Goal: Information Seeking & Learning: Find contact information

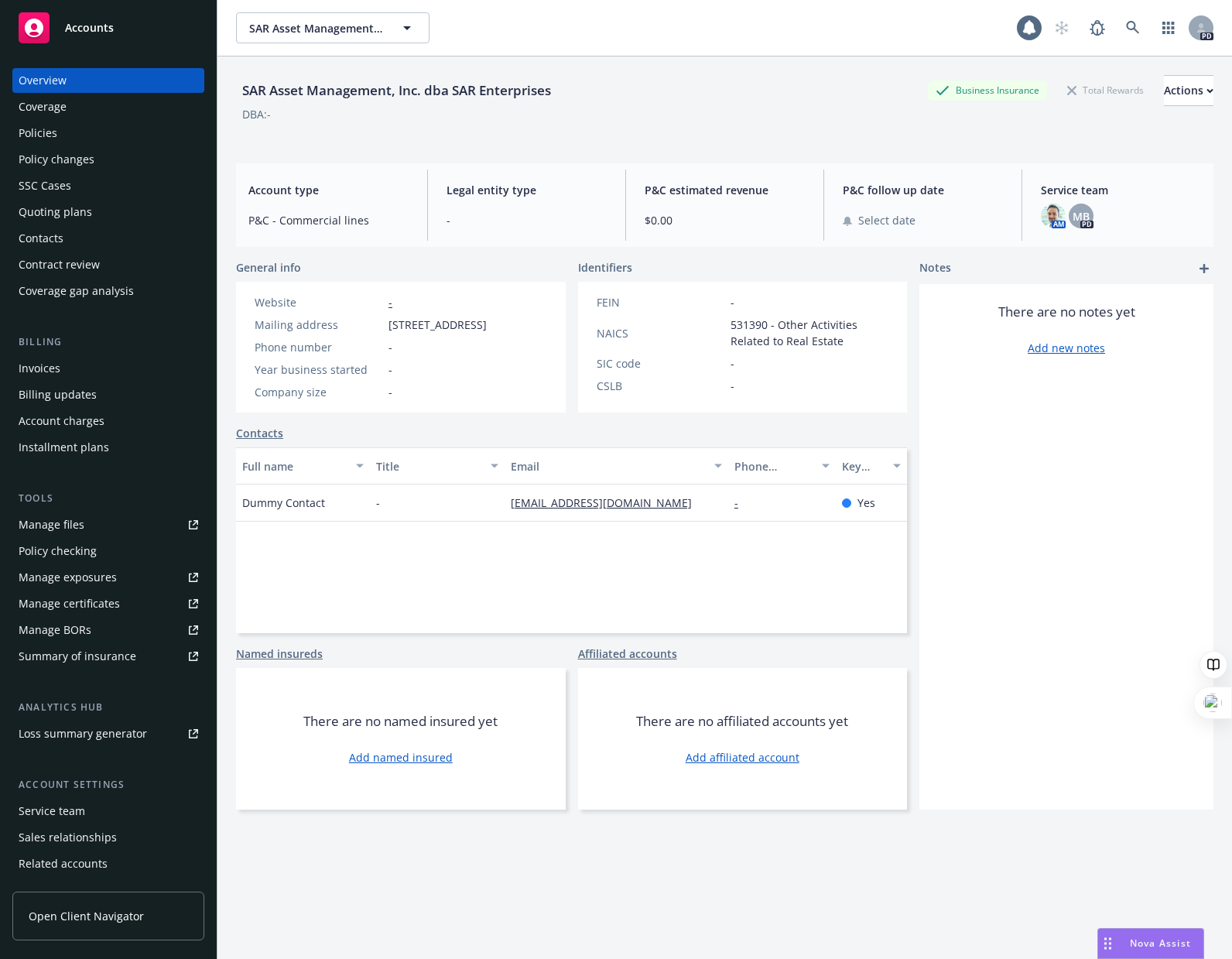
click at [1143, 946] on span "Nova Assist" at bounding box center [1161, 943] width 61 height 13
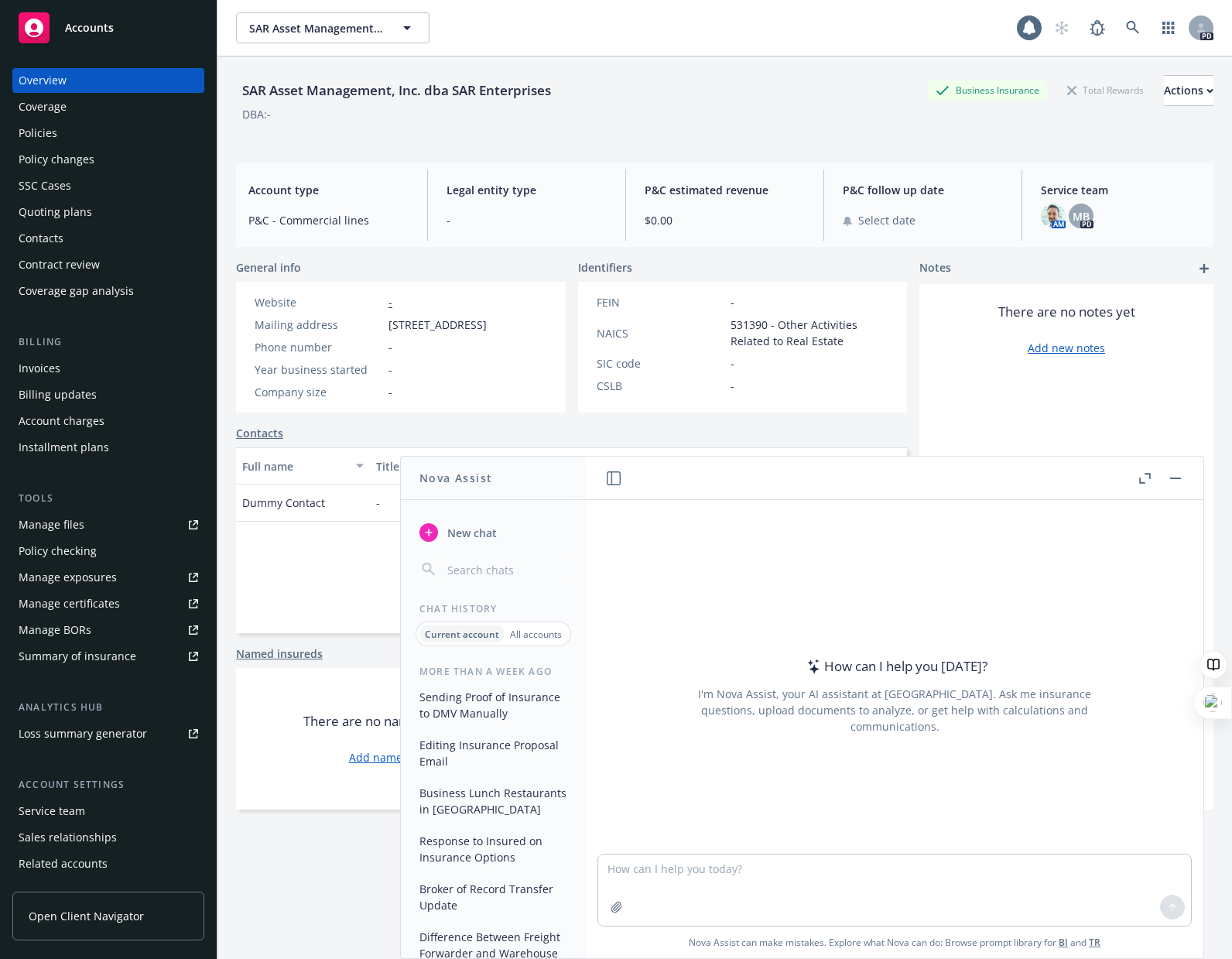
click at [447, 721] on button "Sending Proof of Insurance to DMV Manually" at bounding box center [493, 706] width 160 height 42
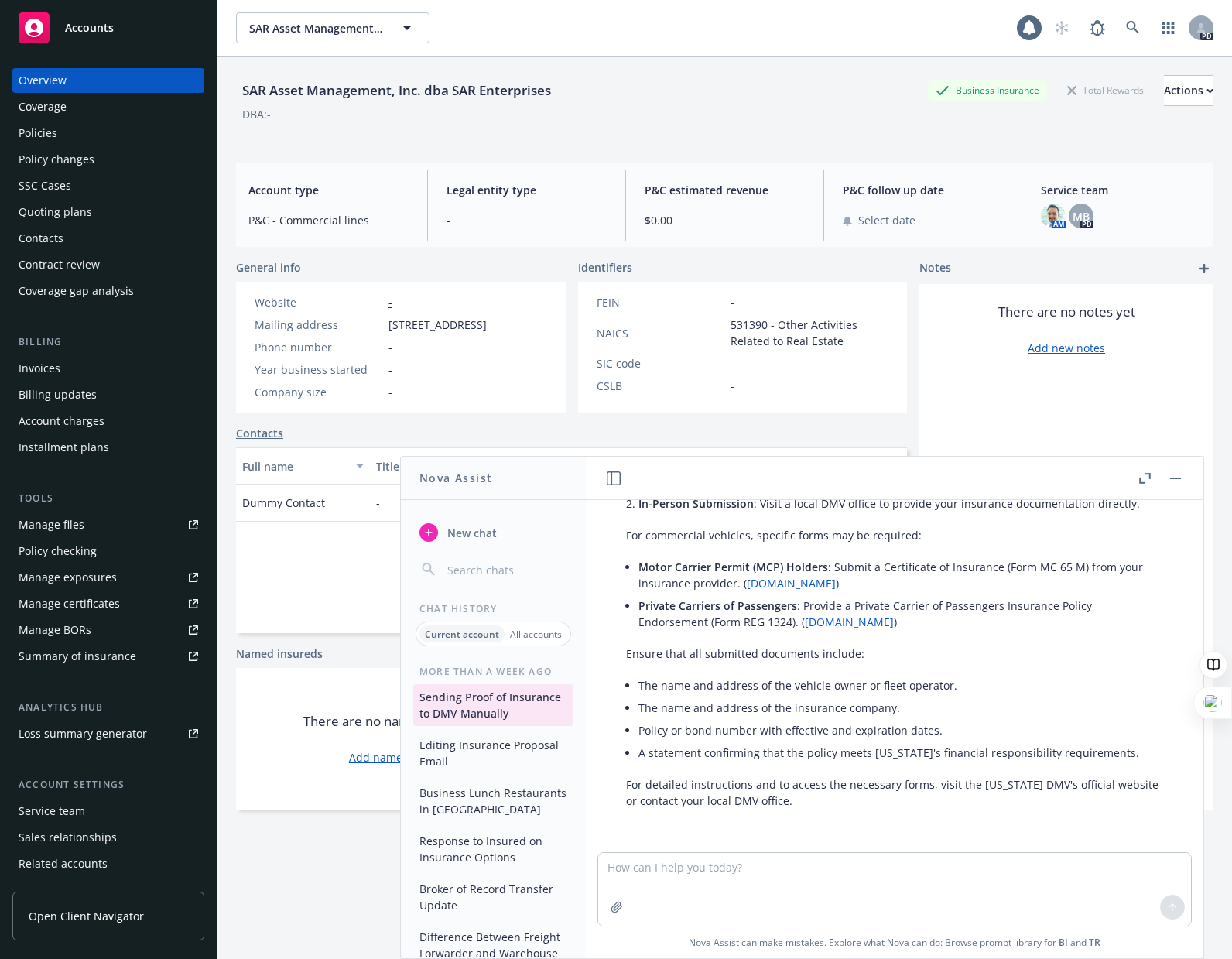
scroll to position [945, 0]
click at [535, 630] on p "All accounts" at bounding box center [536, 635] width 52 height 13
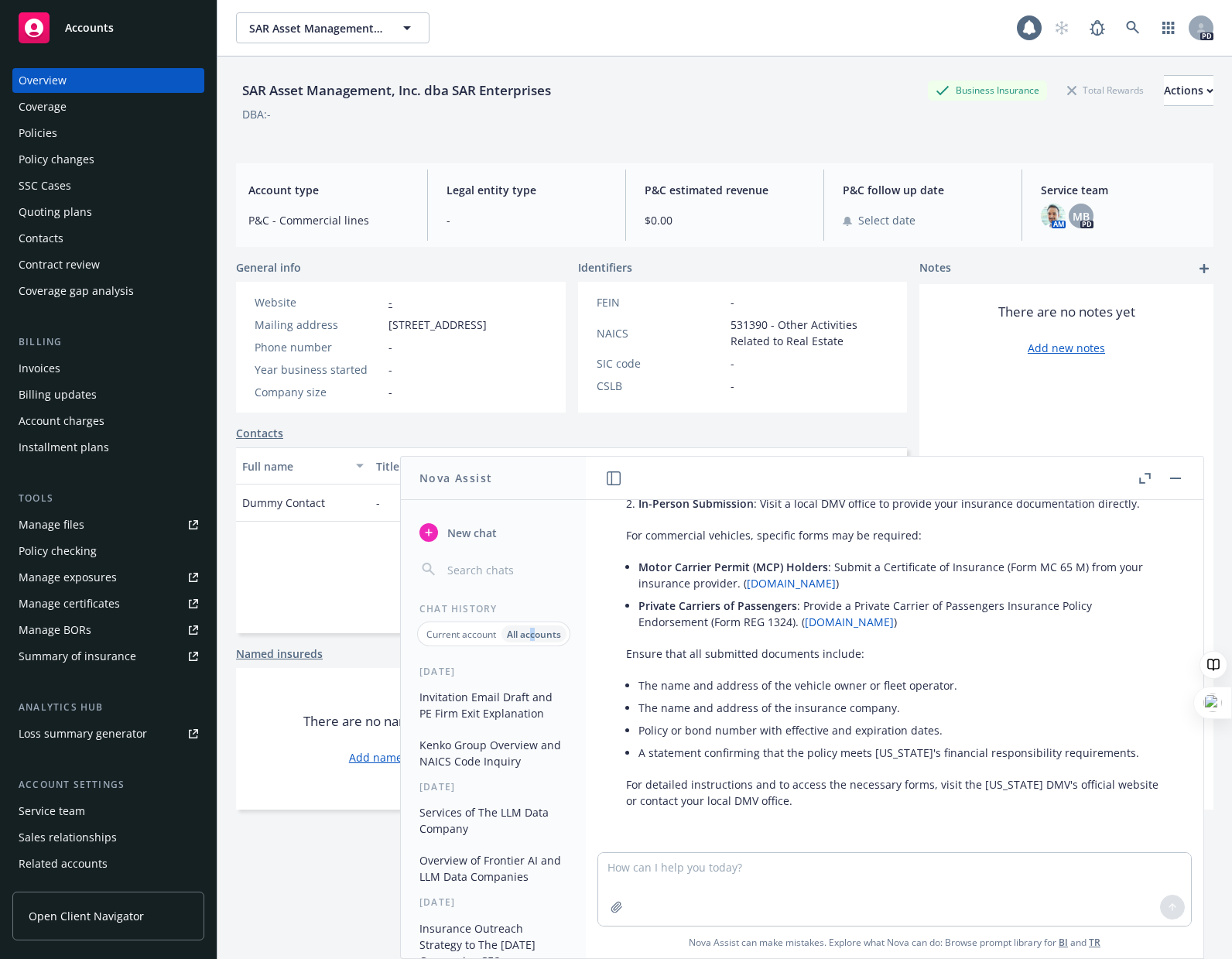
click at [505, 697] on button "Invitation Email Draft and PE Firm Exit Explanation" at bounding box center [493, 706] width 160 height 42
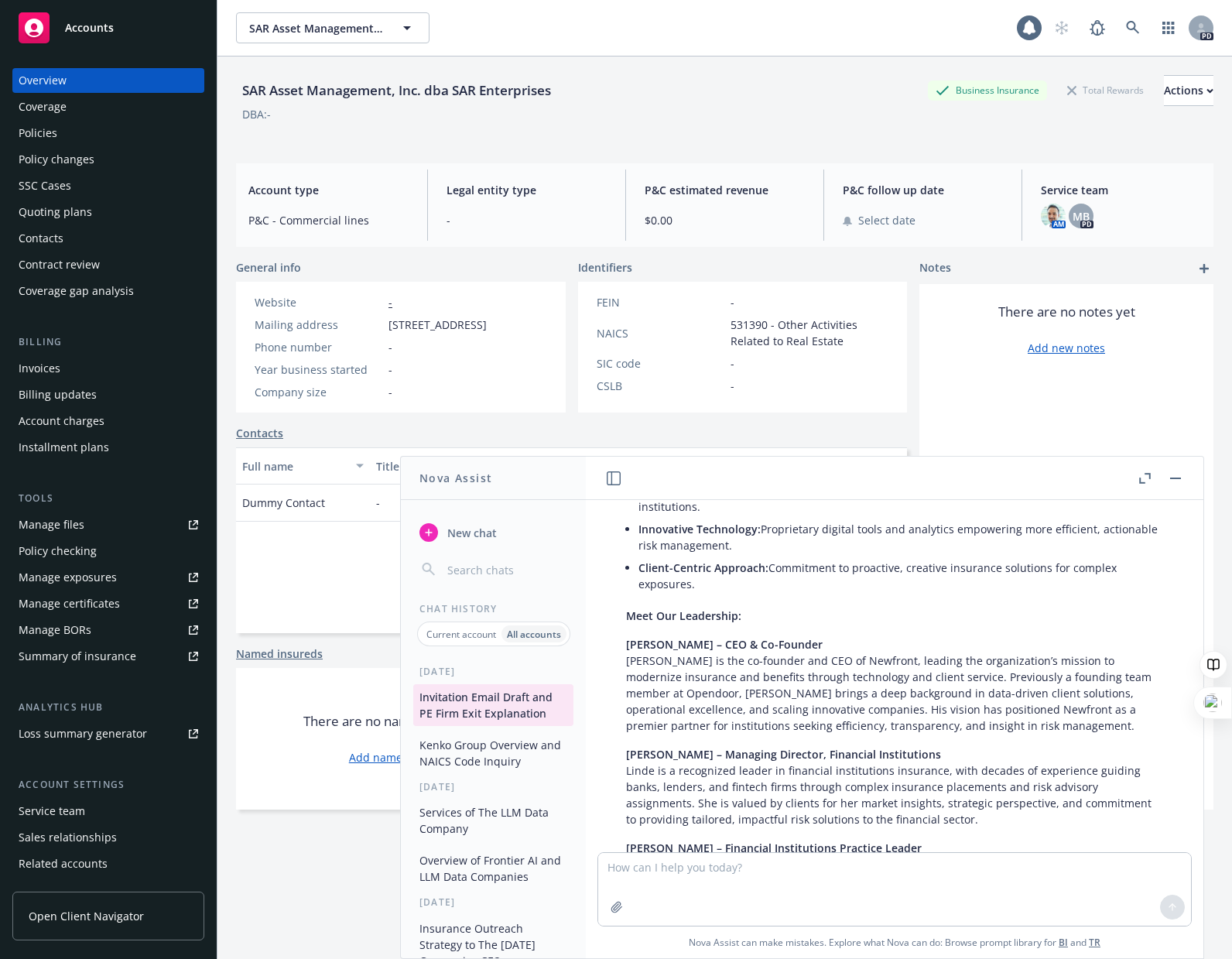
scroll to position [6778, 0]
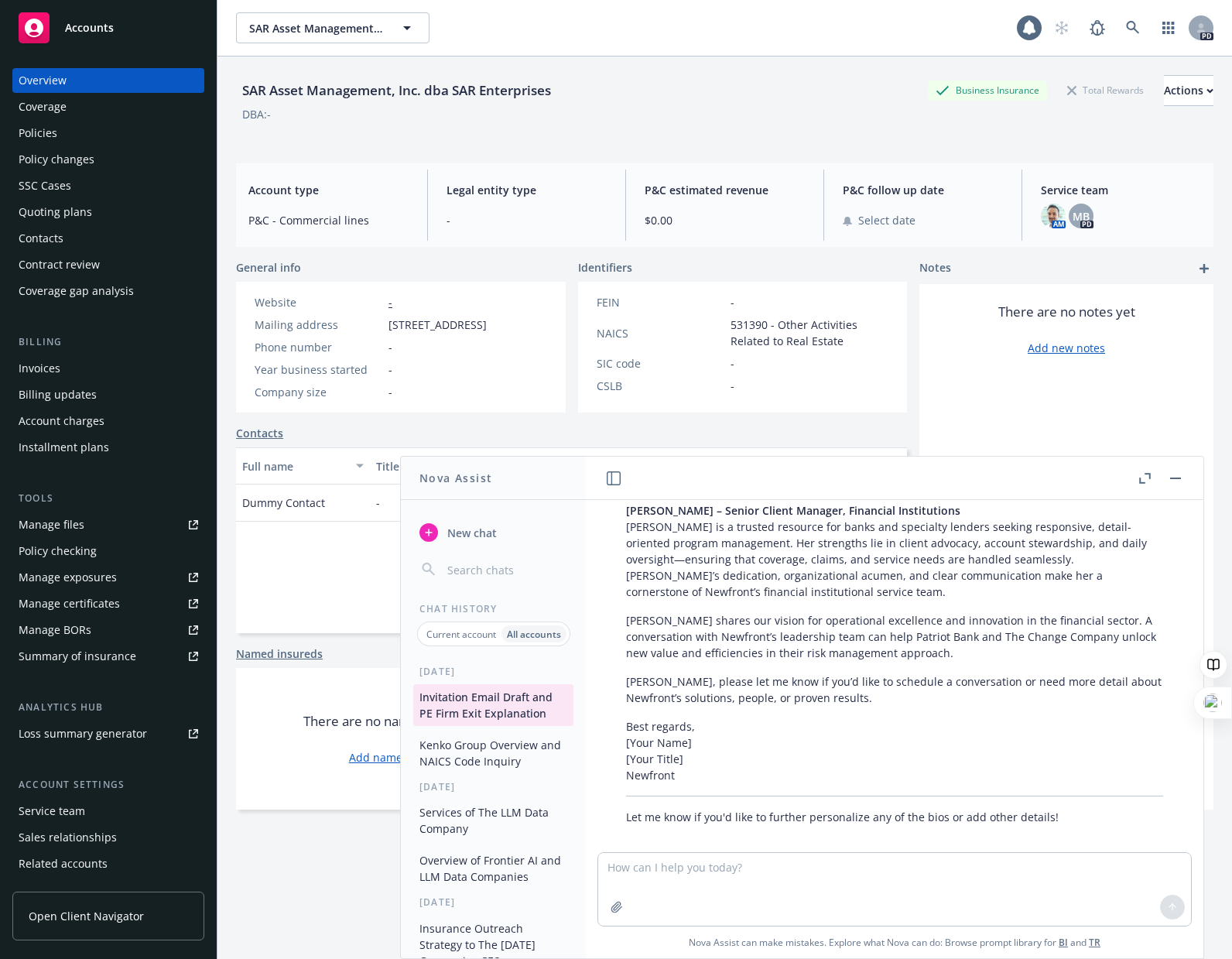
click at [460, 753] on button "Kenko Group Overview and NAICS Code Inquiry" at bounding box center [493, 754] width 160 height 42
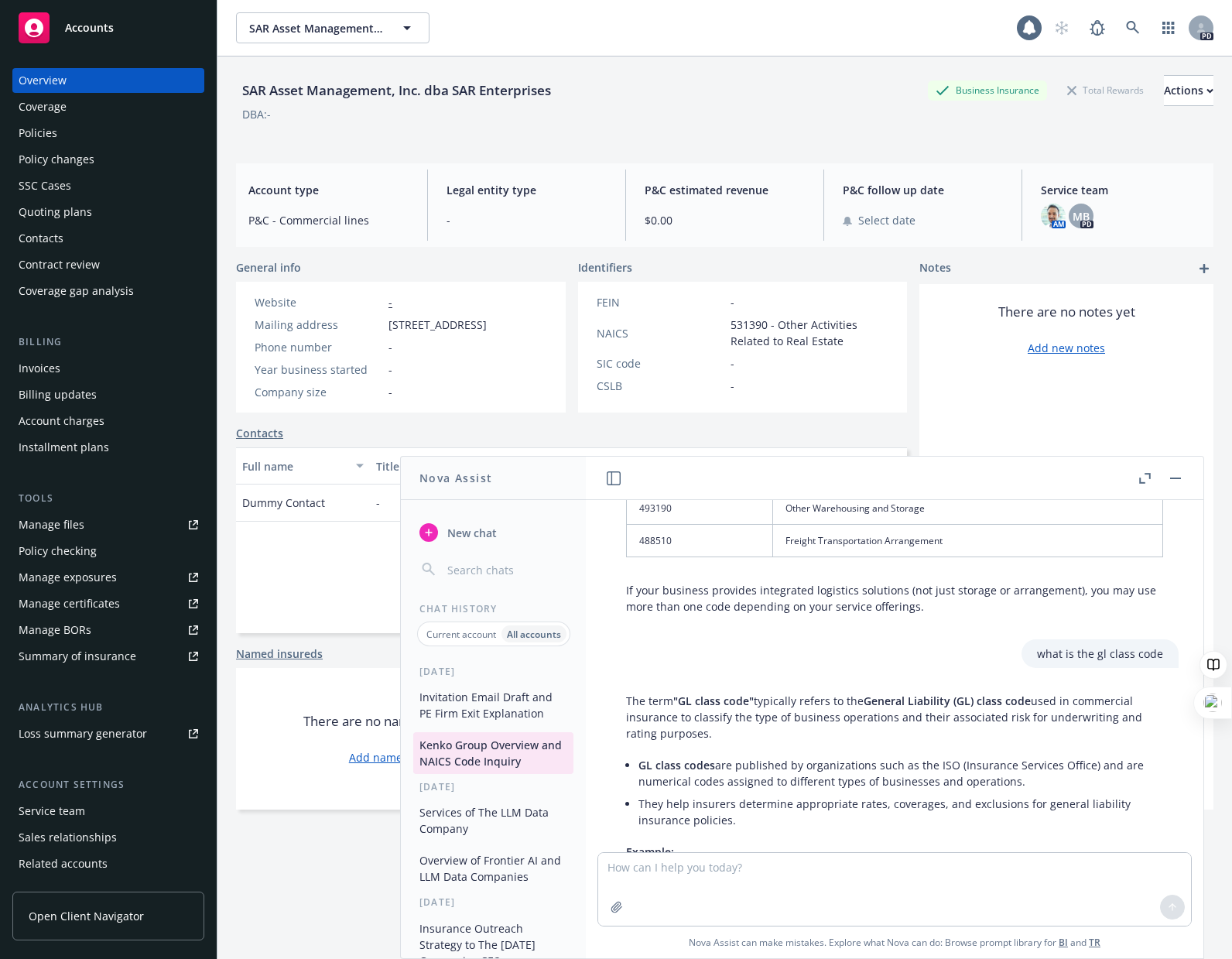
scroll to position [1853, 0]
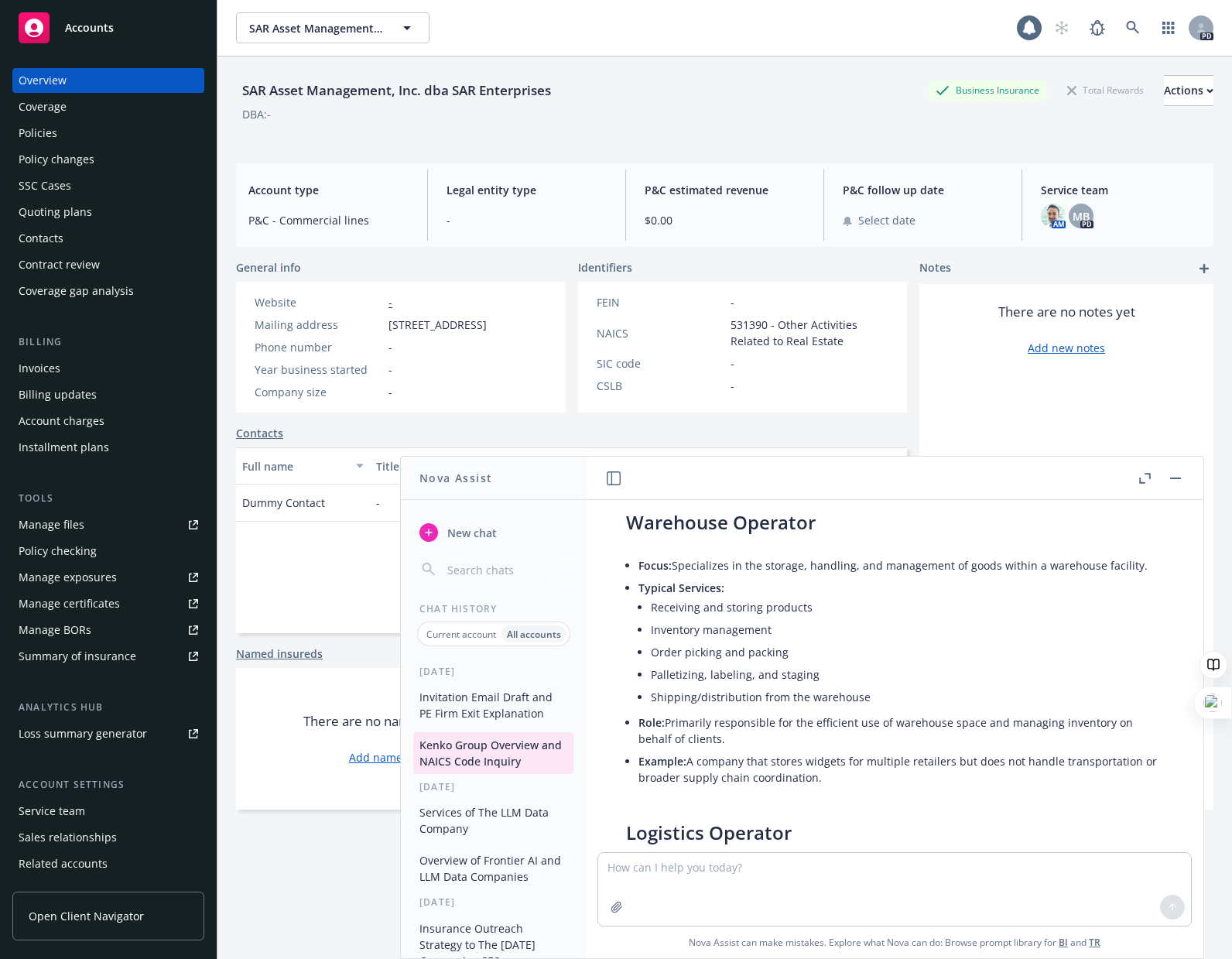
click at [486, 810] on button "Services of The LLM Data Company" at bounding box center [493, 821] width 160 height 42
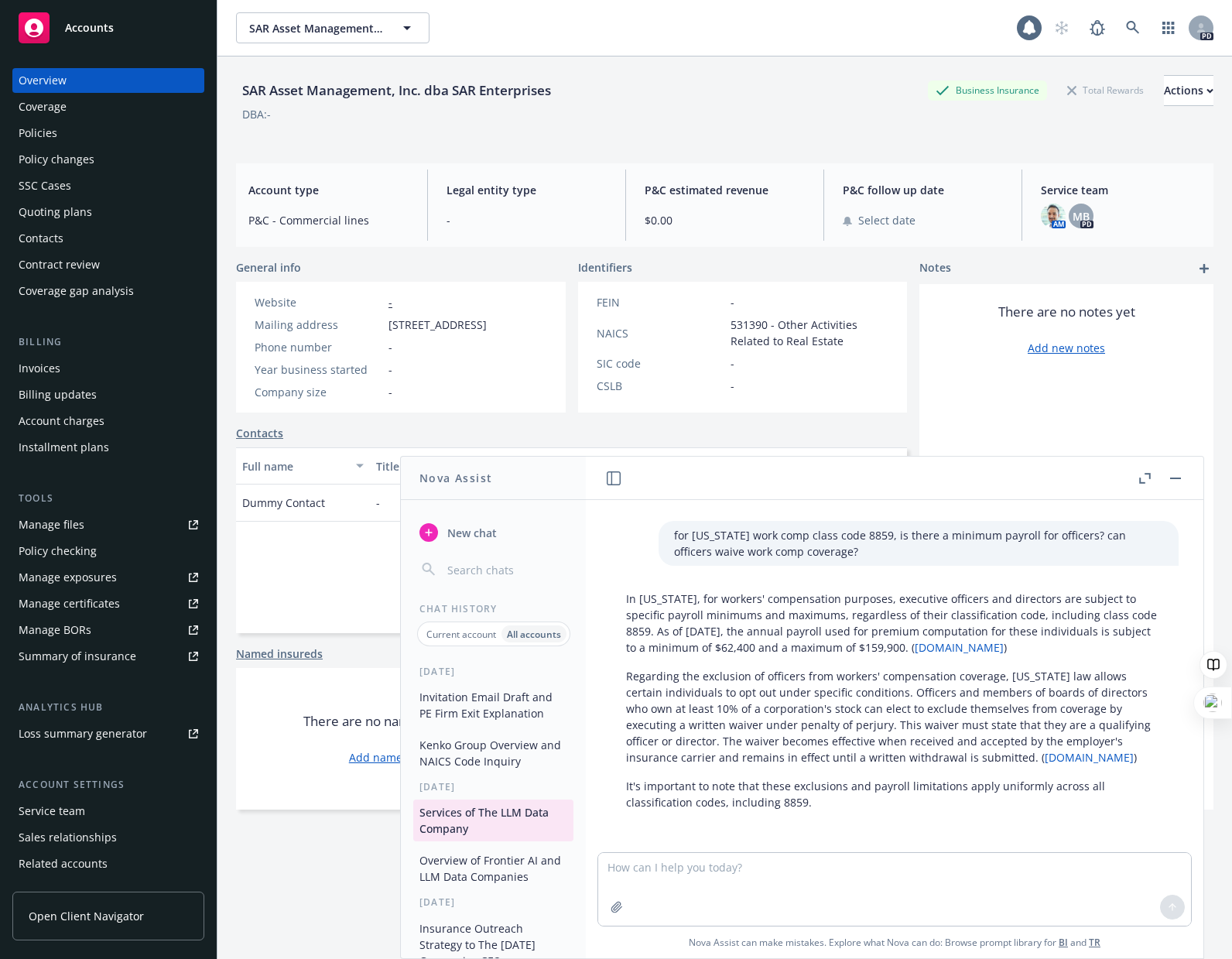
scroll to position [791, 0]
drag, startPoint x: 472, startPoint y: 872, endPoint x: 505, endPoint y: 864, distance: 34.0
click at [471, 873] on button "Overview of Frontier AI and LLM Data Companies" at bounding box center [493, 869] width 160 height 42
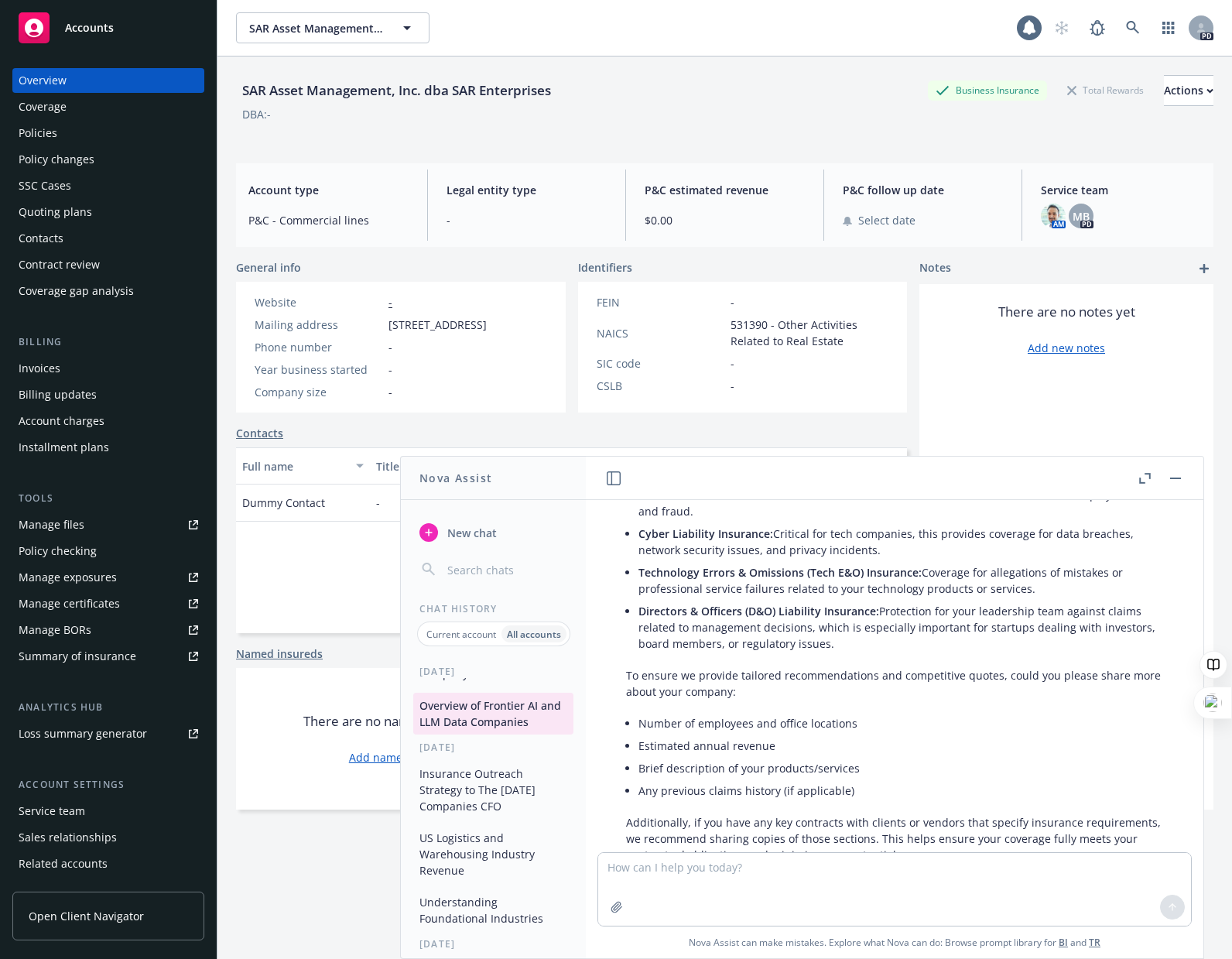
scroll to position [5466, 0]
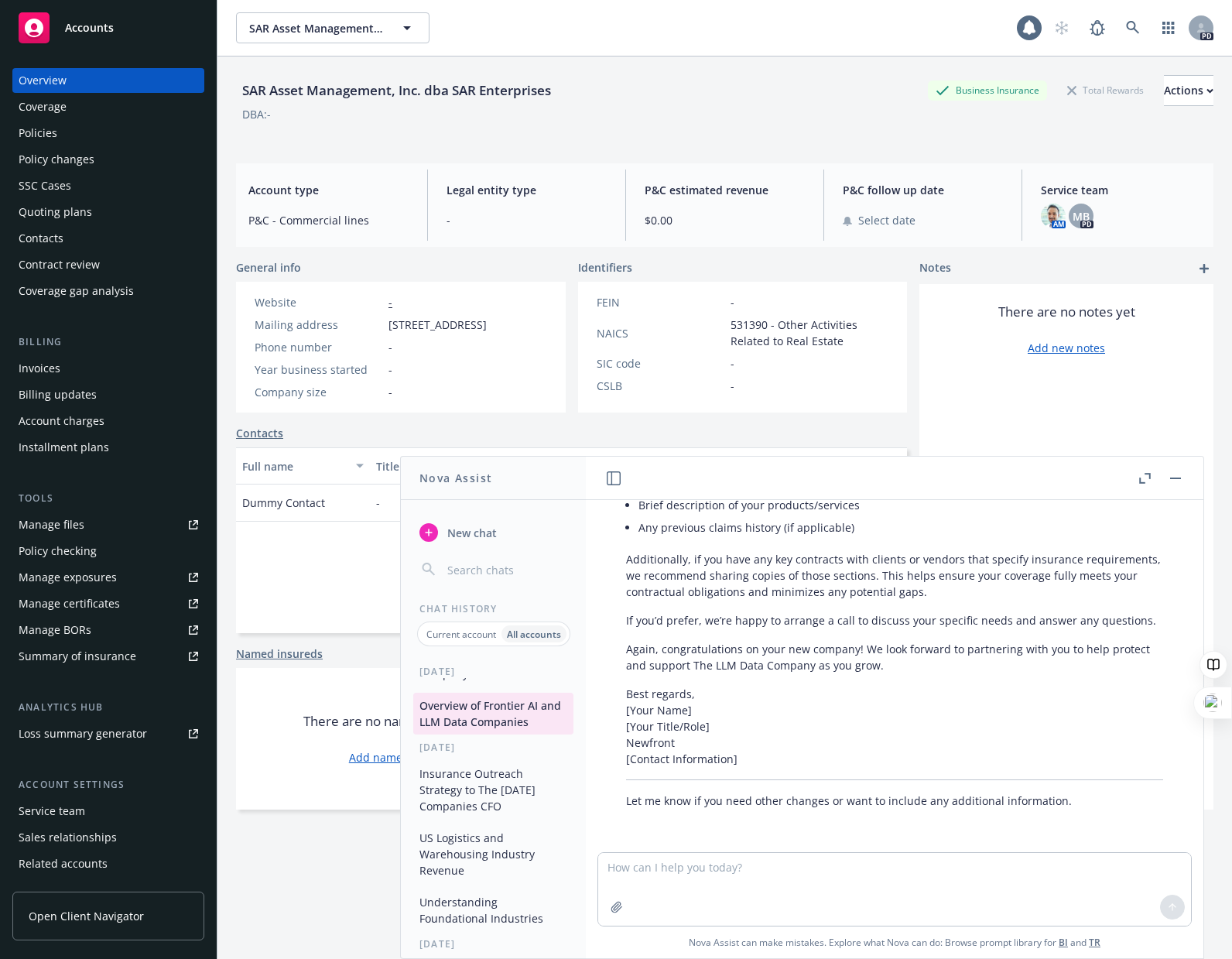
click at [497, 796] on button "Insurance Outreach Strategy to The [DATE] Companies CFO" at bounding box center [493, 789] width 160 height 58
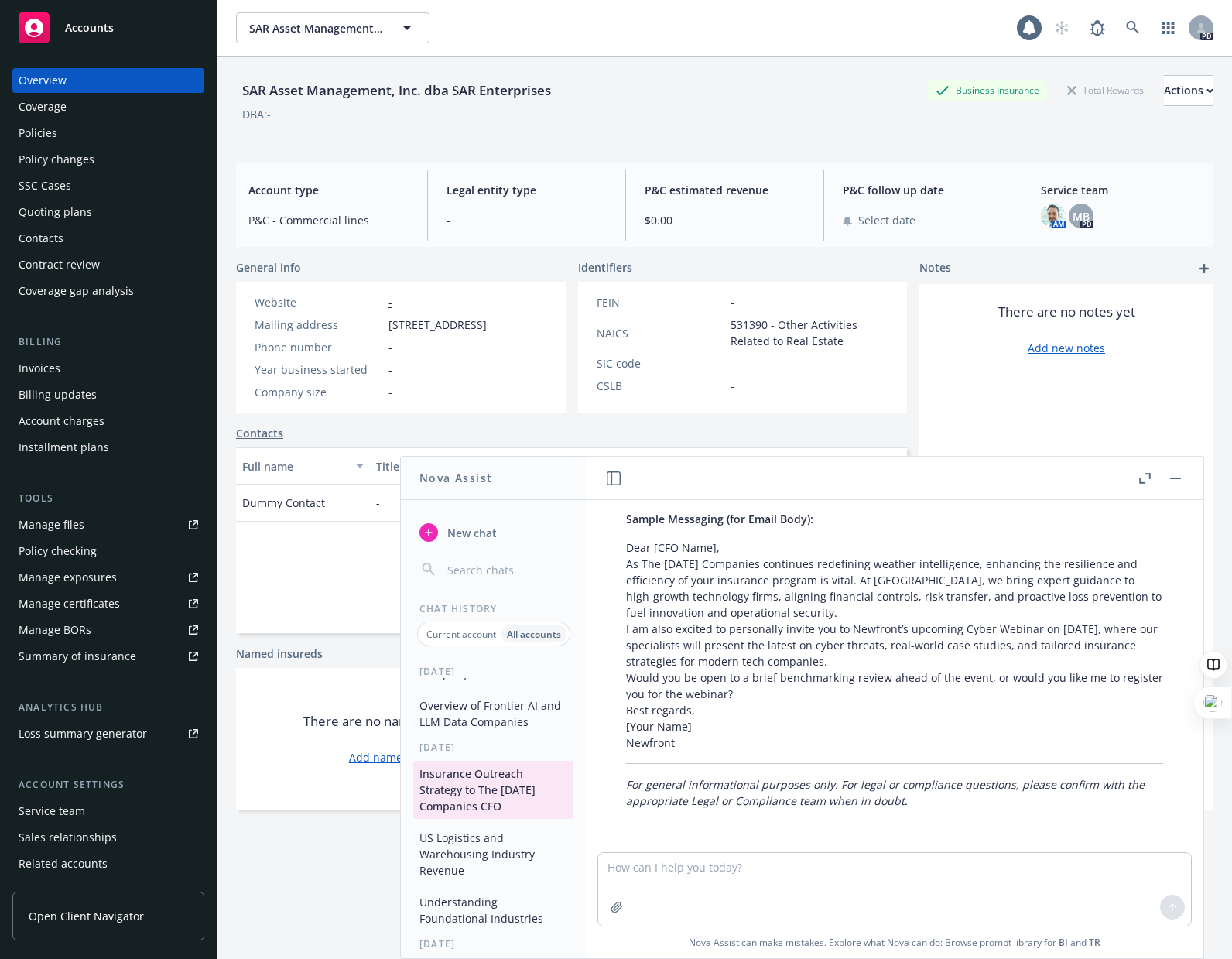
scroll to position [232, 0]
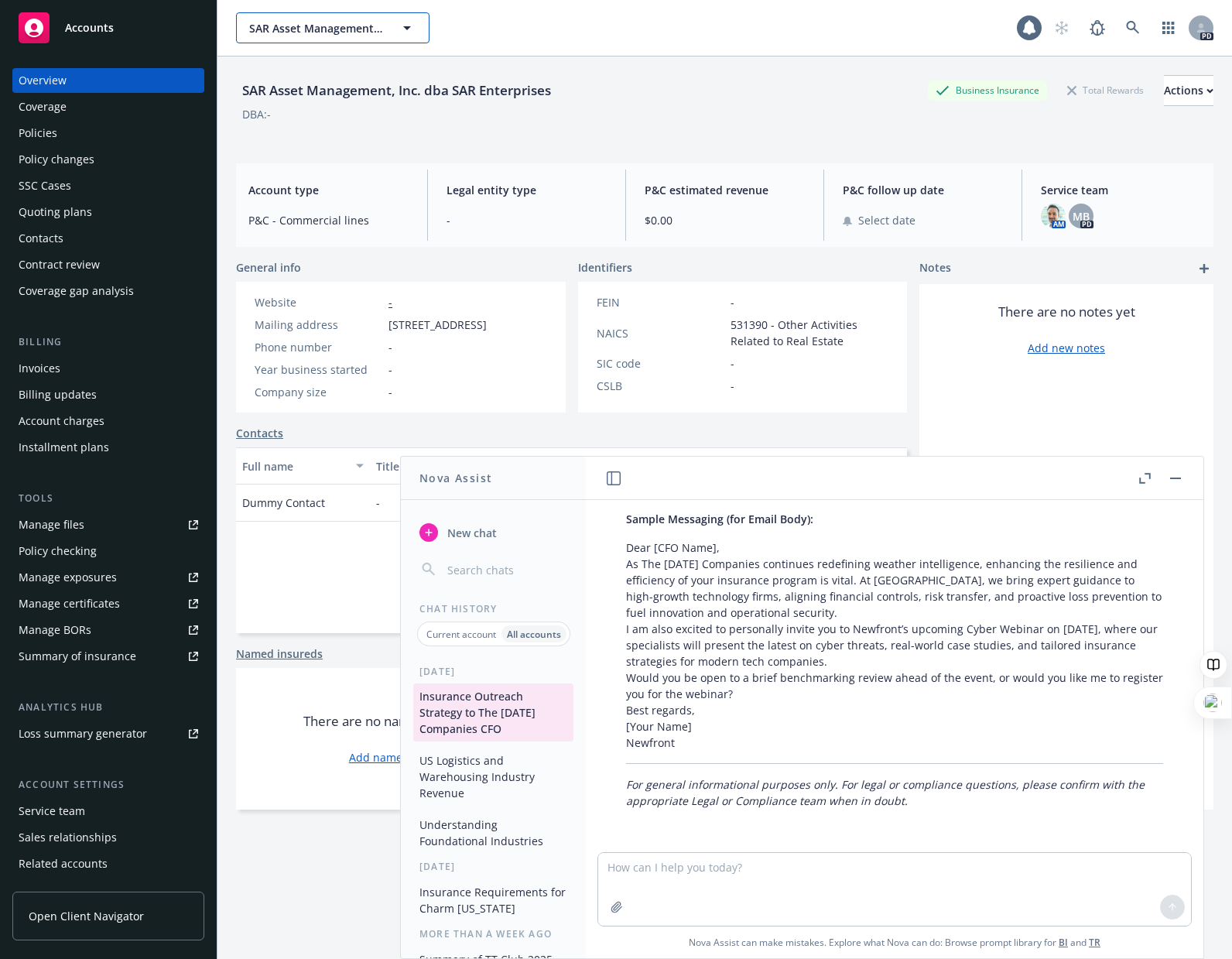
drag, startPoint x: 280, startPoint y: 32, endPoint x: 290, endPoint y: 34, distance: 10.2
click at [280, 32] on span "SAR Asset Management, Inc. dba SAR Enterprises" at bounding box center [316, 28] width 133 height 16
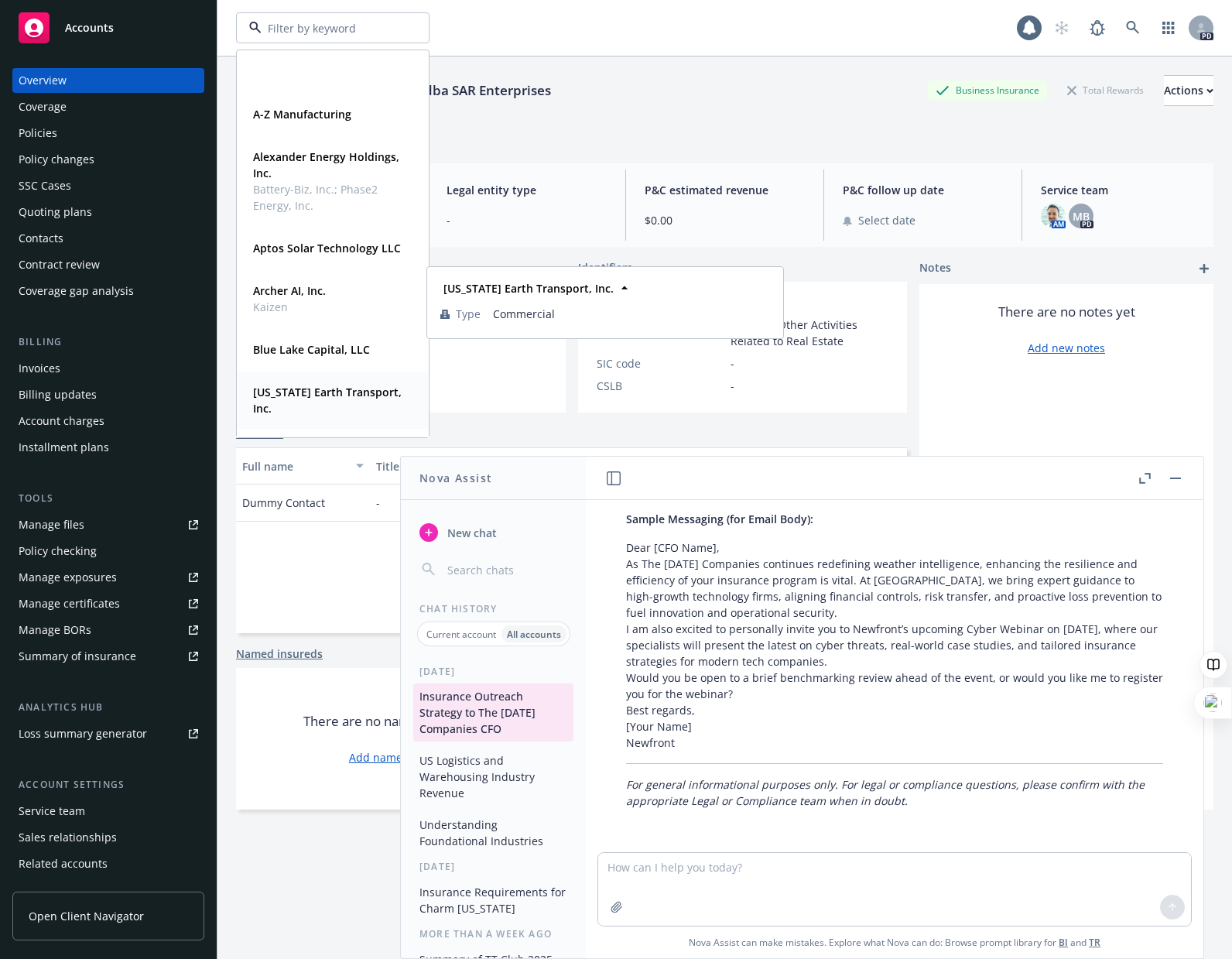
scroll to position [155, 0]
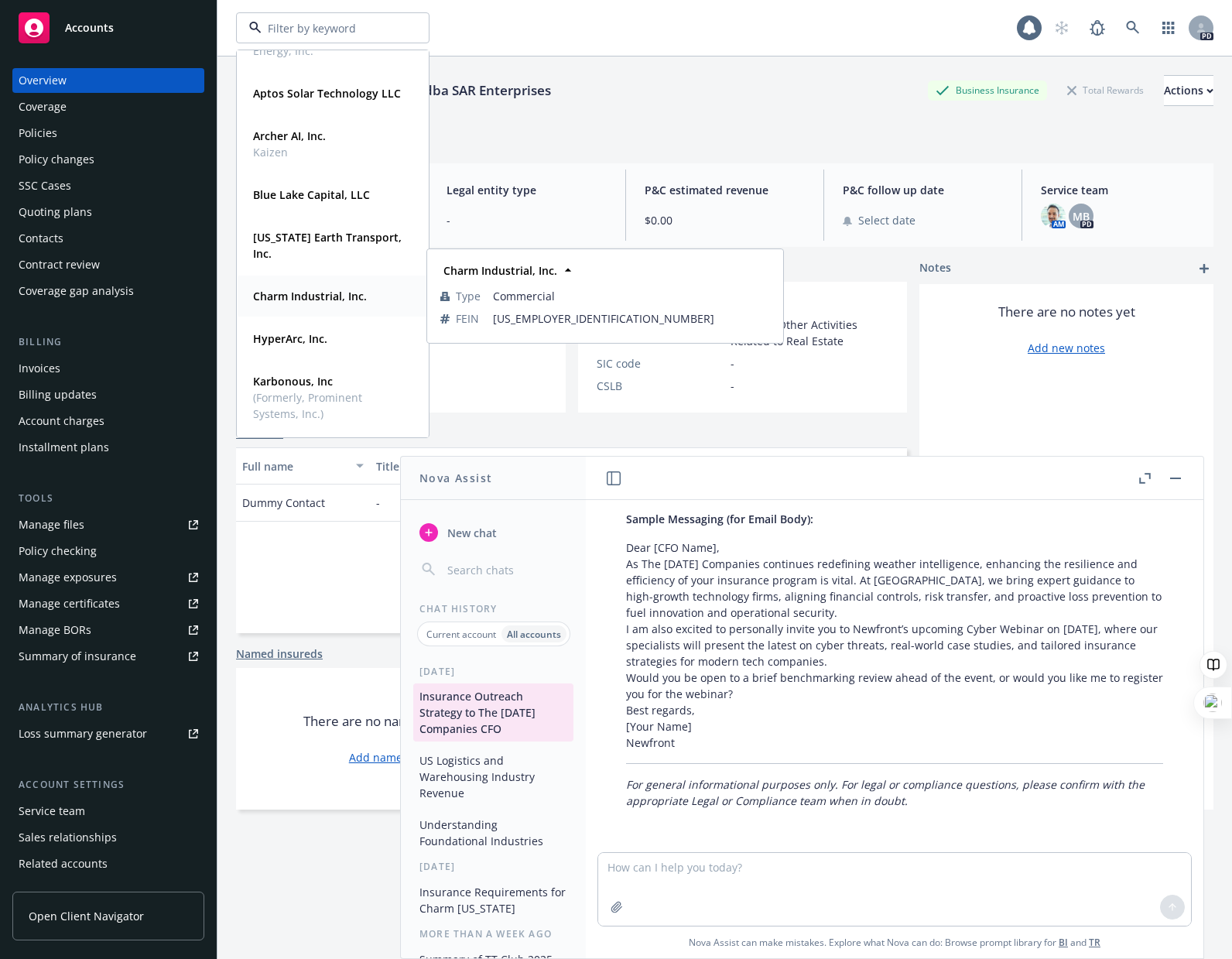
click at [306, 301] on strong "Charm Industrial, Inc." at bounding box center [310, 296] width 114 height 14
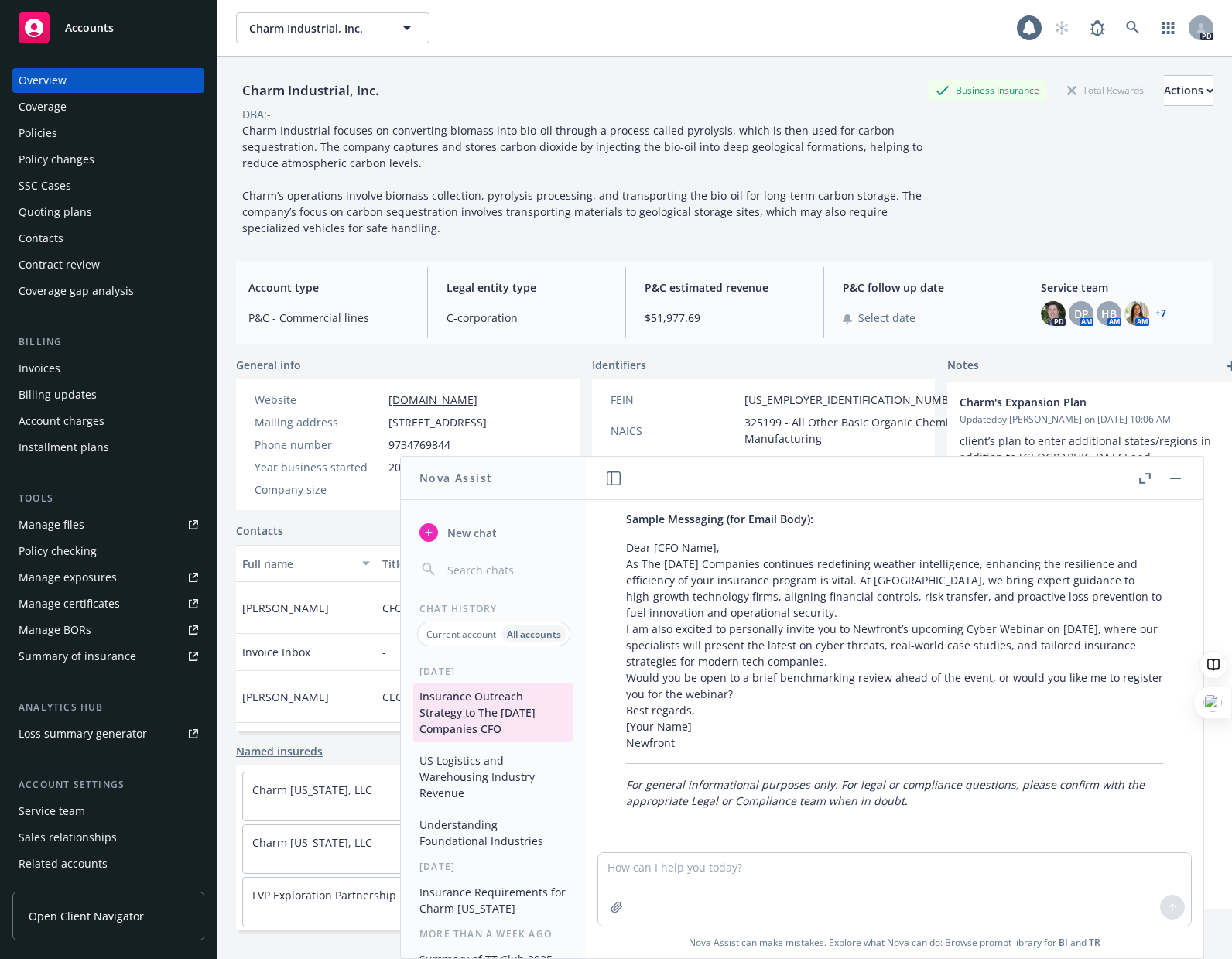
click at [30, 136] on div "Policies" at bounding box center [37, 133] width 38 height 25
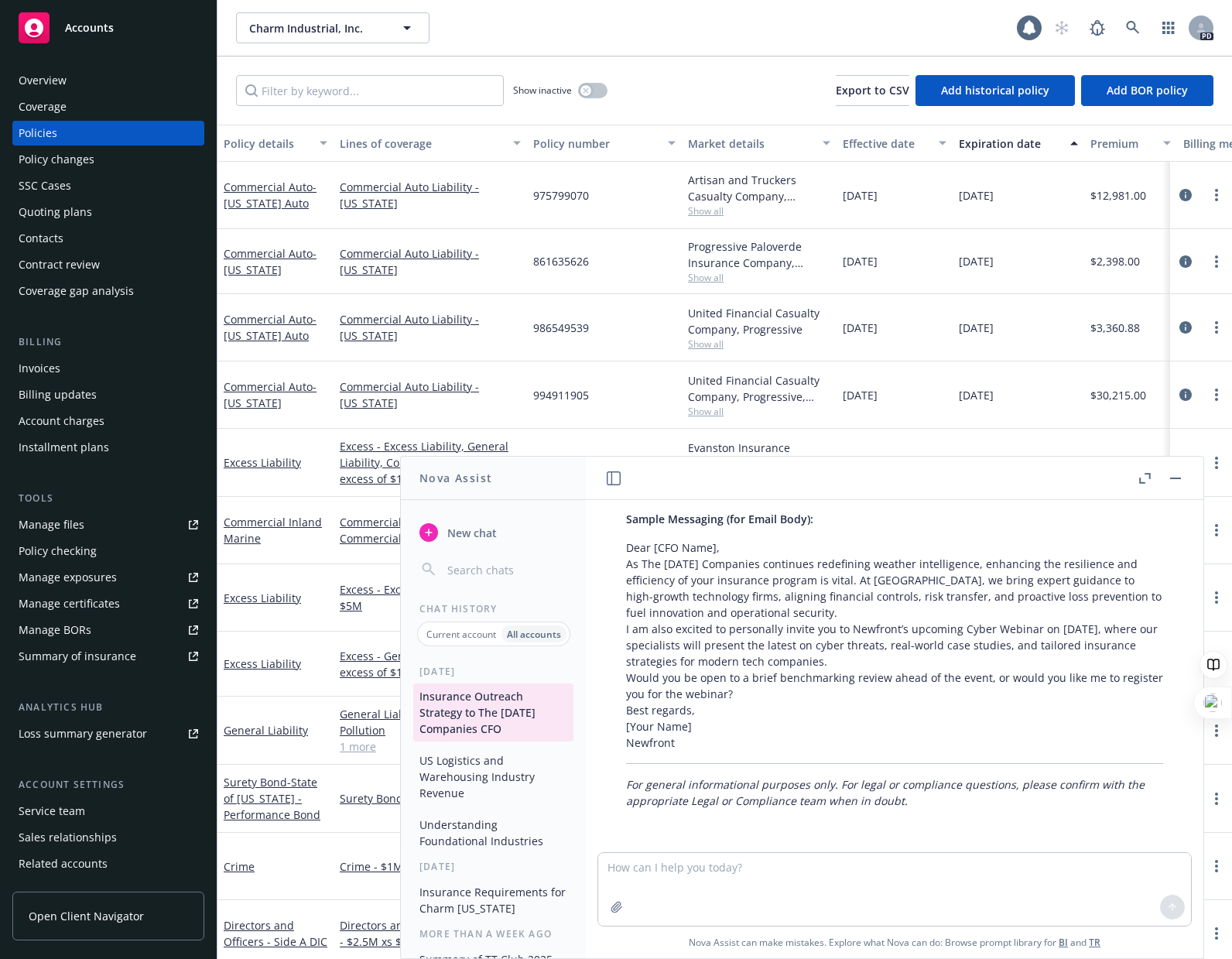
scroll to position [50, 0]
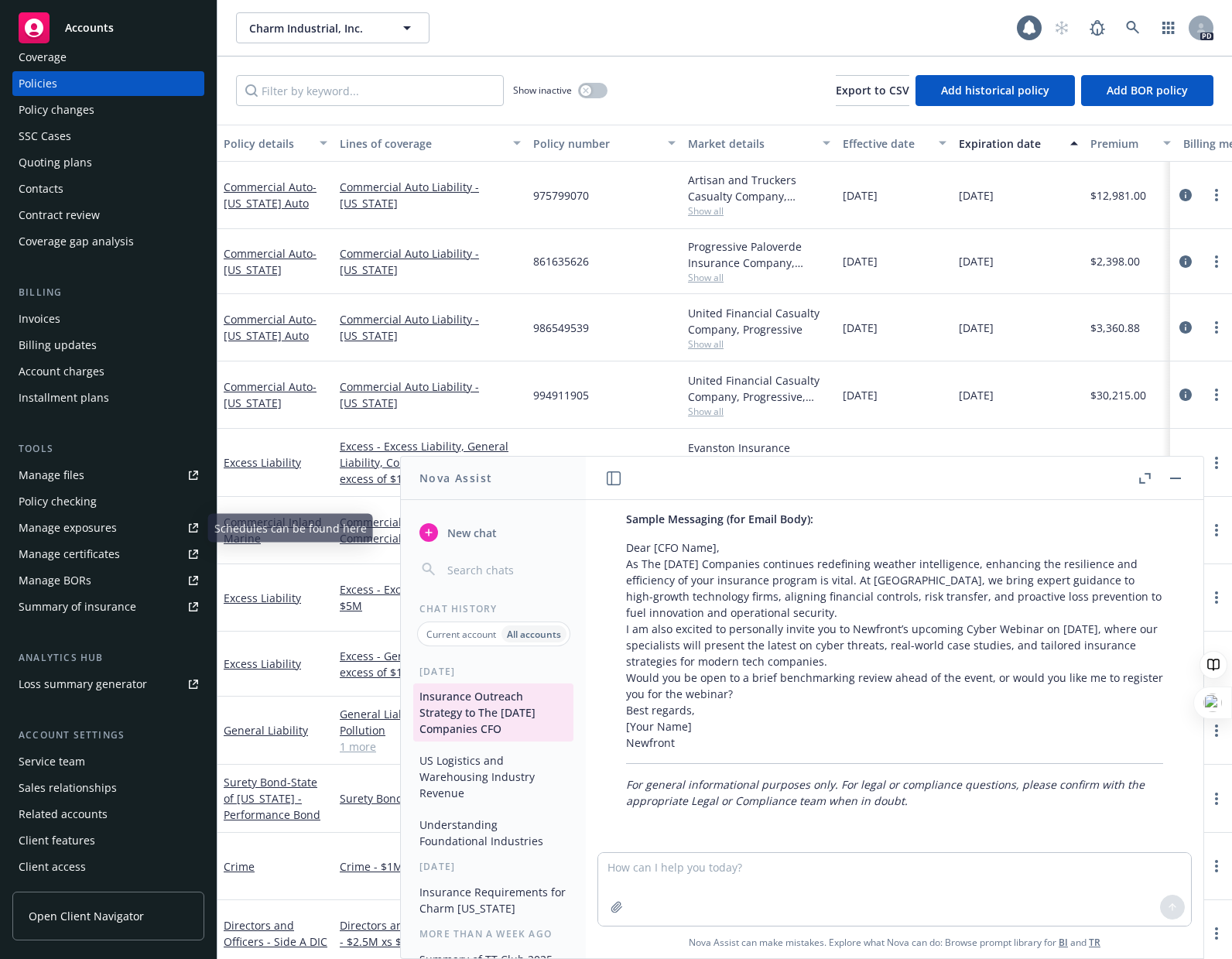
click at [83, 553] on div "Manage certificates" at bounding box center [69, 554] width 102 height 25
drag, startPoint x: 711, startPoint y: 63, endPoint x: 79, endPoint y: 563, distance: 805.9
click at [711, 63] on div "Show inactive Export to CSV Add historical policy Add BOR policy" at bounding box center [725, 90] width 1015 height 68
click at [56, 552] on div "Manage certificates" at bounding box center [69, 554] width 102 height 25
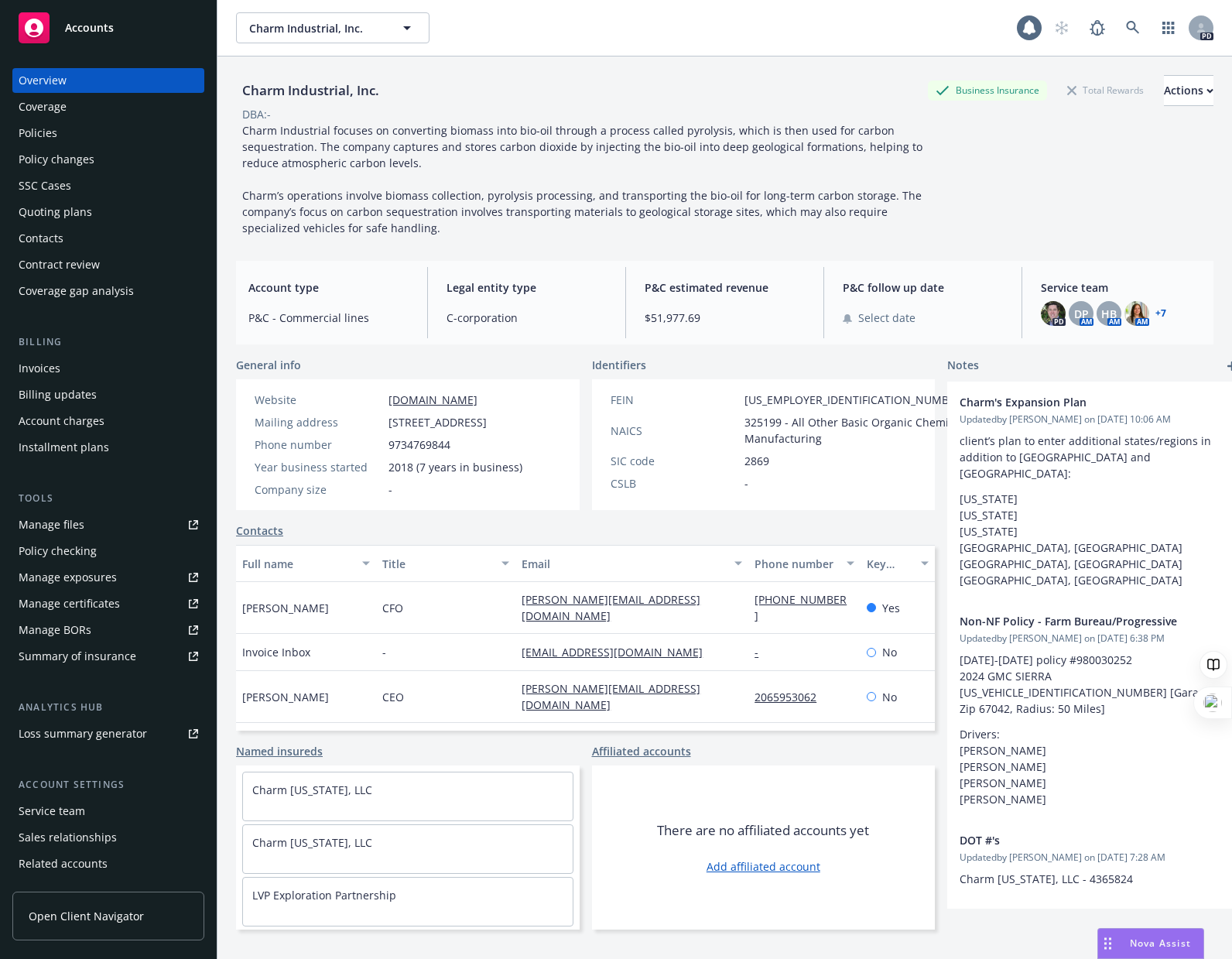
click at [42, 137] on div "Policies" at bounding box center [37, 133] width 38 height 25
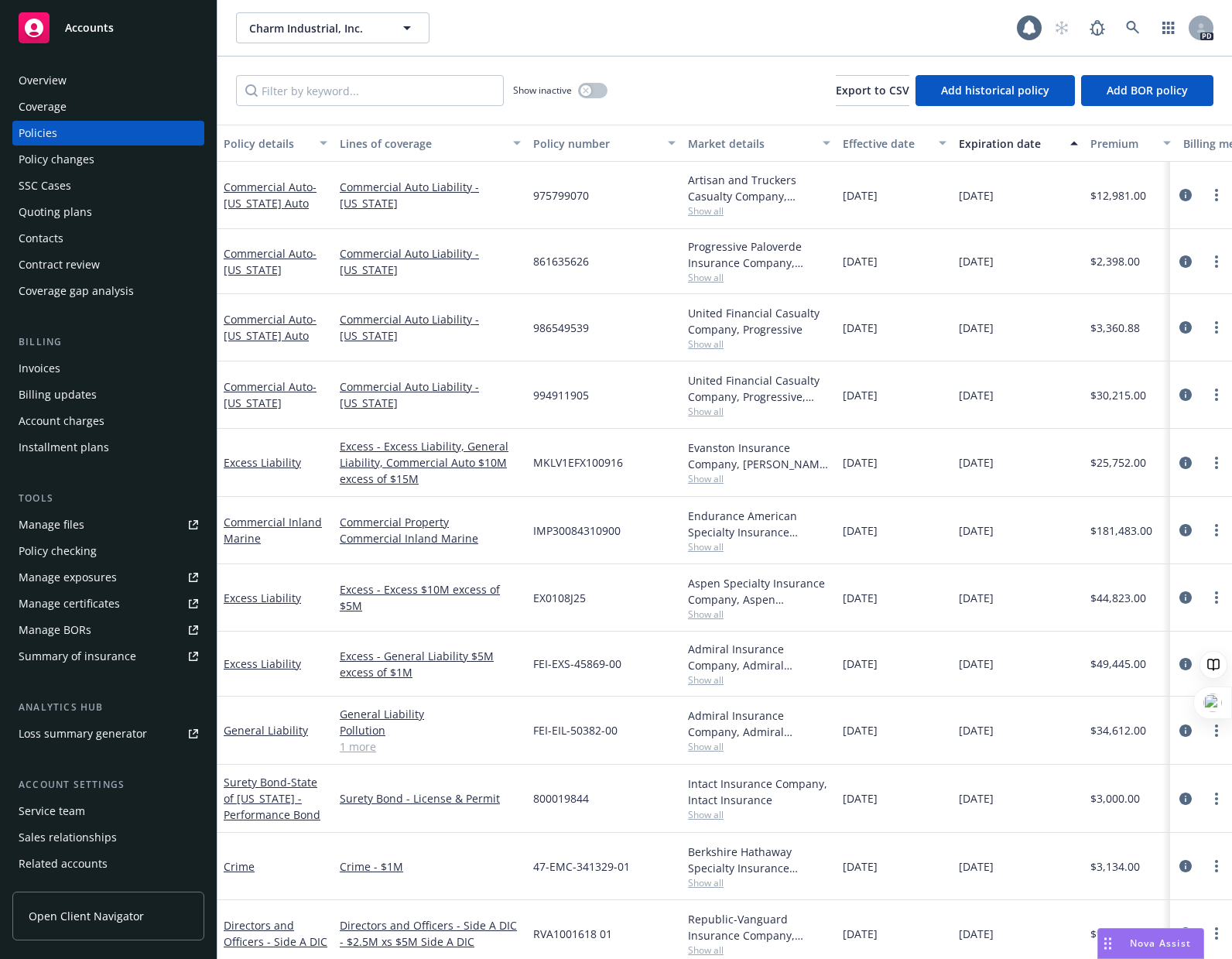
scroll to position [78, 0]
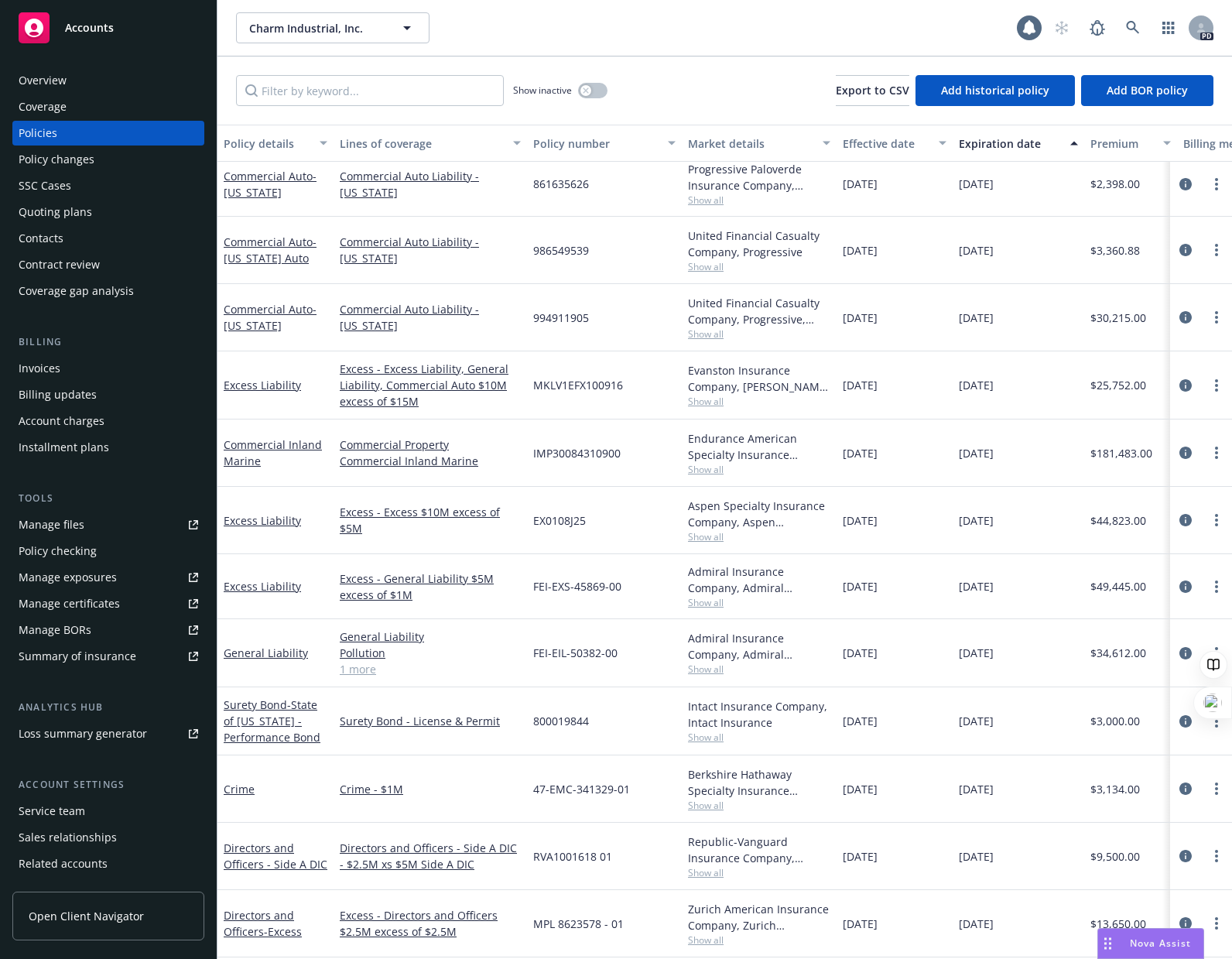
click at [1204, 647] on div at bounding box center [1214, 689] width 37 height 96
click at [278, 653] on link "General Liability" at bounding box center [266, 652] width 85 height 14
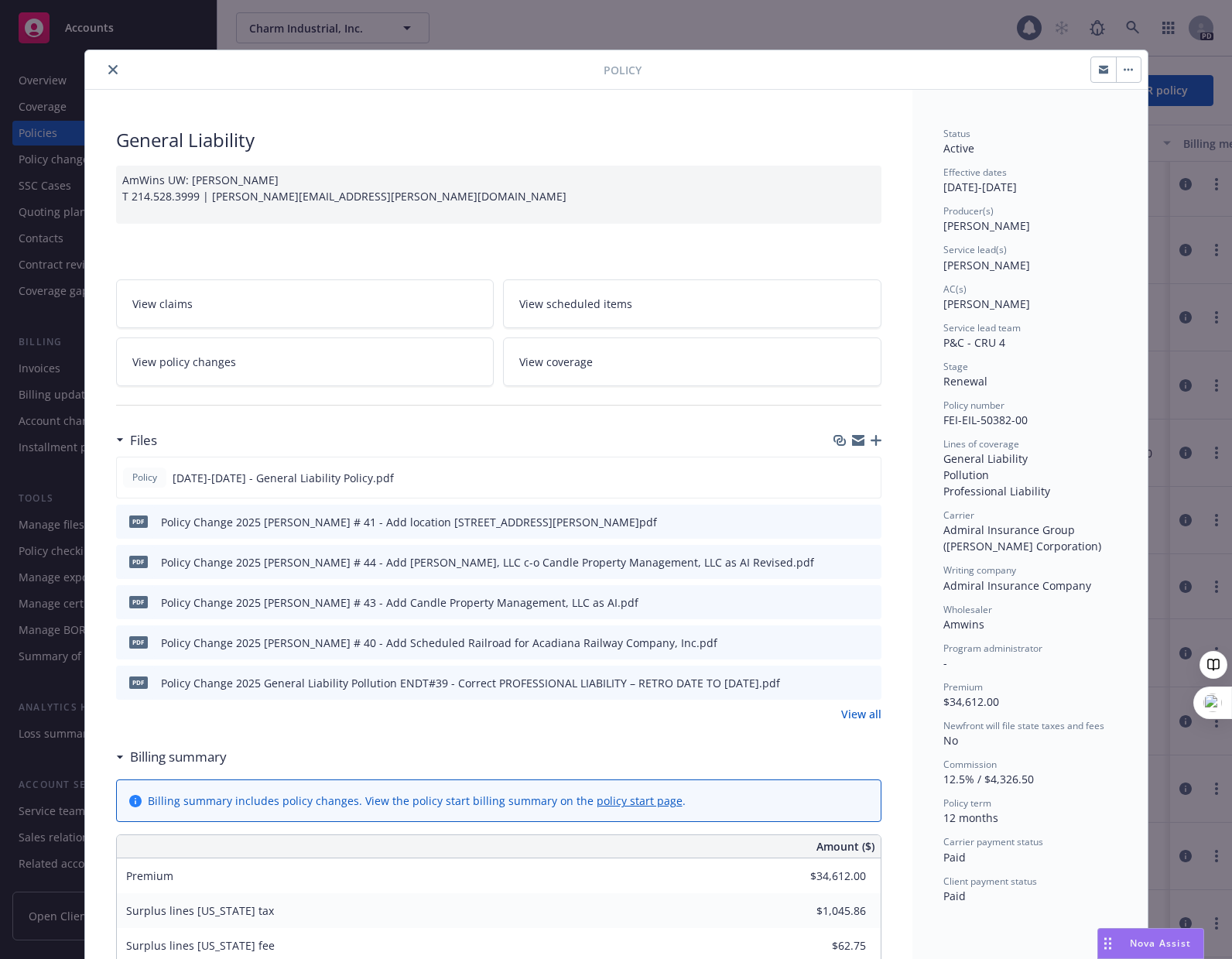
click at [109, 66] on icon "close" at bounding box center [113, 70] width 10 height 10
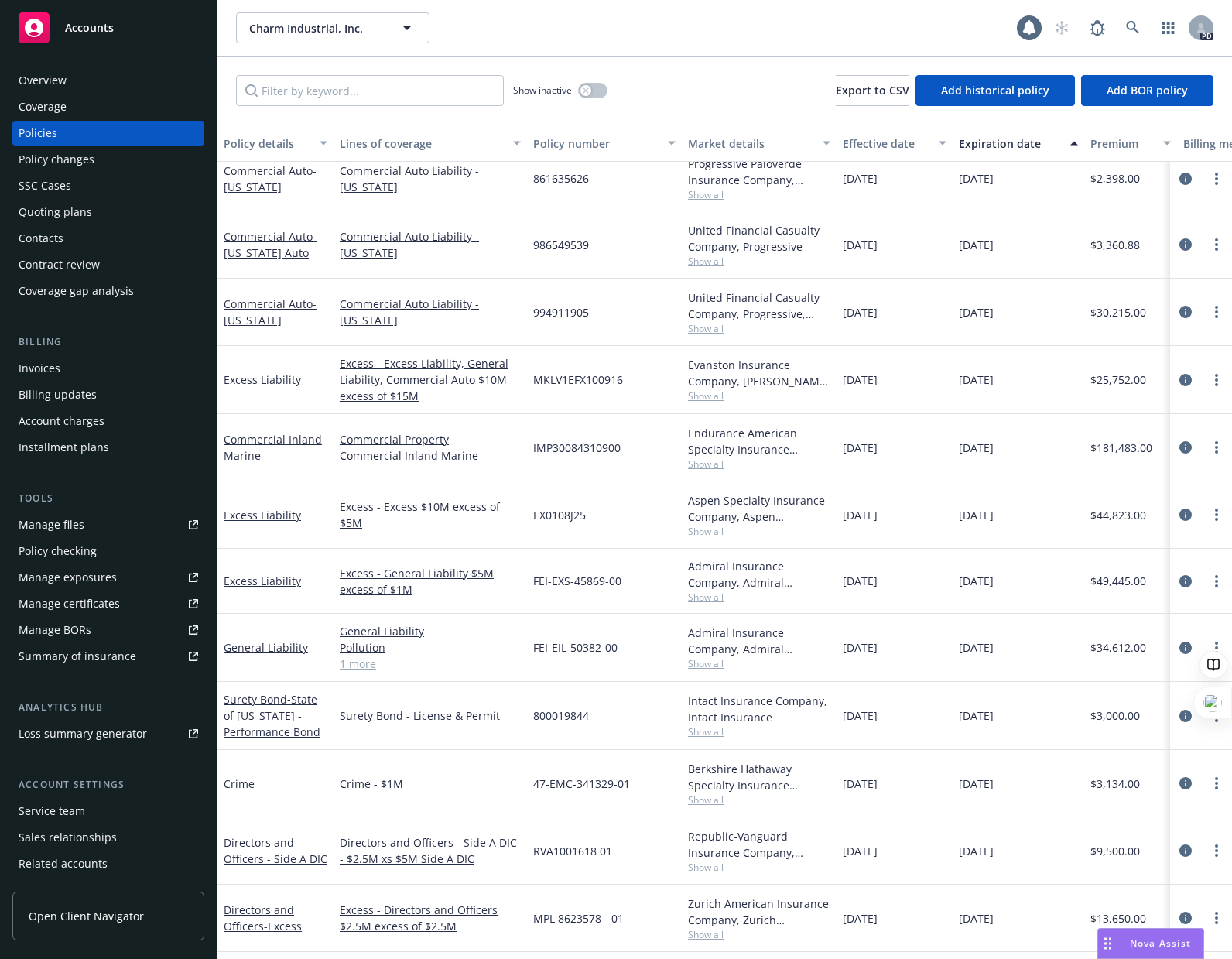
scroll to position [155, 0]
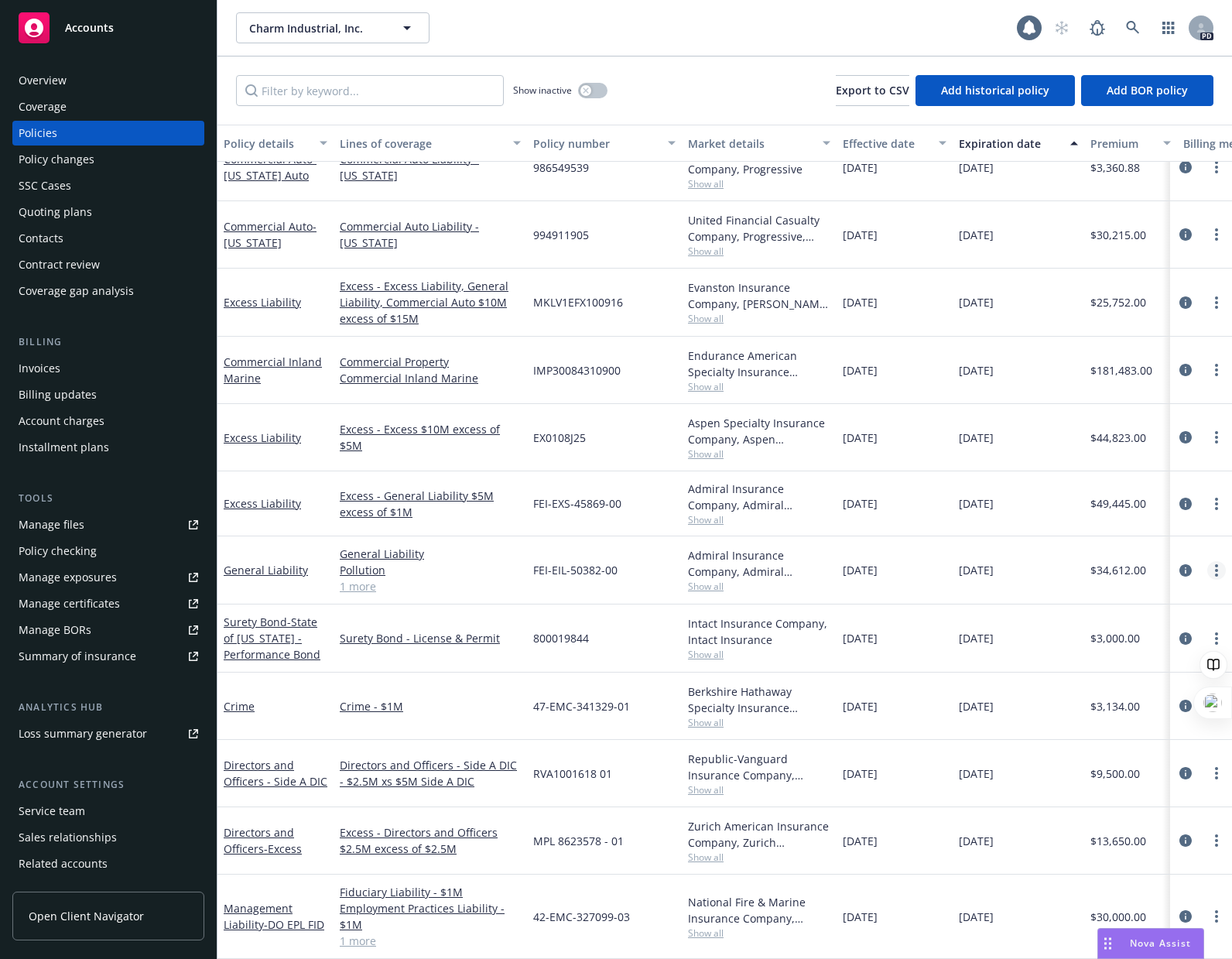
click at [1208, 570] on link "more" at bounding box center [1217, 569] width 18 height 18
click at [1177, 598] on link "Copy logging email" at bounding box center [1137, 602] width 154 height 31
click at [1166, 944] on span "Nova Assist" at bounding box center [1161, 943] width 61 height 13
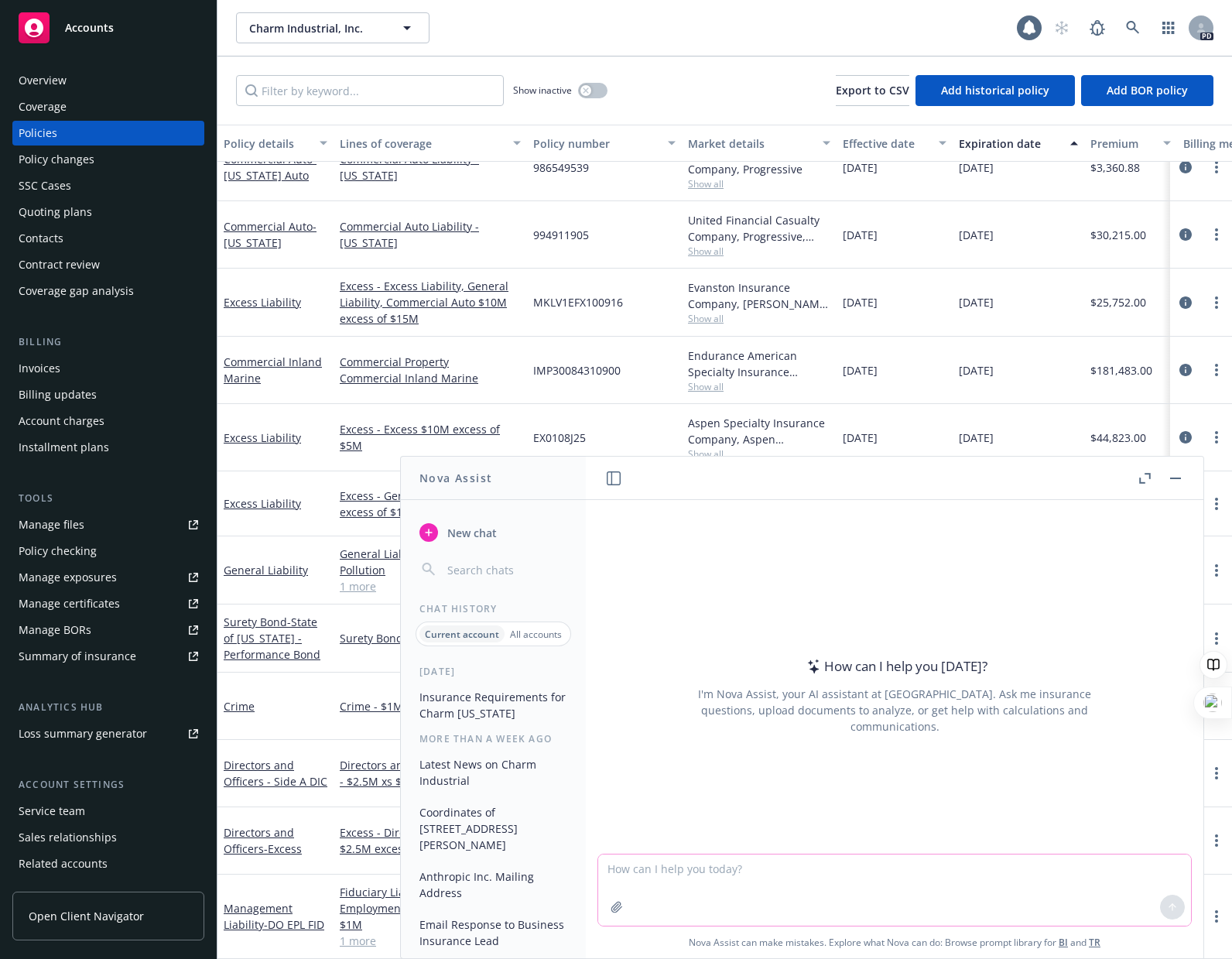
click at [901, 884] on textarea at bounding box center [895, 890] width 593 height 71
type textarea "who is selden & lindeke"
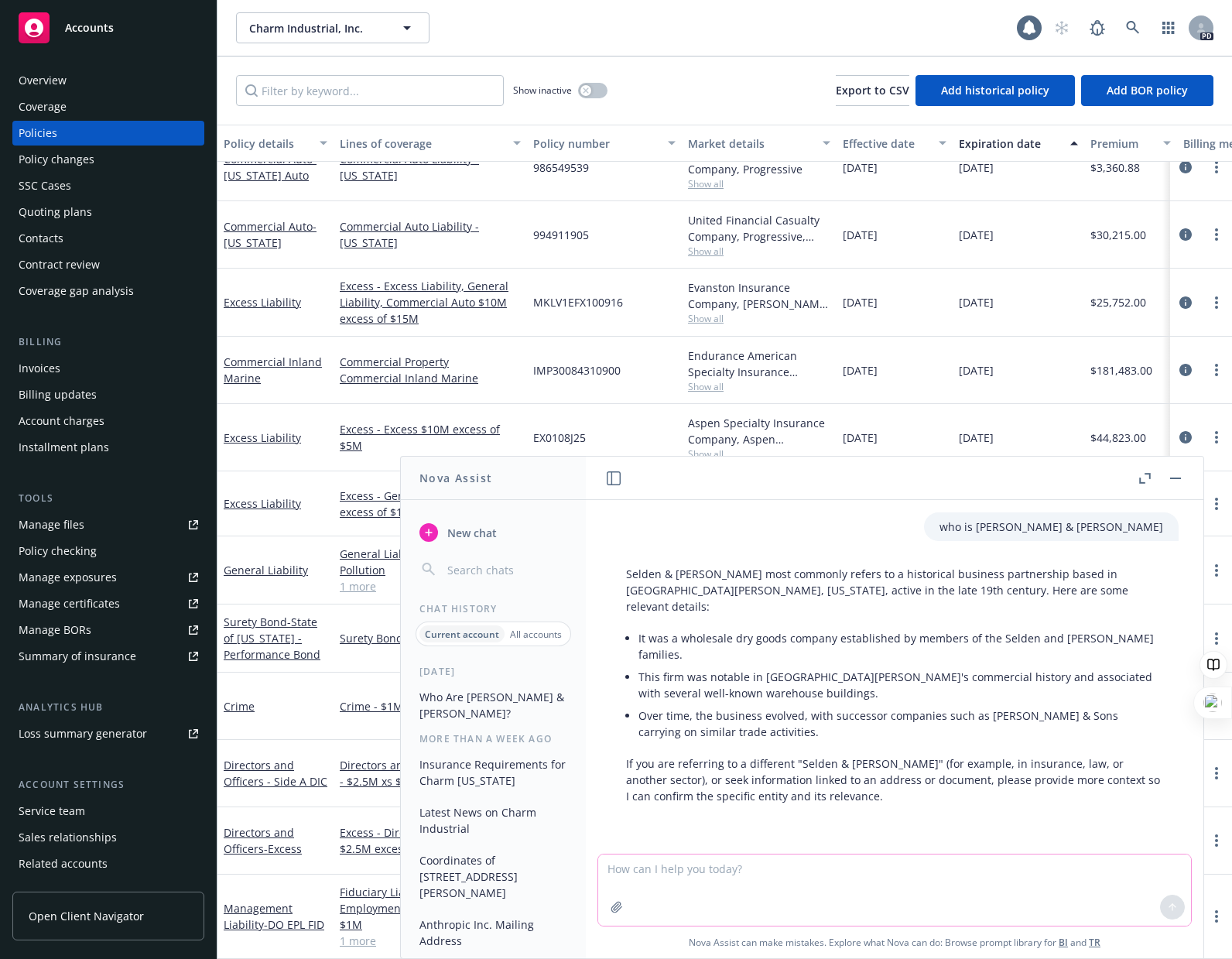
click at [915, 905] on textarea at bounding box center [895, 890] width 593 height 71
type textarea "law"
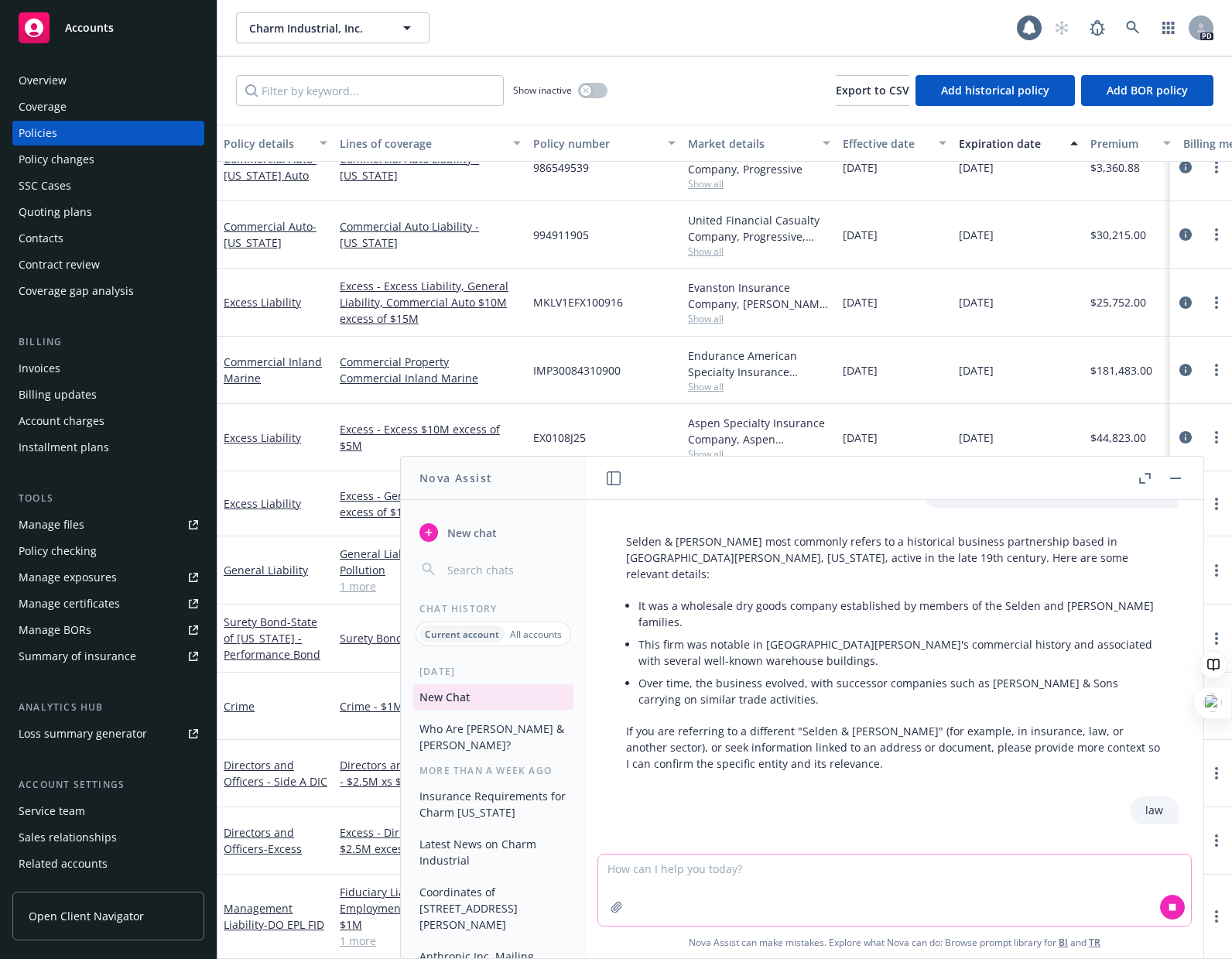
scroll to position [34, 0]
click at [532, 635] on p "All accounts" at bounding box center [536, 635] width 52 height 13
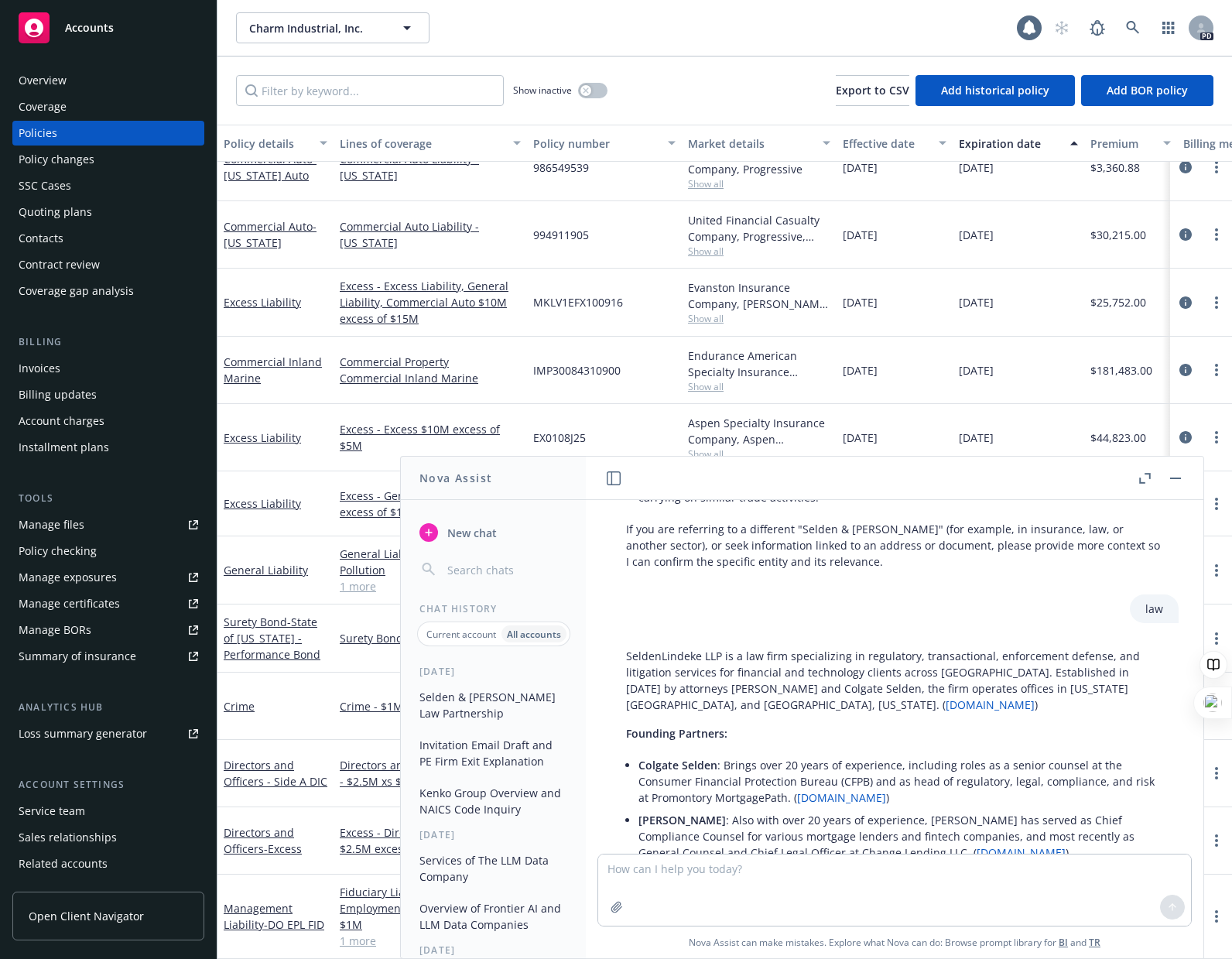
scroll to position [228, 0]
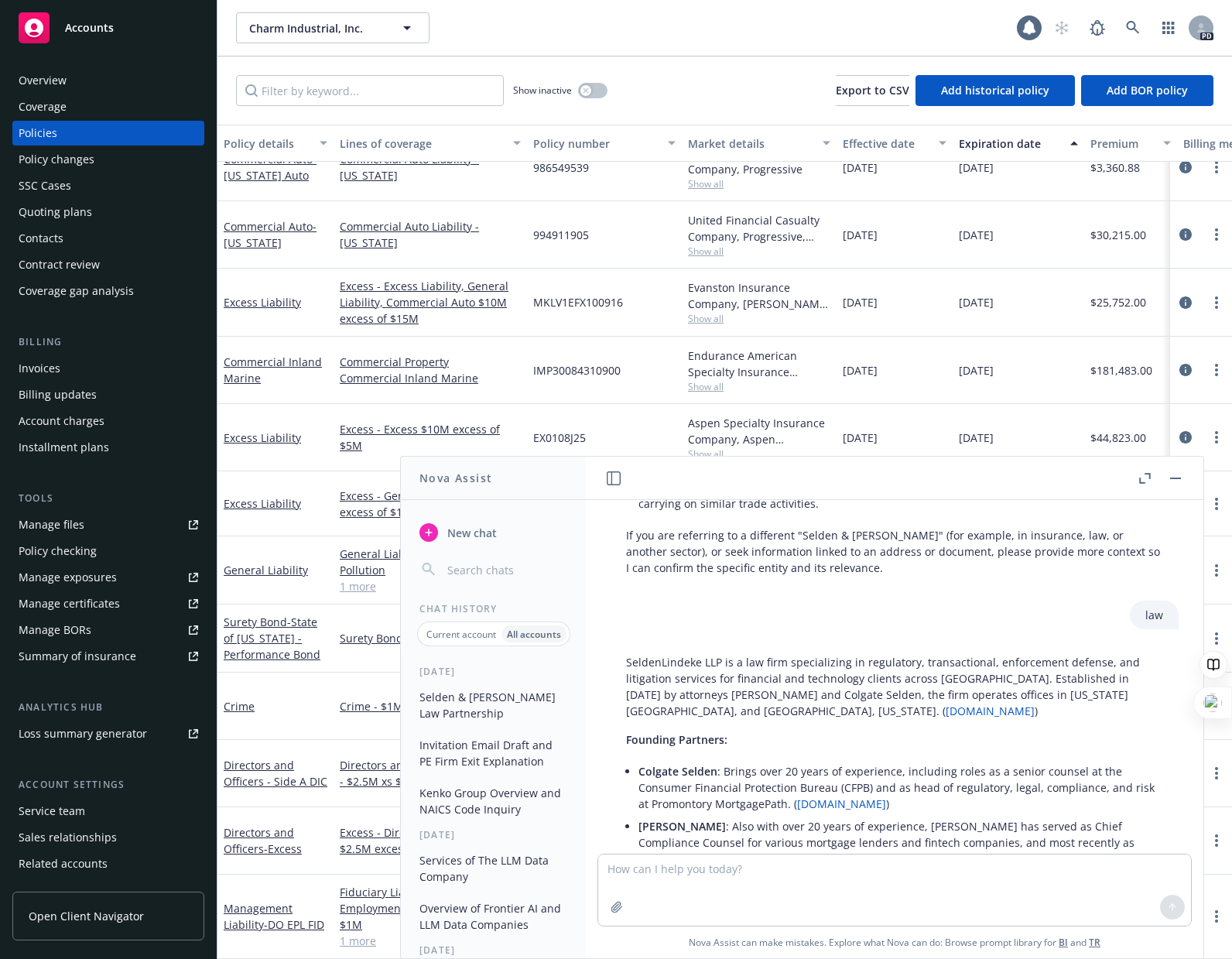
click at [977, 851] on link "wavy.com" at bounding box center [1021, 858] width 89 height 14
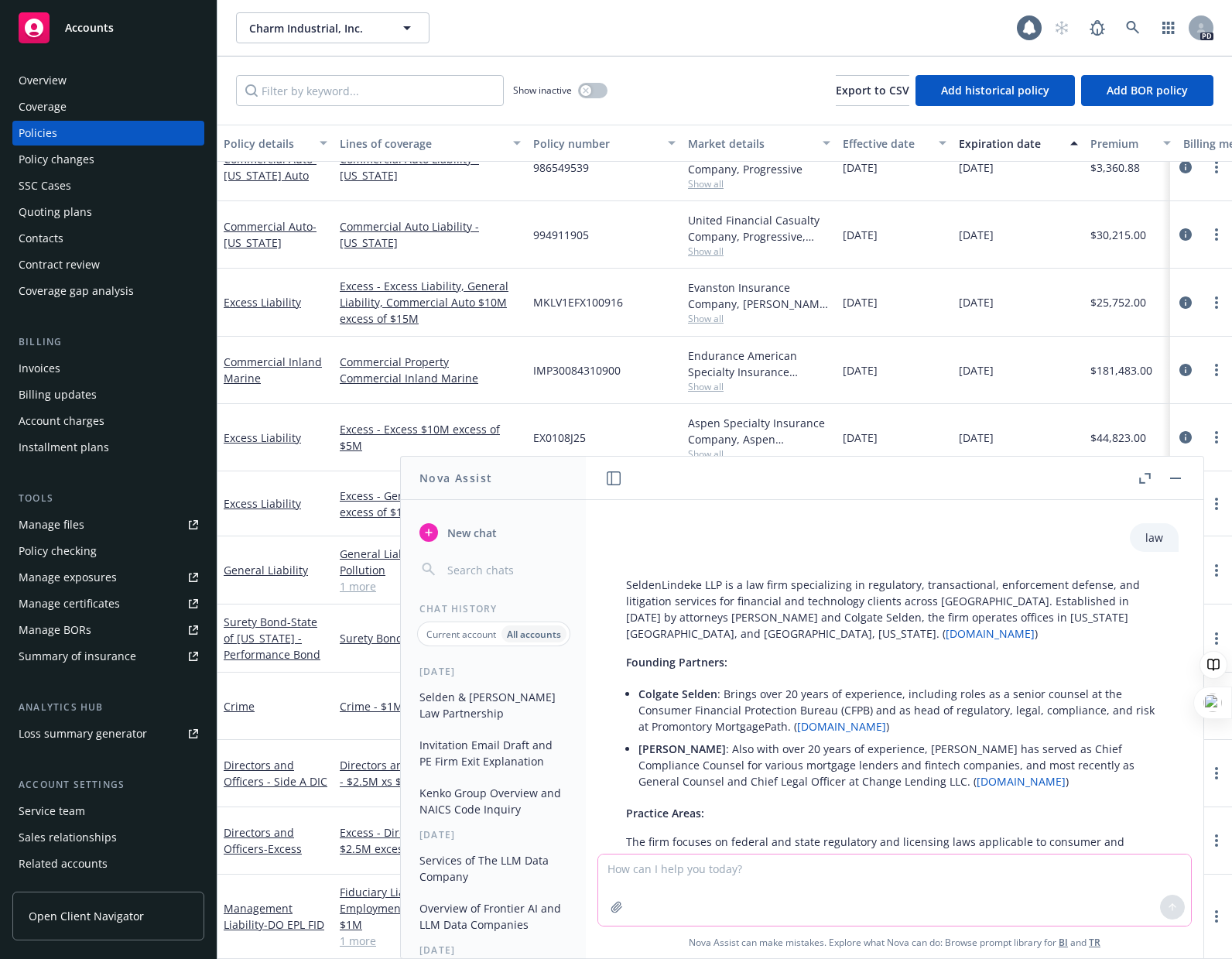
click at [838, 893] on textarea at bounding box center [895, 890] width 593 height 71
type textarea "what state is this company formed?"
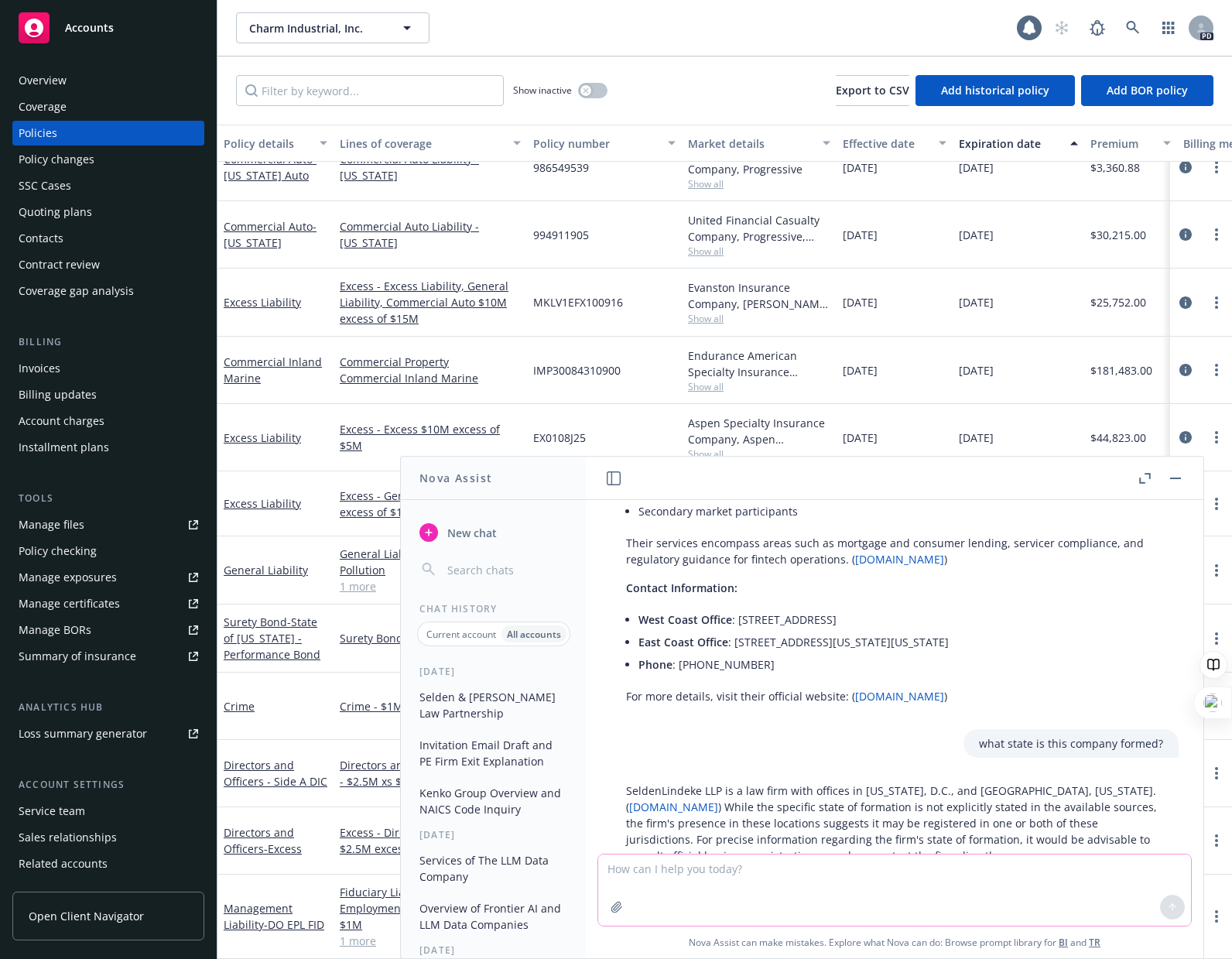
scroll to position [929, 0]
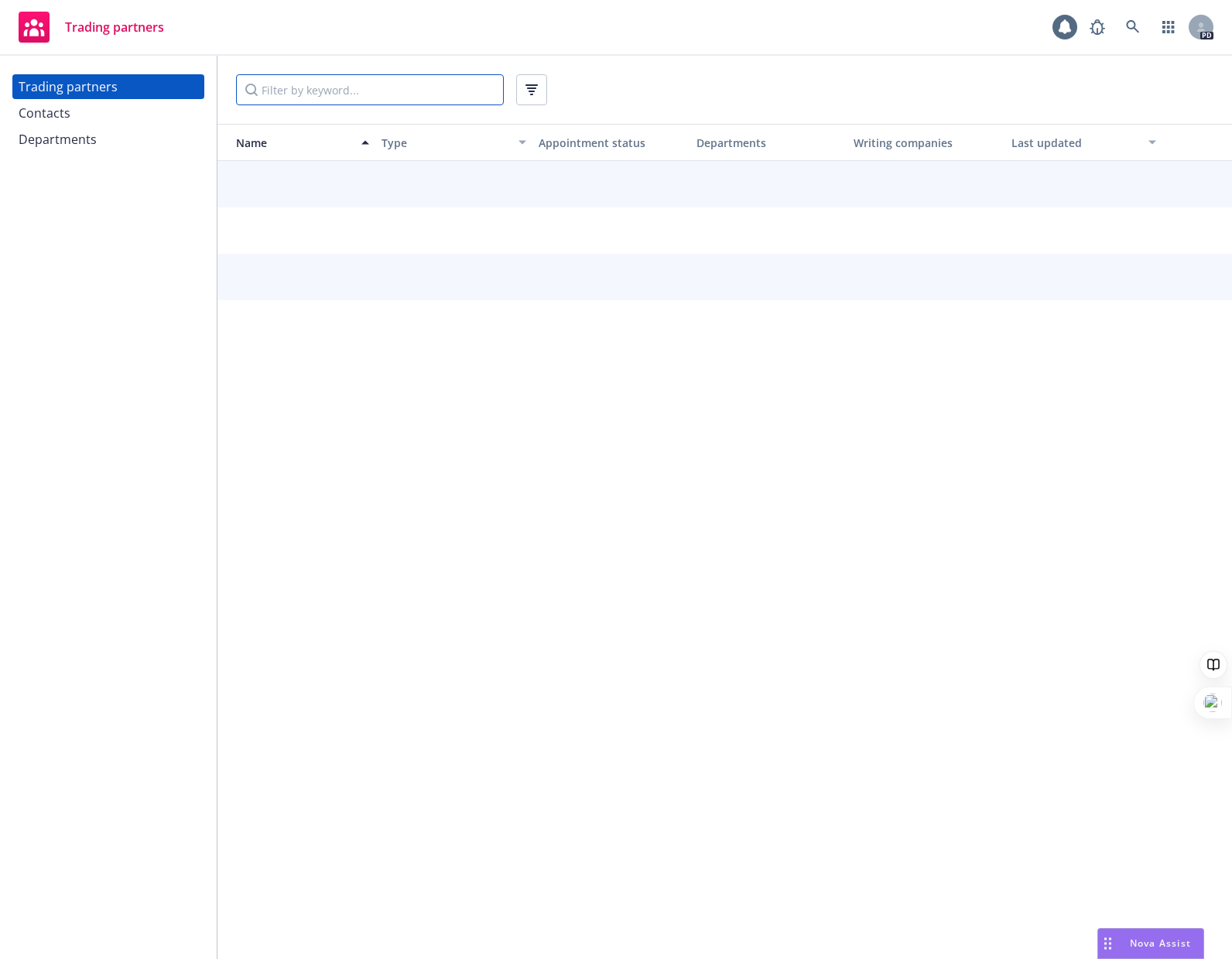
click at [329, 91] on input "Filter by keyword..." at bounding box center [370, 89] width 268 height 31
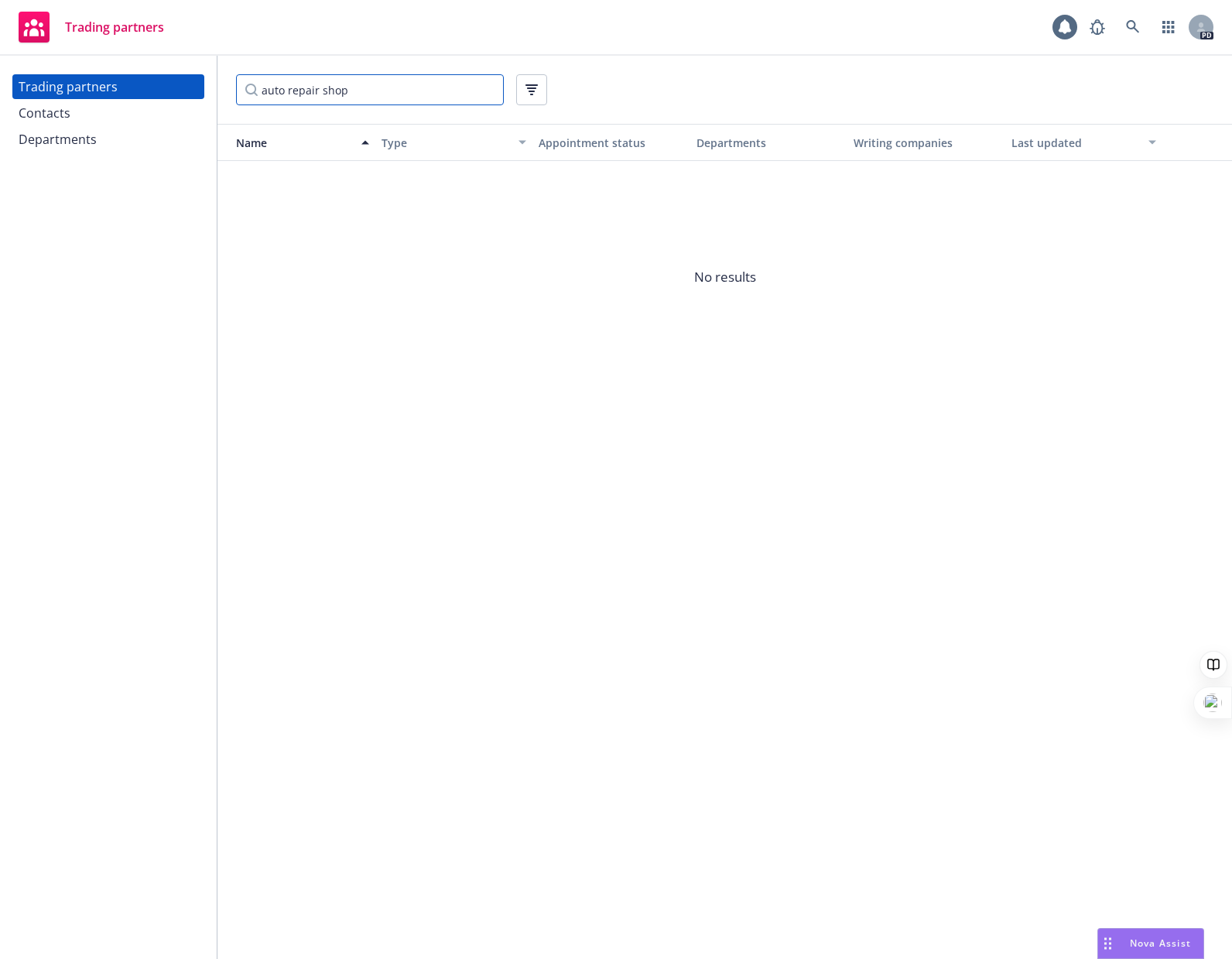
drag, startPoint x: 360, startPoint y: 91, endPoint x: 189, endPoint y: 108, distance: 171.8
click at [189, 108] on div "Trading partners Contacts Departments auto repair shop Name Type Appointment st…" at bounding box center [616, 507] width 1232 height 903
drag, startPoint x: 332, startPoint y: 94, endPoint x: 198, endPoint y: 101, distance: 134.2
click at [198, 101] on div "Trading partners Contacts Departments auto repair Name Type Appointment status …" at bounding box center [616, 507] width 1232 height 903
type input "rps"
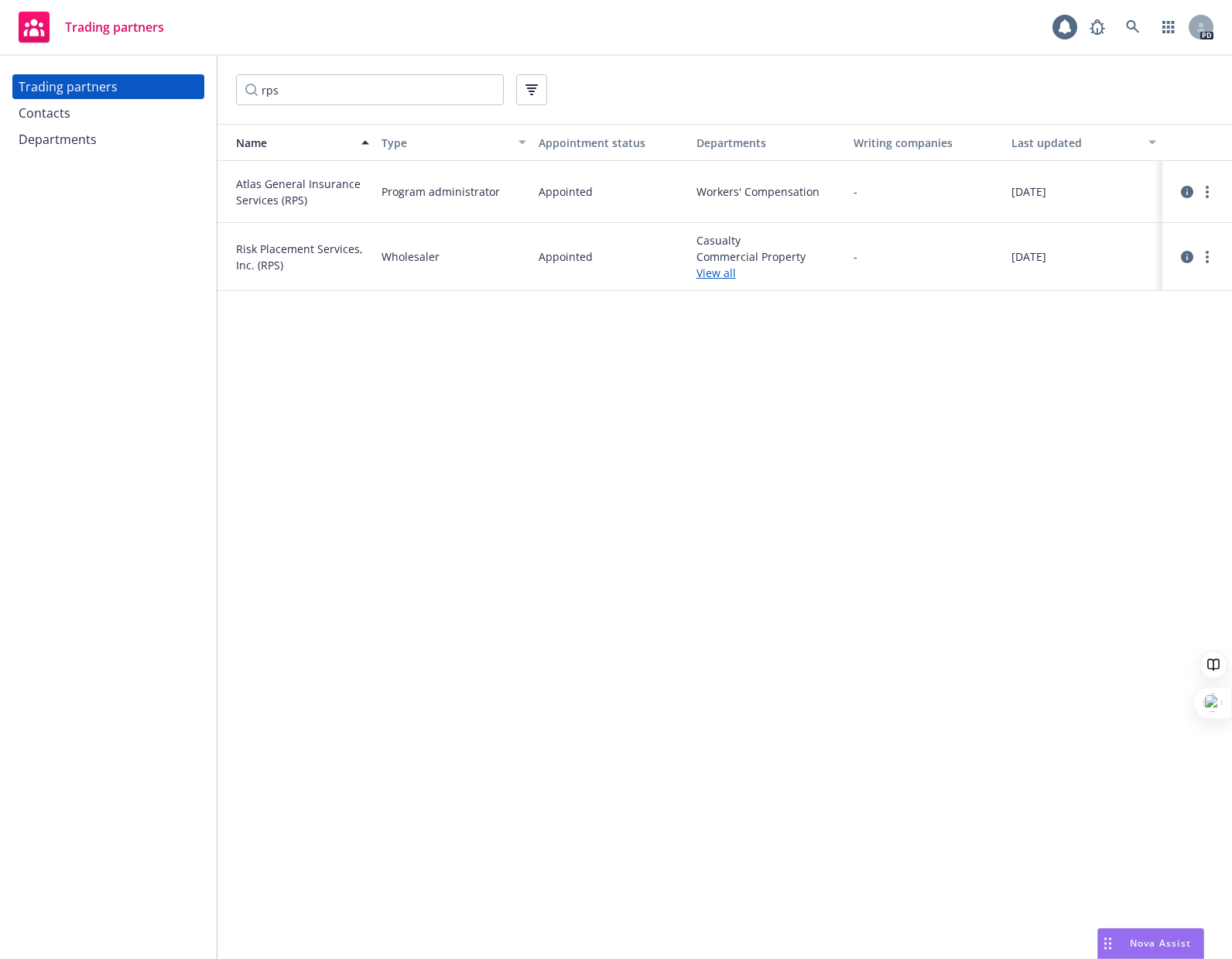
click at [716, 271] on link "View all" at bounding box center [770, 273] width 146 height 16
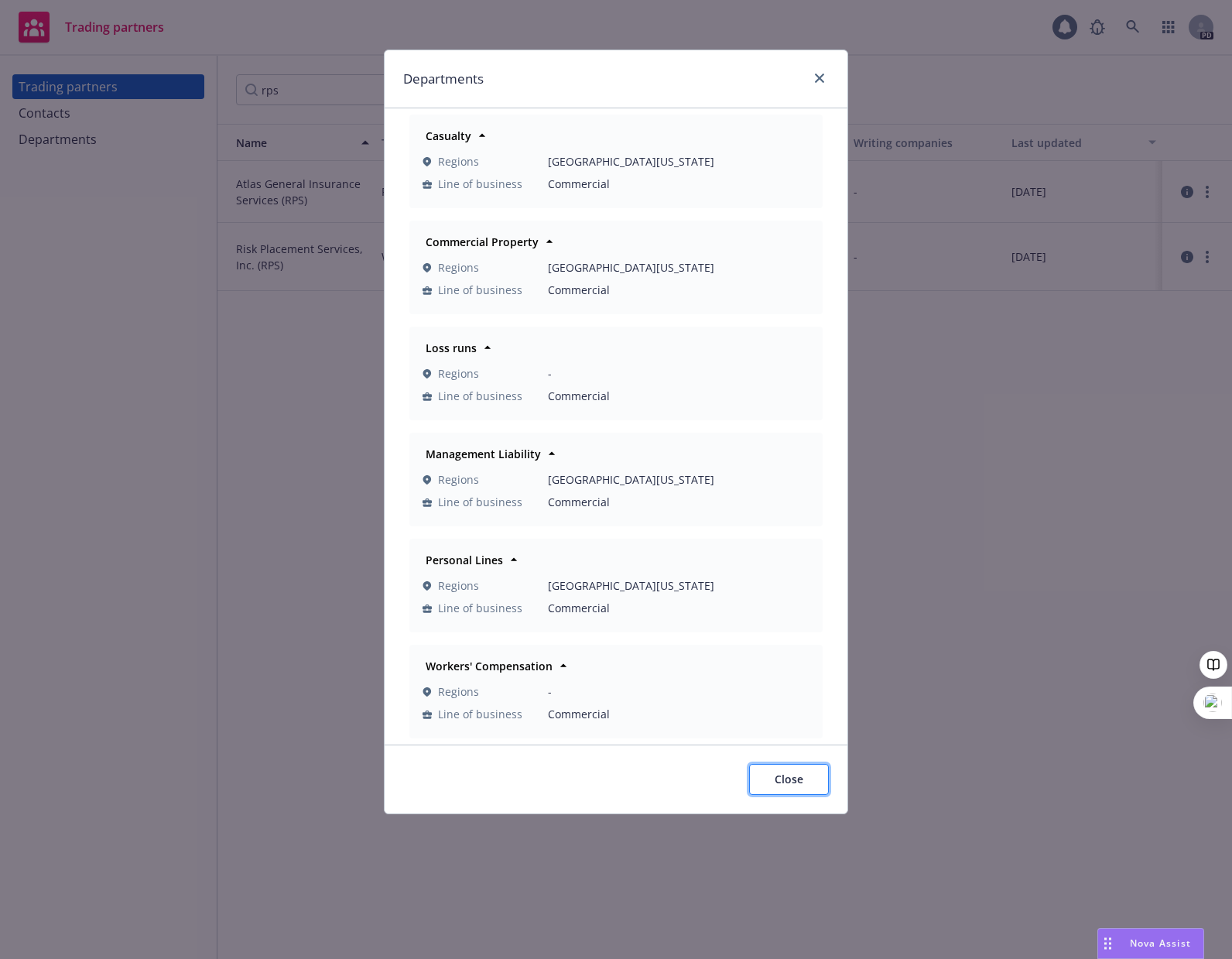
click at [788, 784] on span "Close" at bounding box center [789, 779] width 29 height 14
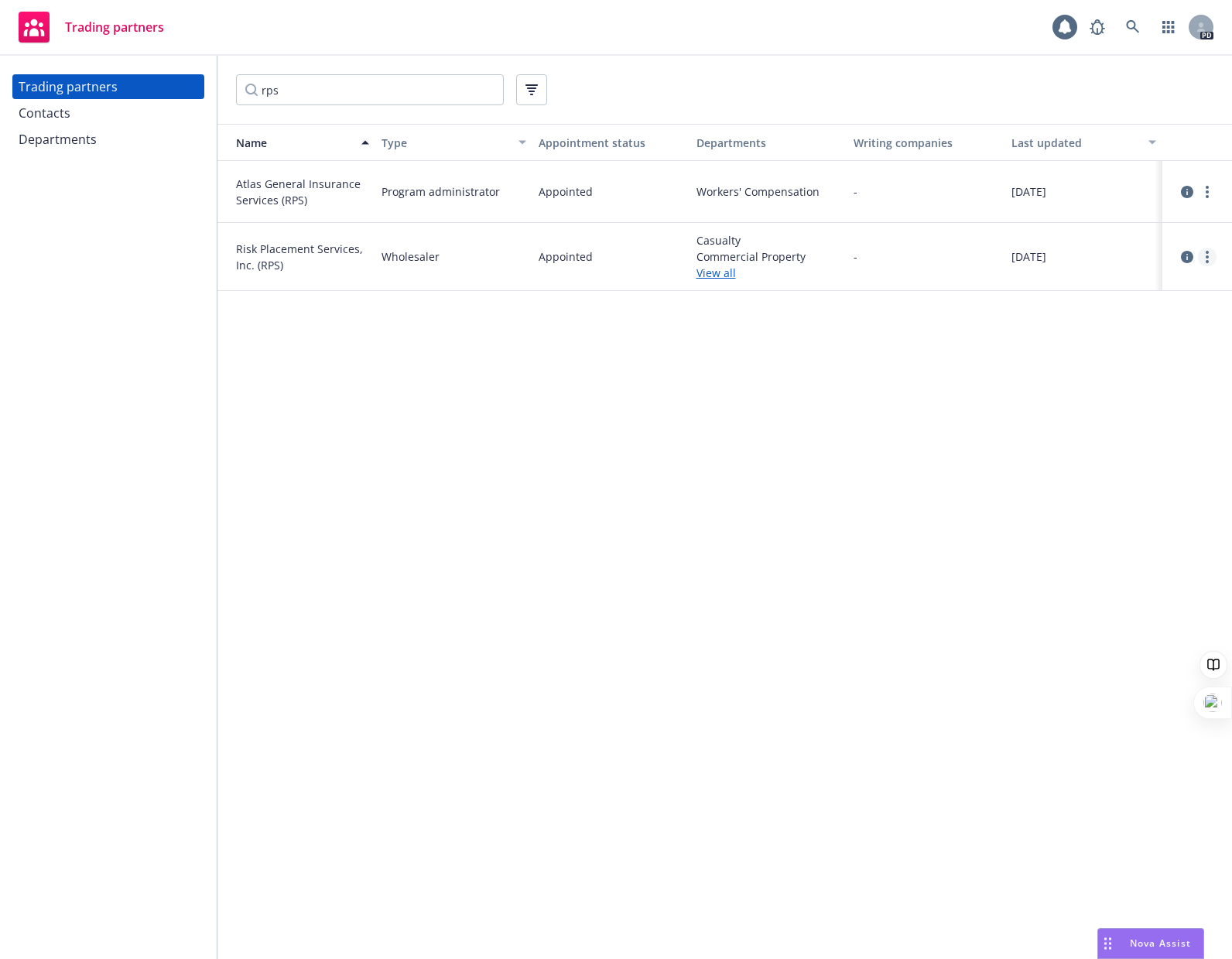
click at [1212, 255] on link "more" at bounding box center [1207, 256] width 18 height 18
click at [1122, 294] on link "View contacts" at bounding box center [1130, 289] width 173 height 31
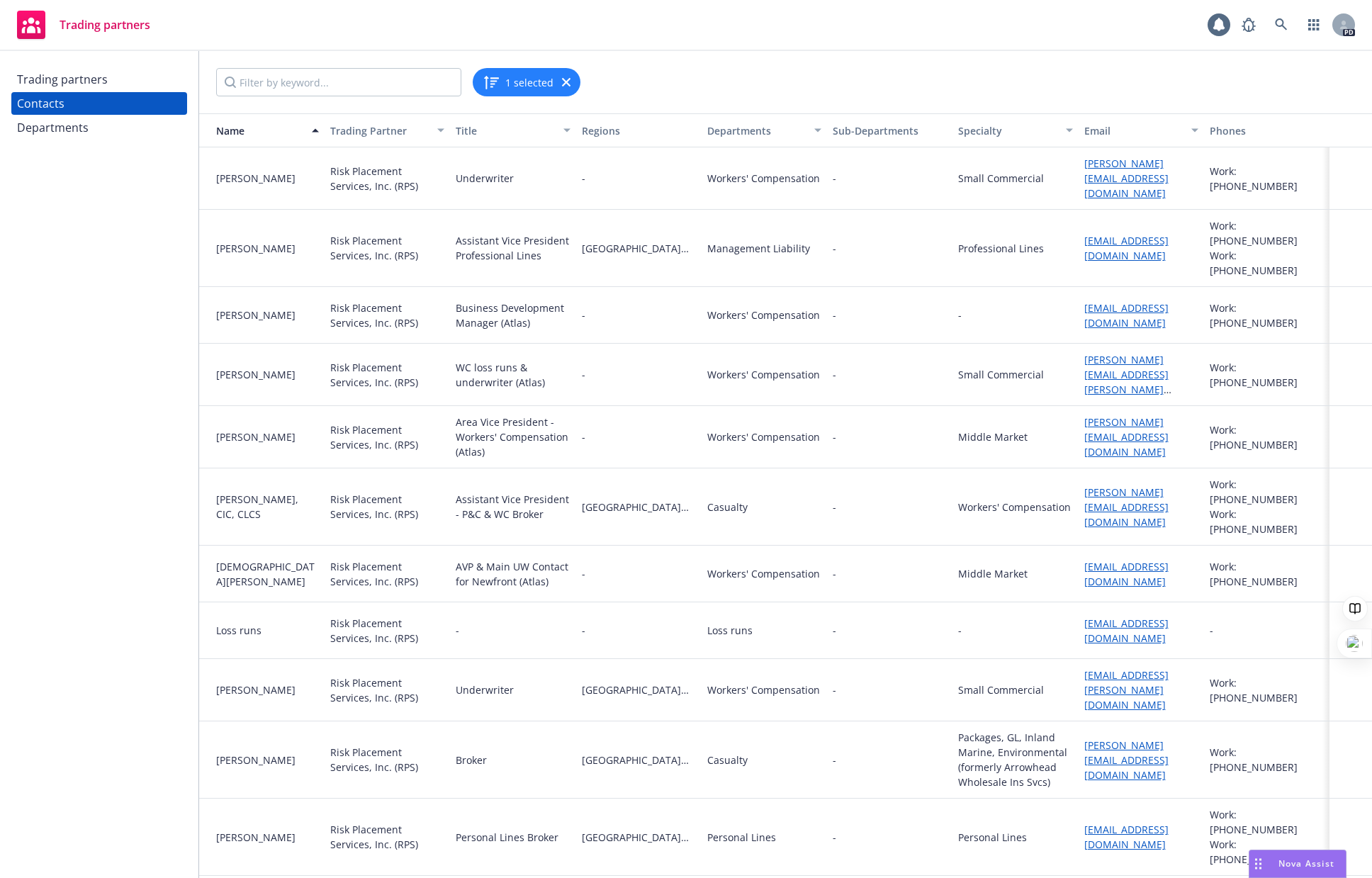
click at [57, 130] on div "Departments" at bounding box center [52, 127] width 71 height 23
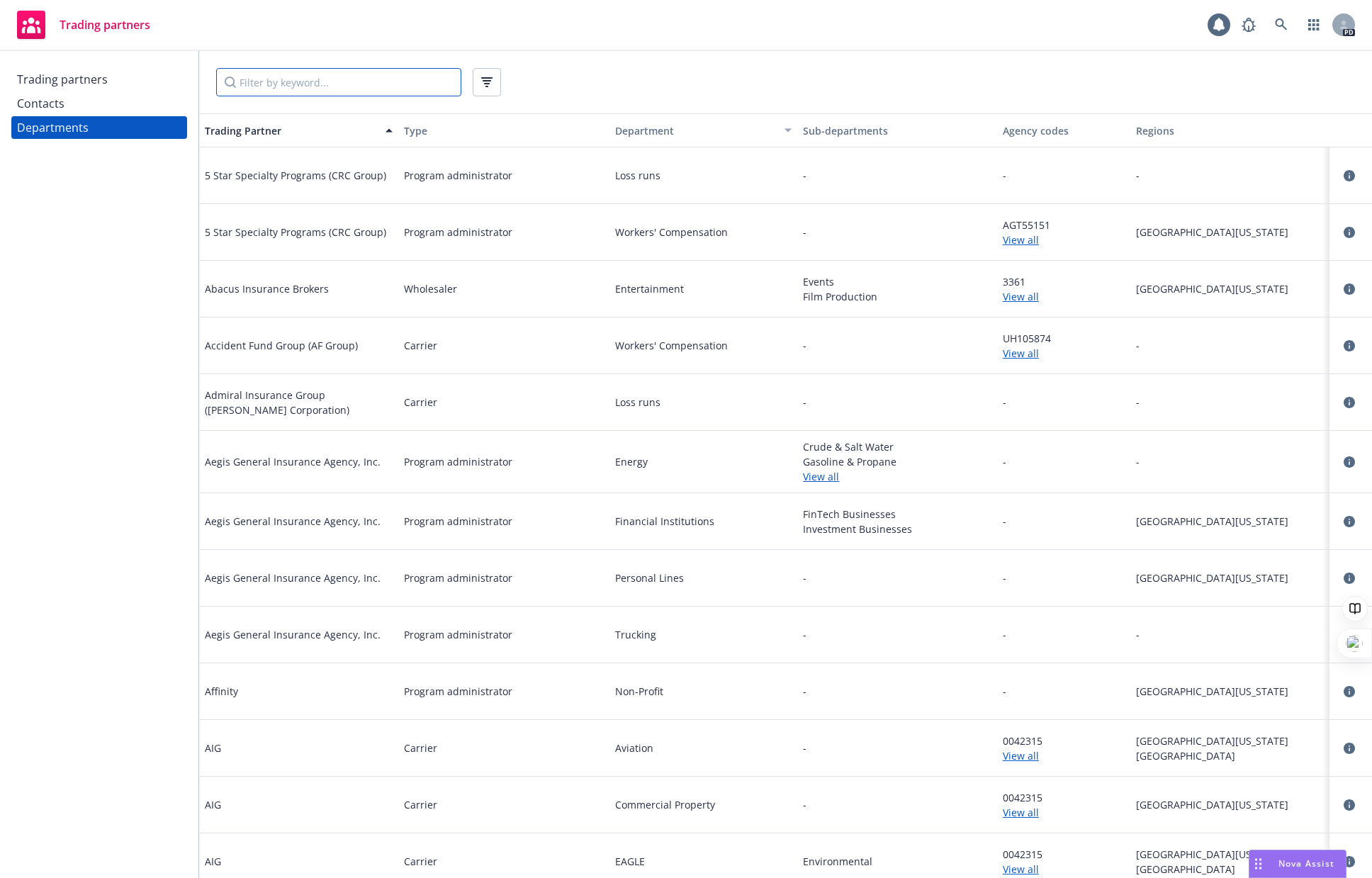
click at [359, 88] on input "Filter by keyword..." at bounding box center [338, 82] width 245 height 28
type input "repair"
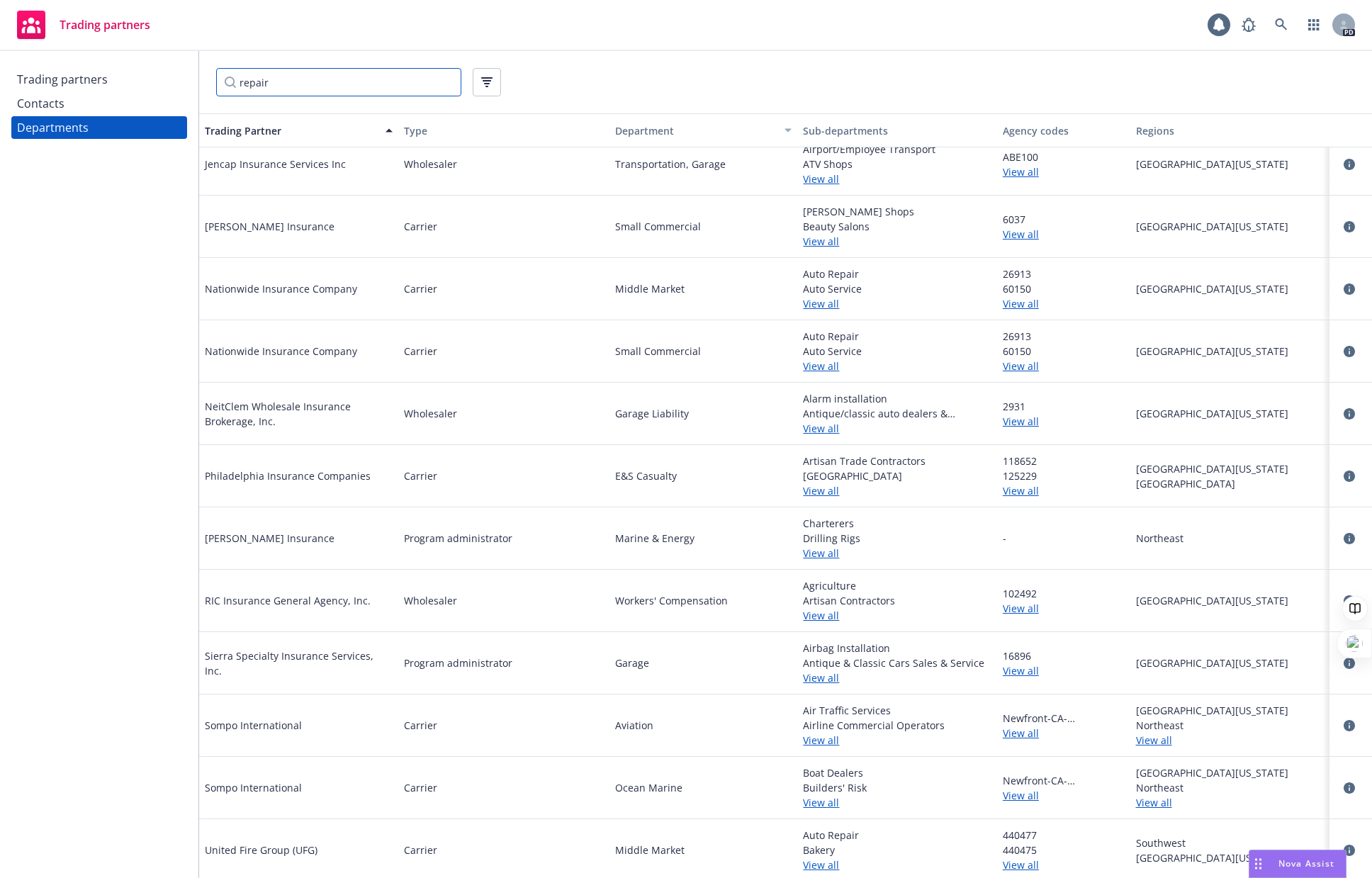
scroll to position [137, 0]
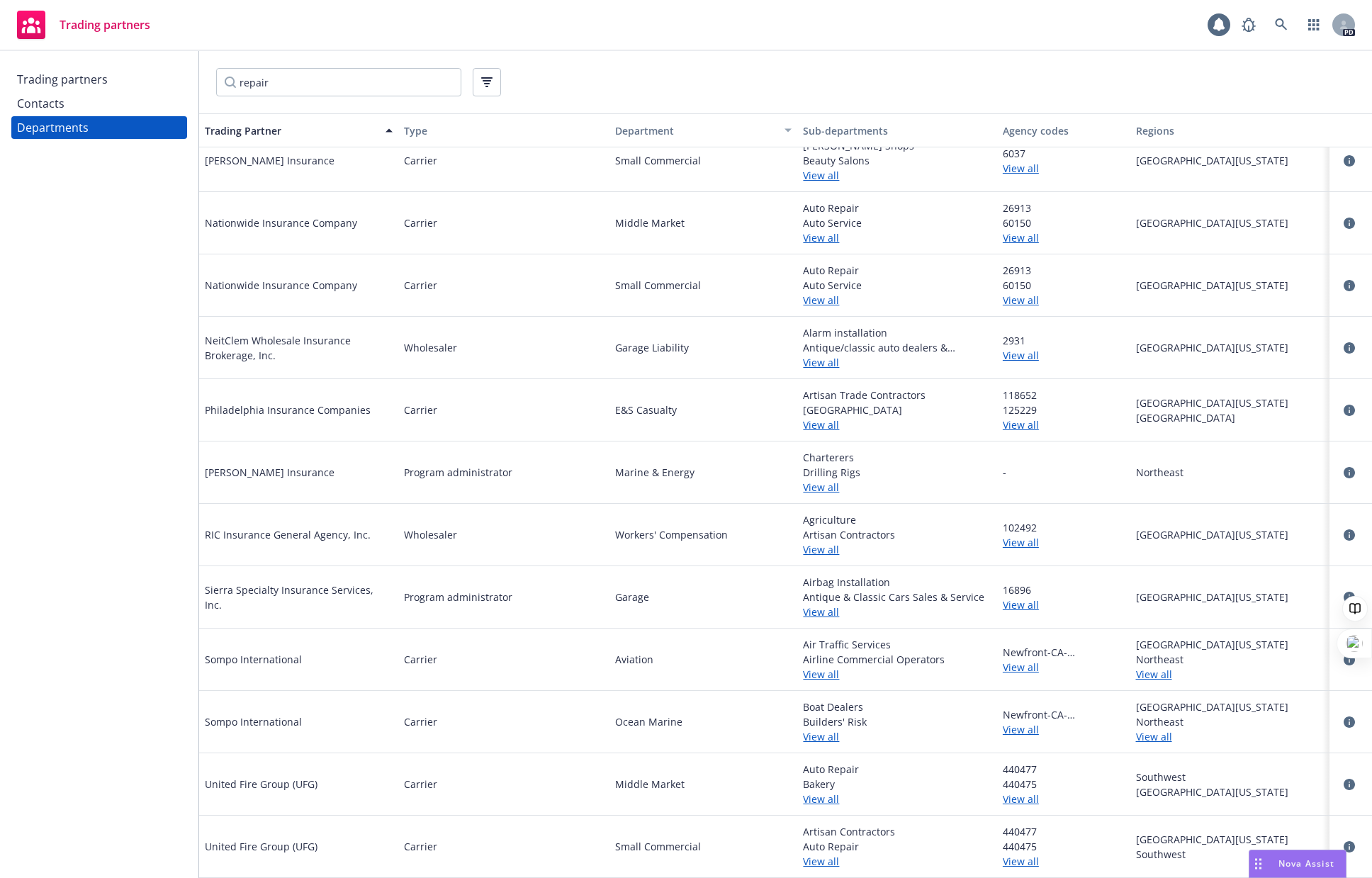
click at [822, 613] on link "View all" at bounding box center [897, 612] width 188 height 15
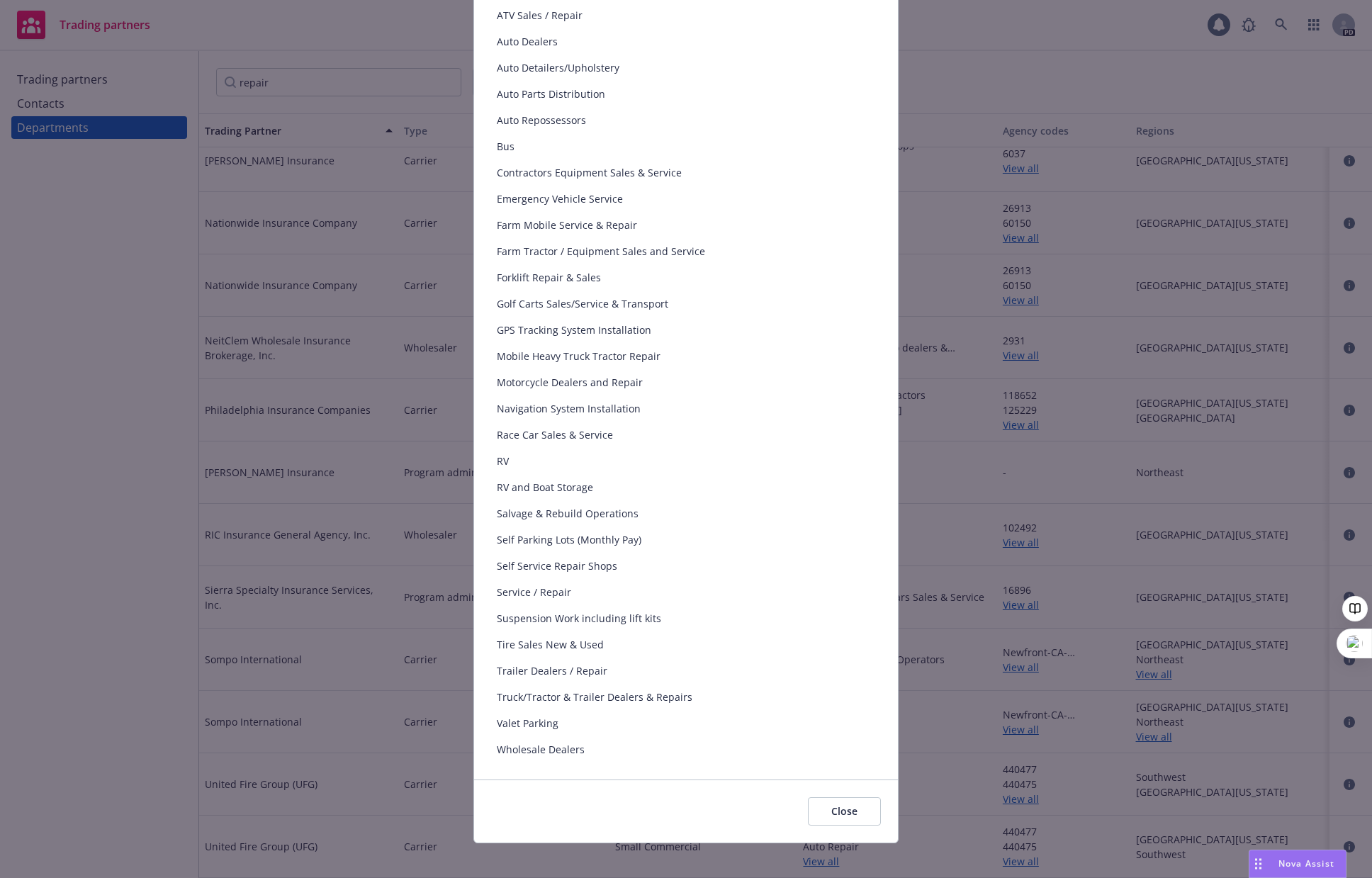
scroll to position [198, 0]
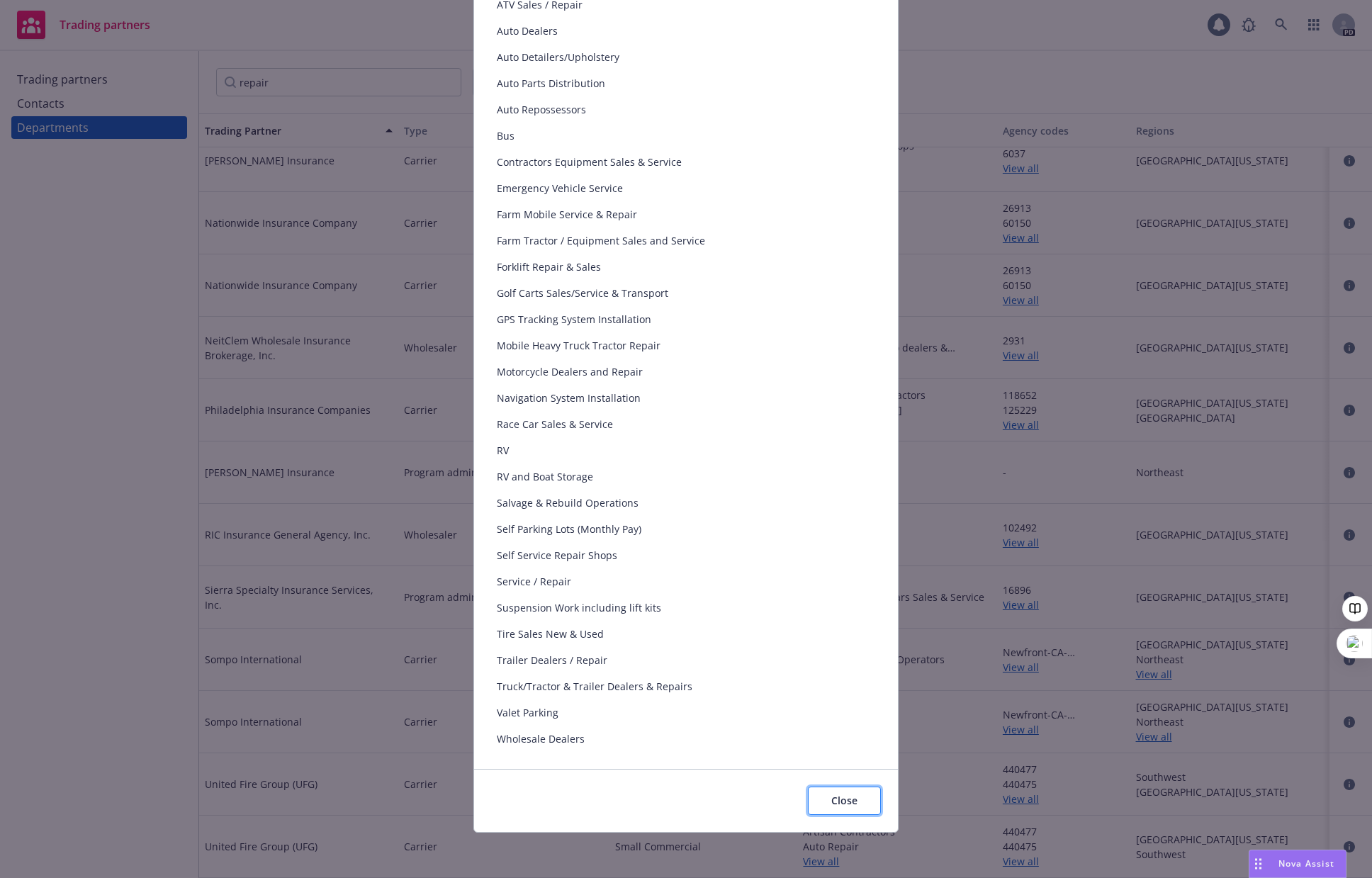
click at [831, 804] on span "Close" at bounding box center [845, 800] width 26 height 13
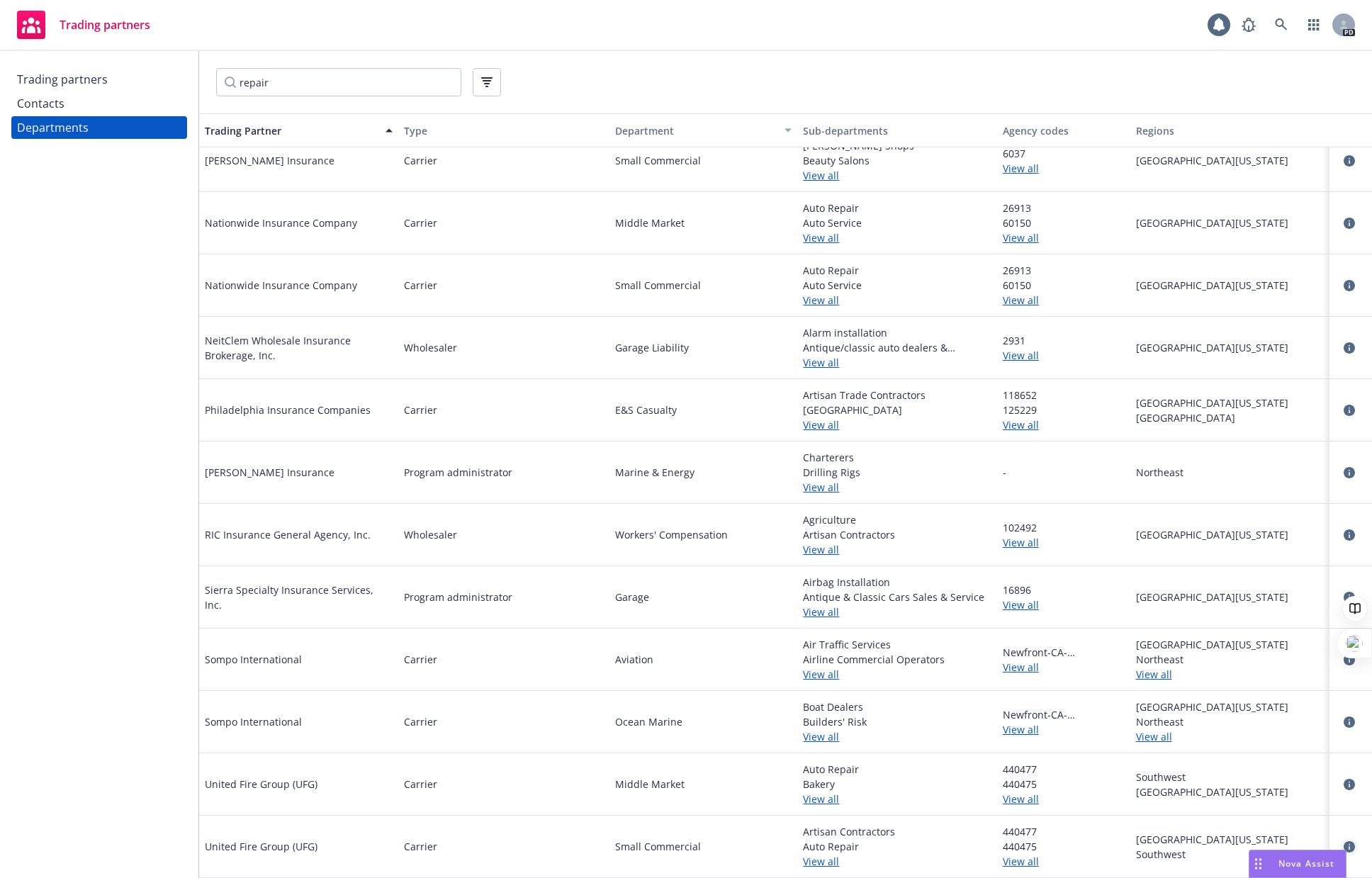
click at [1128, 843] on link "circleInformation" at bounding box center [1348, 846] width 17 height 17
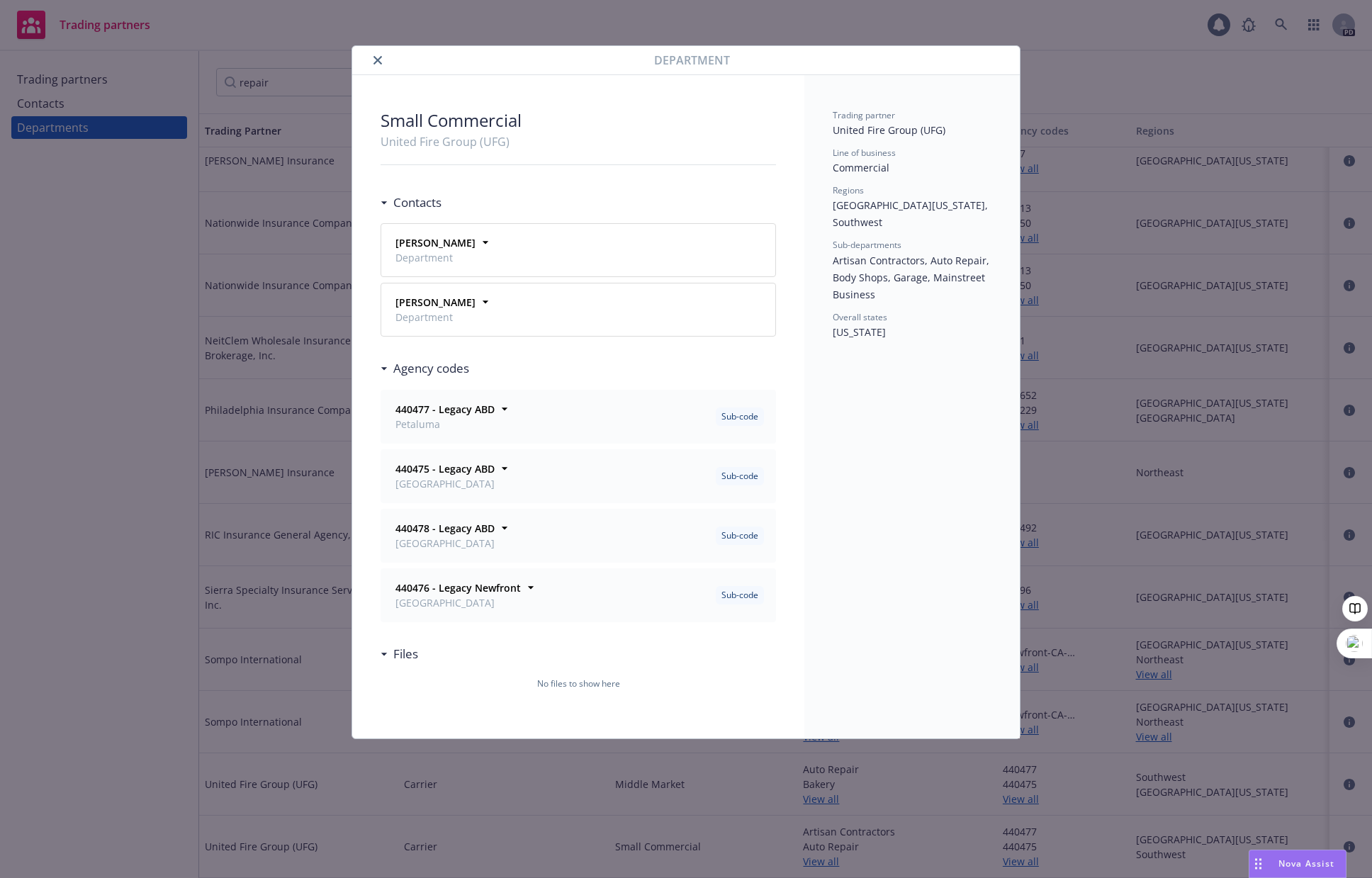
click at [404, 656] on h3 "Files" at bounding box center [405, 654] width 25 height 18
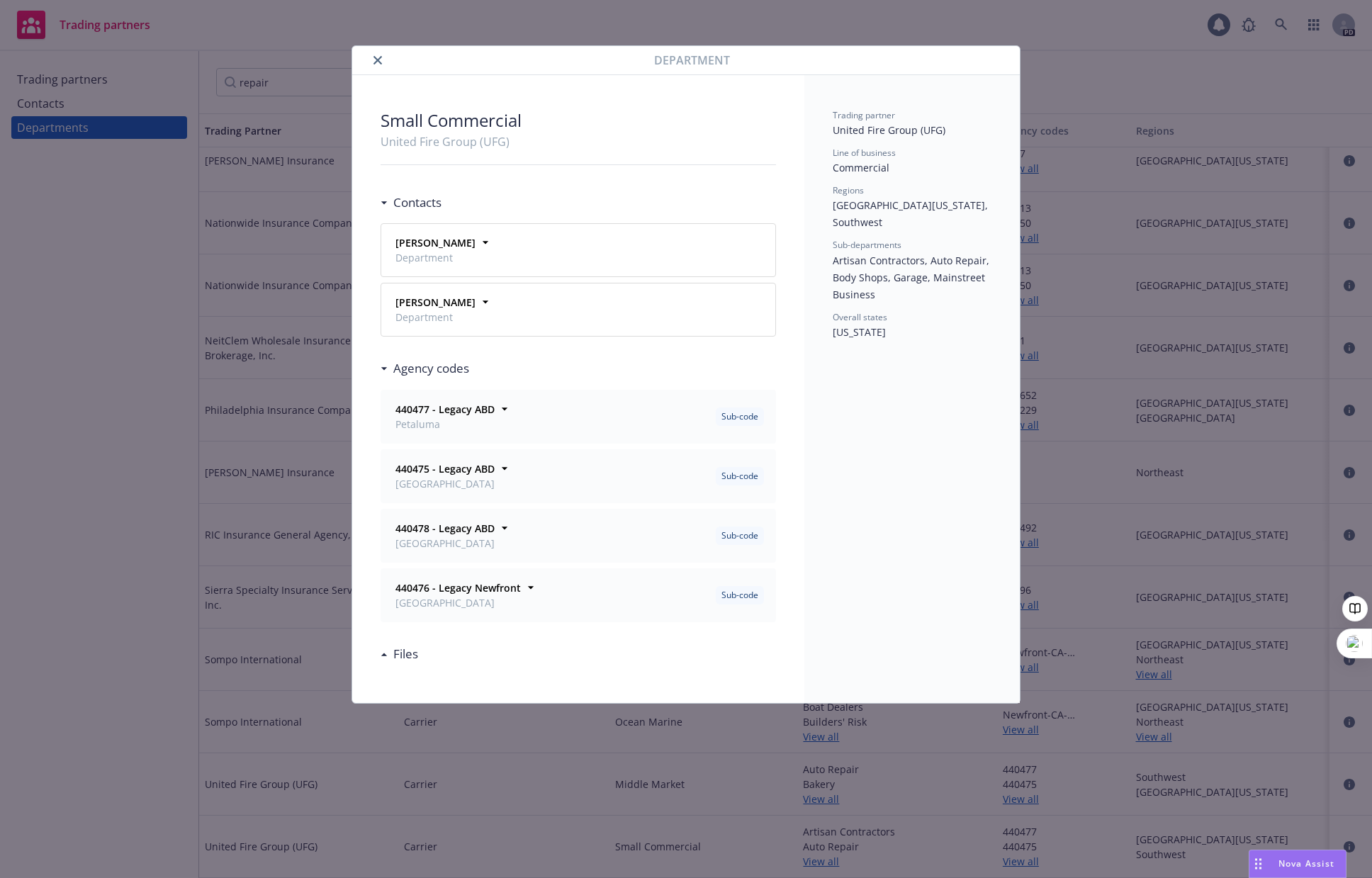
click at [373, 58] on button "close" at bounding box center [377, 60] width 17 height 17
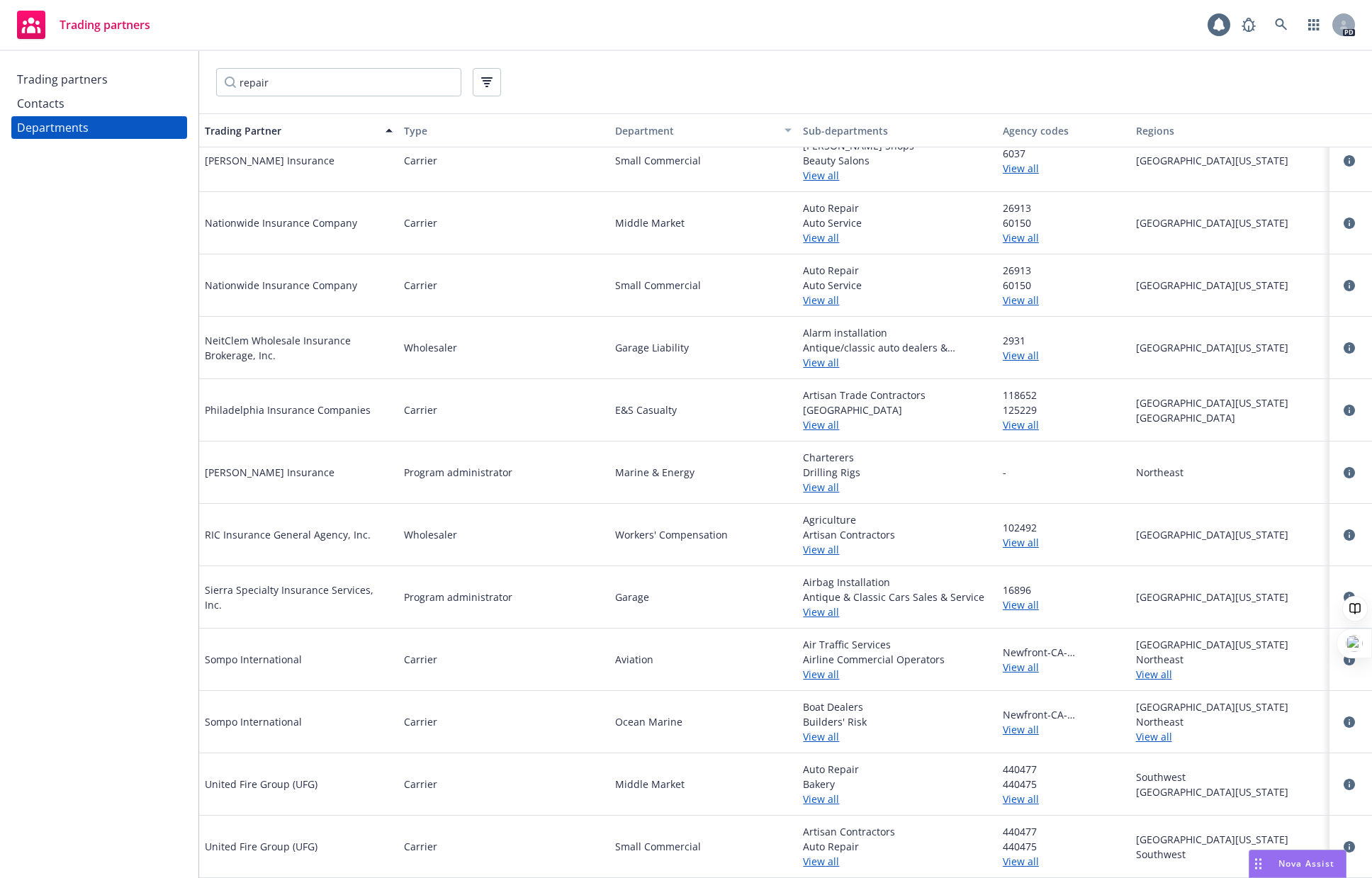
click at [47, 97] on div "Contacts" at bounding box center [40, 104] width 47 height 23
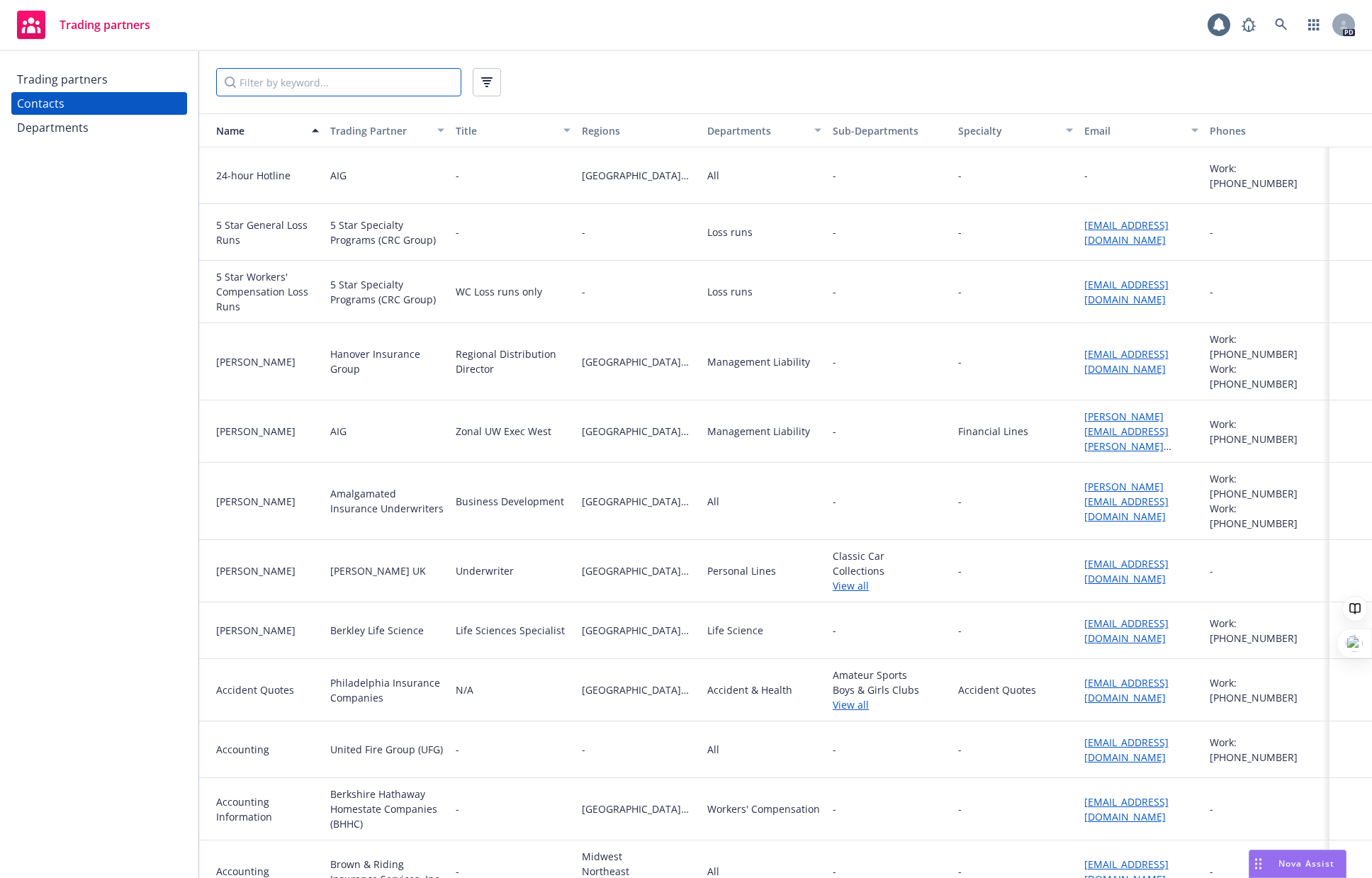
click at [289, 68] on input "Filter by keyword..." at bounding box center [338, 82] width 245 height 28
type input "ufg"
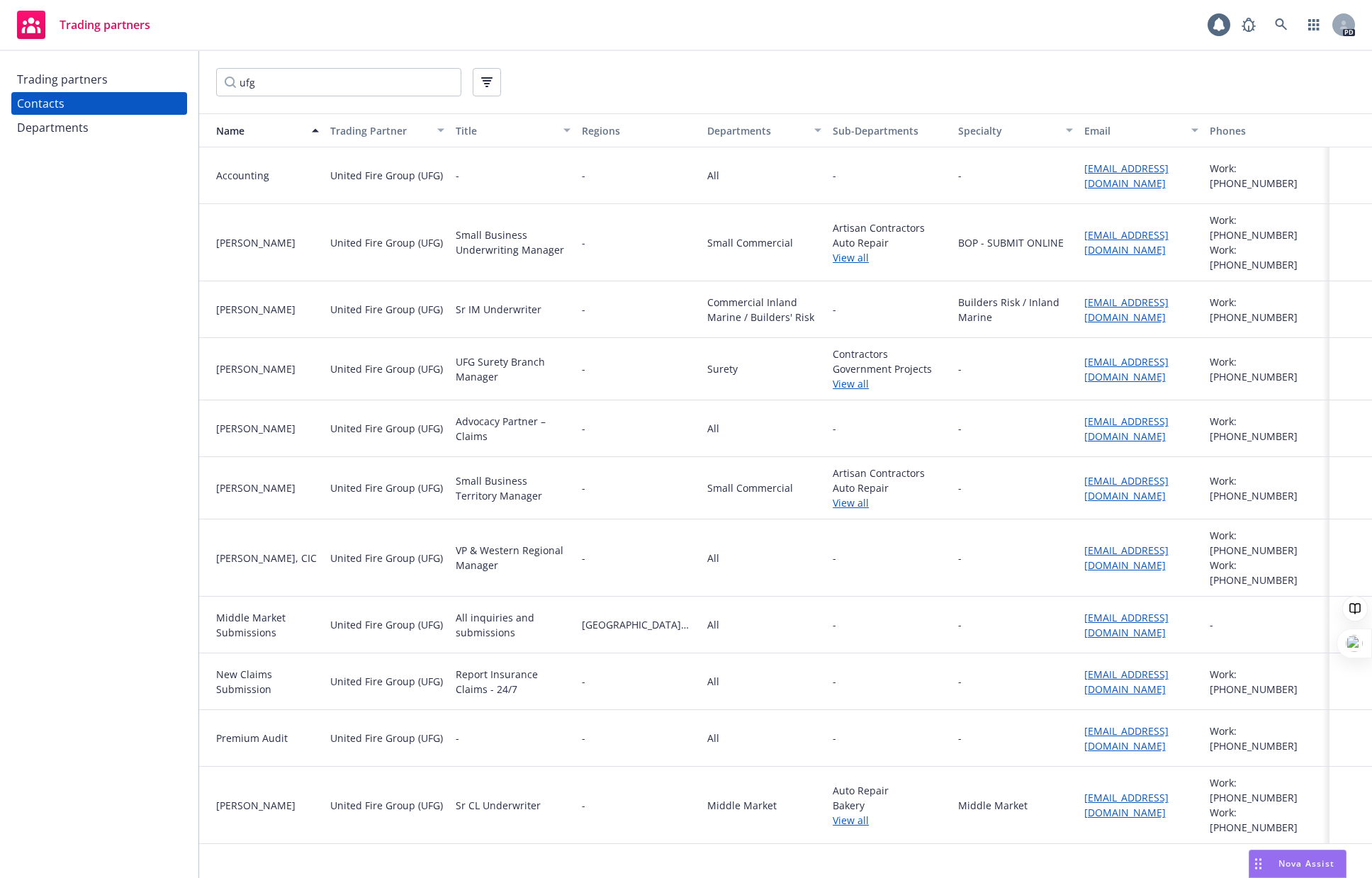
click at [850, 252] on link "View all" at bounding box center [889, 258] width 114 height 15
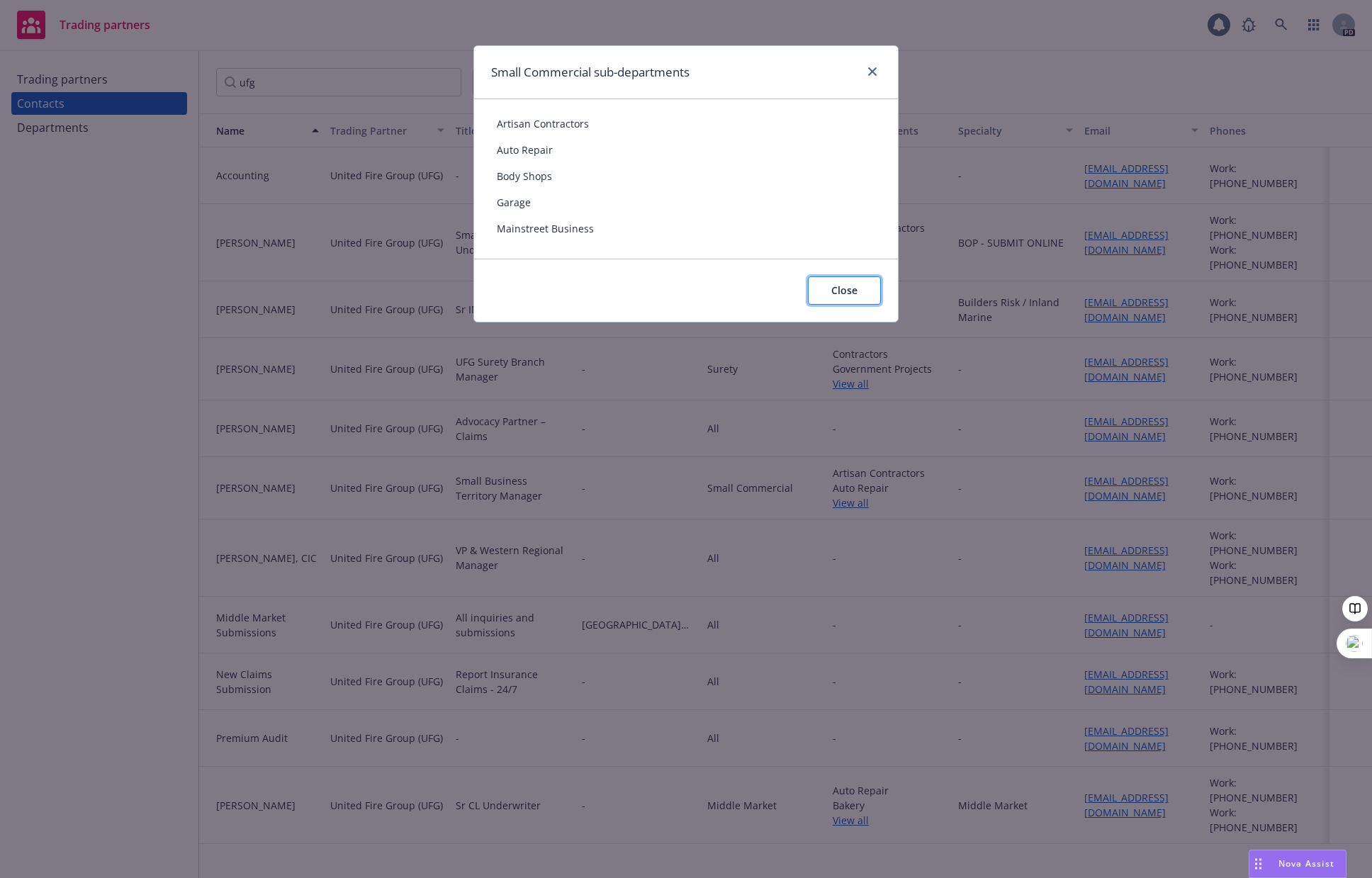
click at [848, 296] on span "Close" at bounding box center [845, 289] width 26 height 13
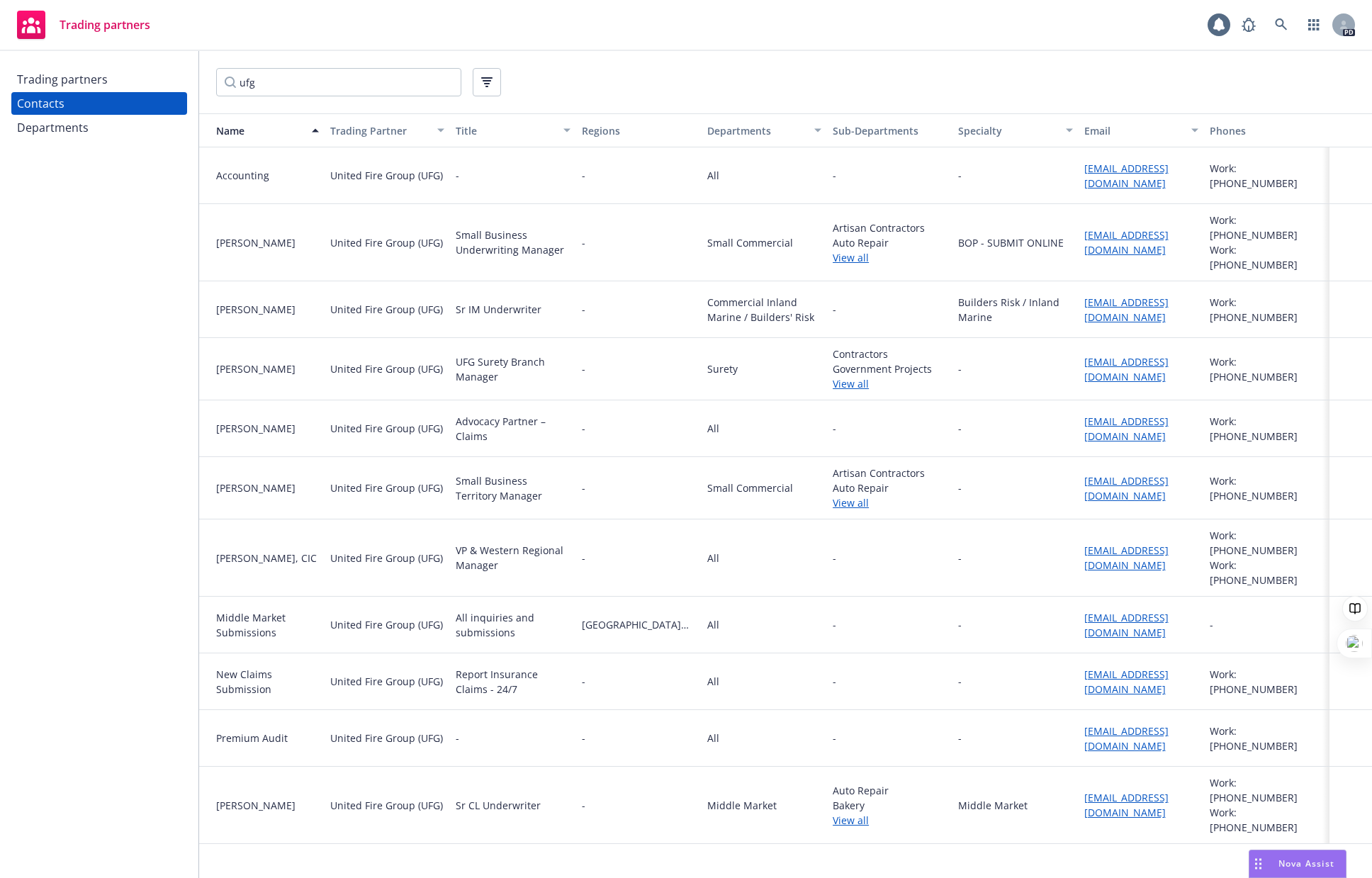
click at [65, 78] on div "Trading partners" at bounding box center [62, 79] width 91 height 23
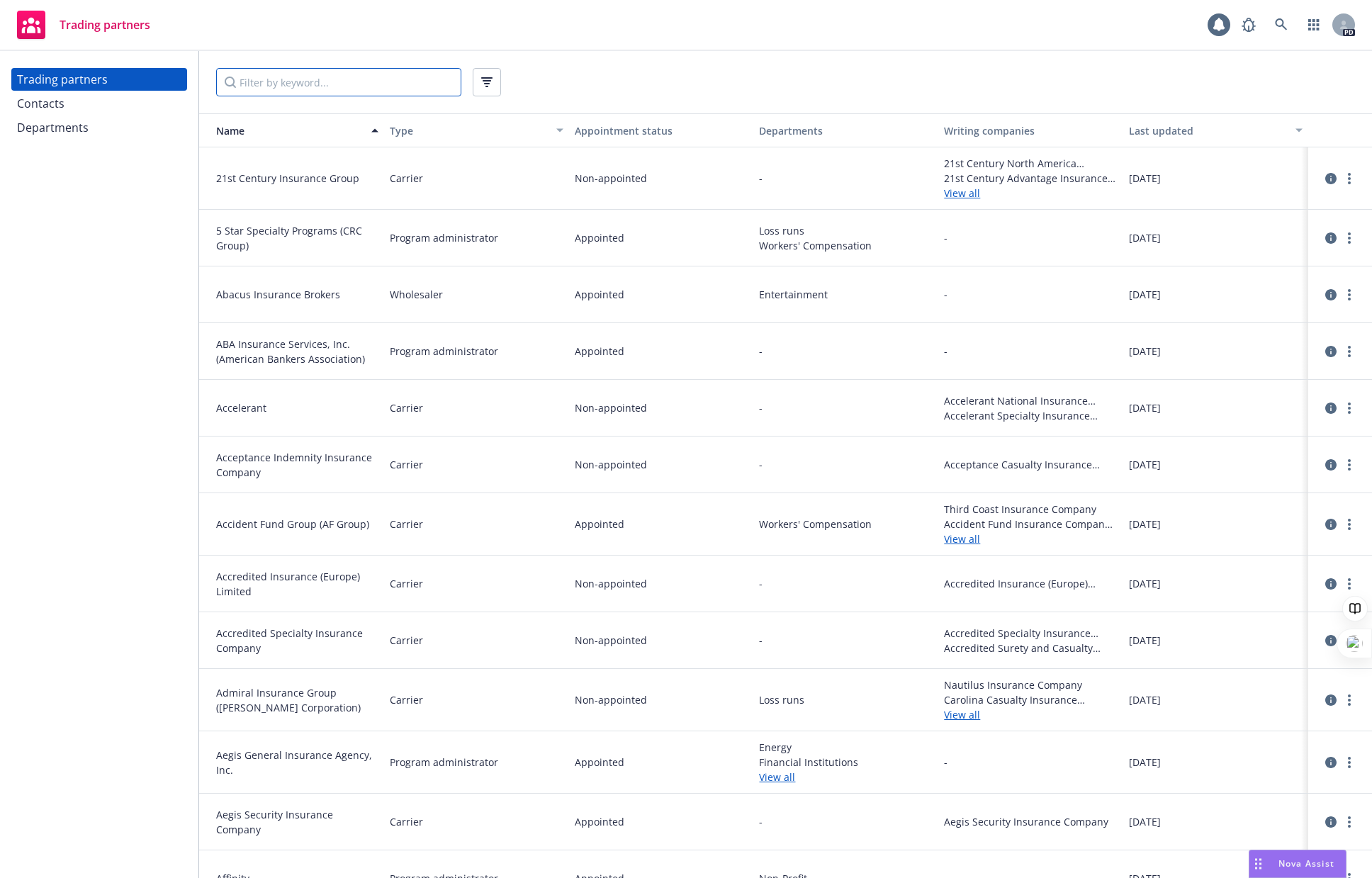
click at [252, 90] on input "Filter by keyword..." at bounding box center [338, 82] width 245 height 28
type input "r"
type input "ufg"
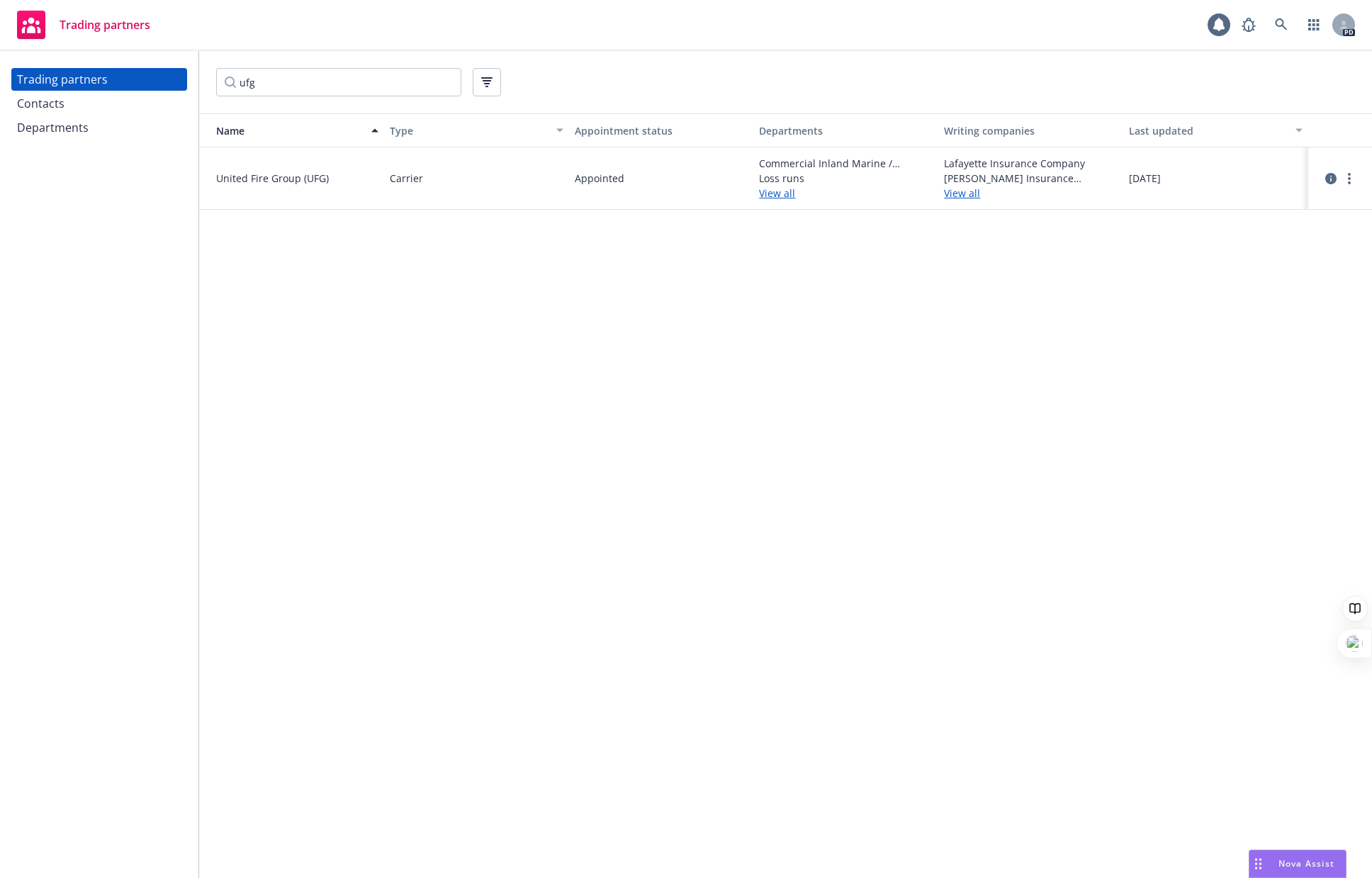
click at [783, 195] on link "View all" at bounding box center [846, 192] width 174 height 15
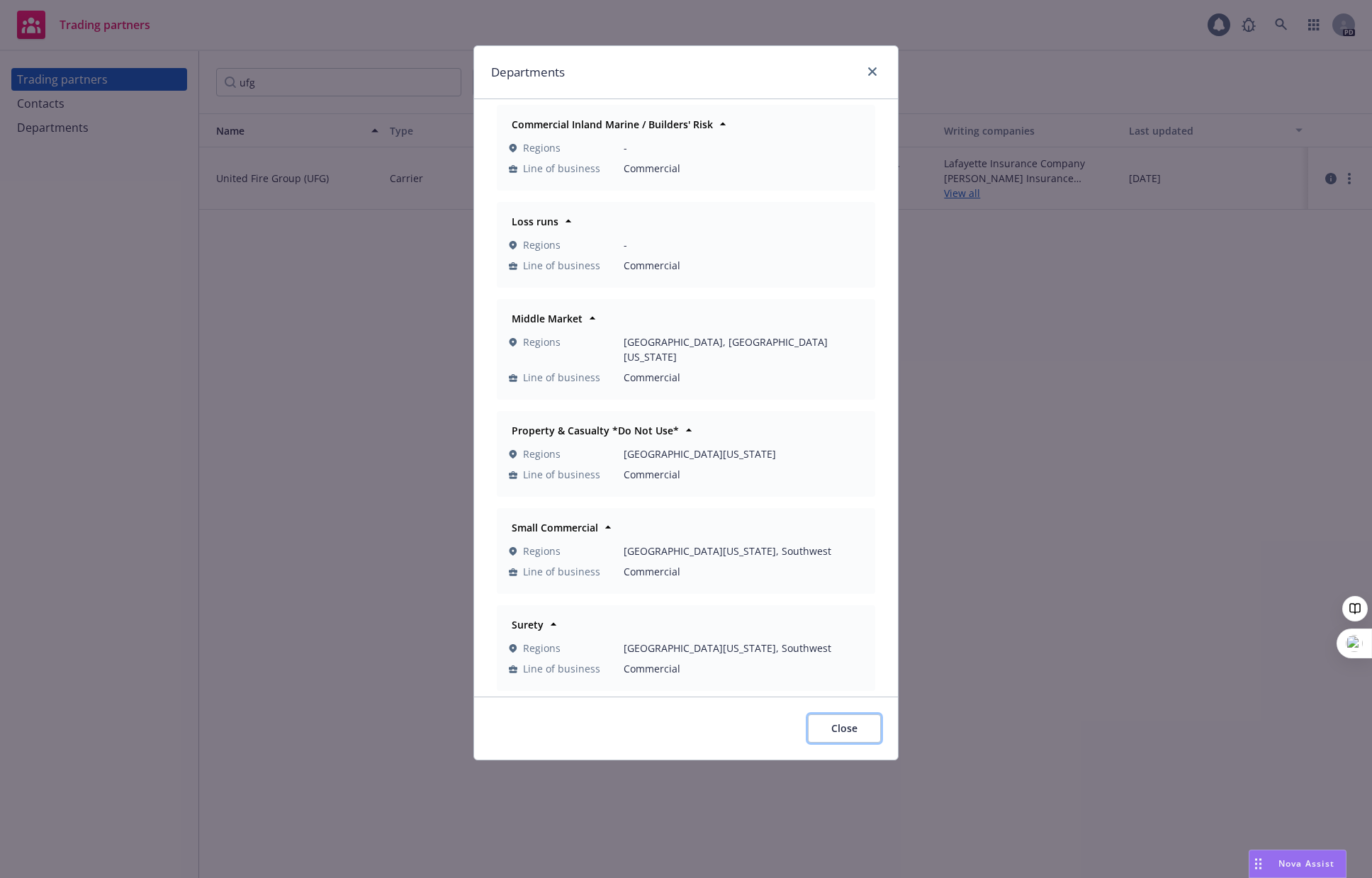
click at [843, 722] on button "Close" at bounding box center [844, 729] width 73 height 28
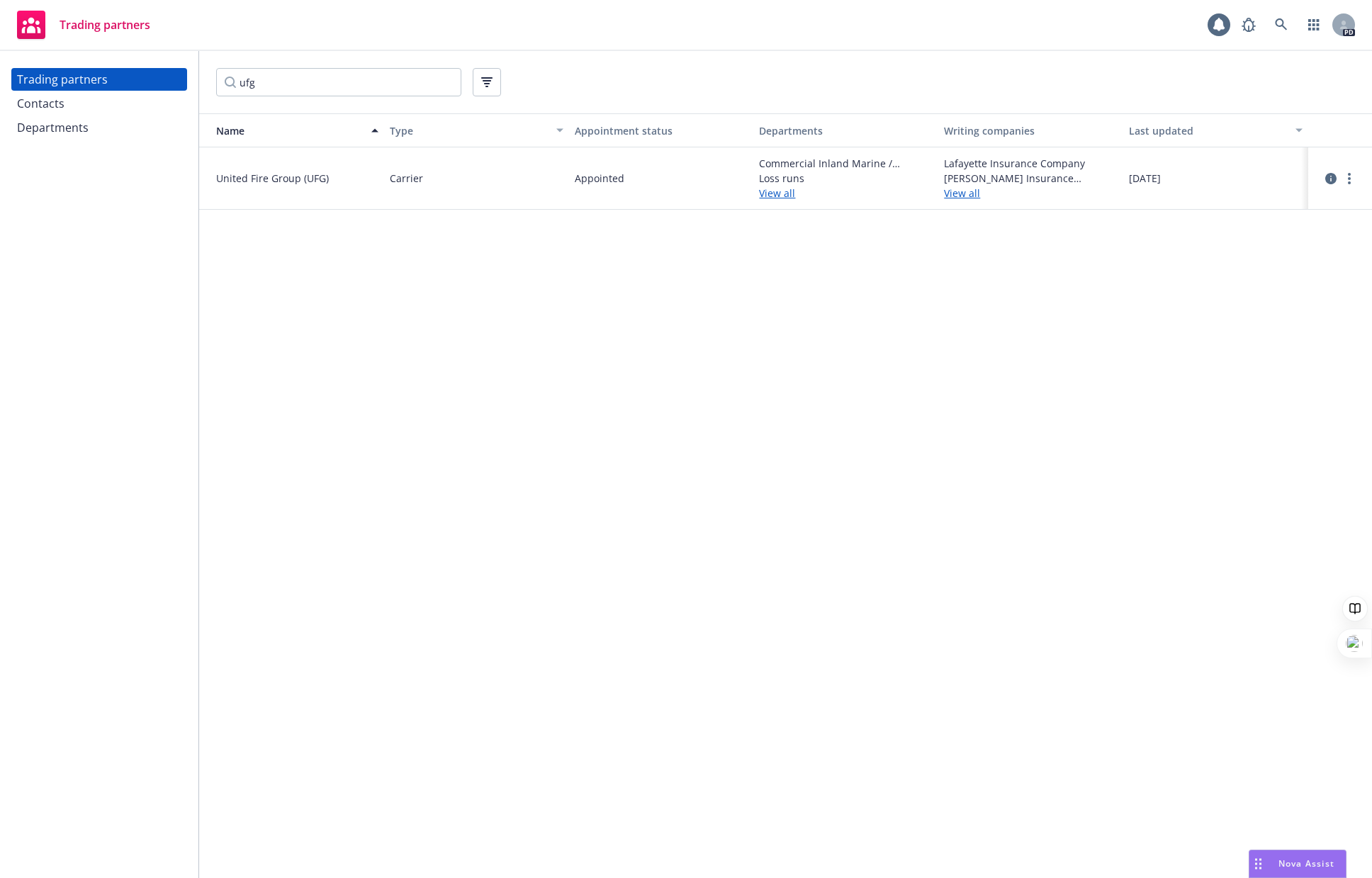
click at [963, 192] on link "View all" at bounding box center [1031, 192] width 174 height 15
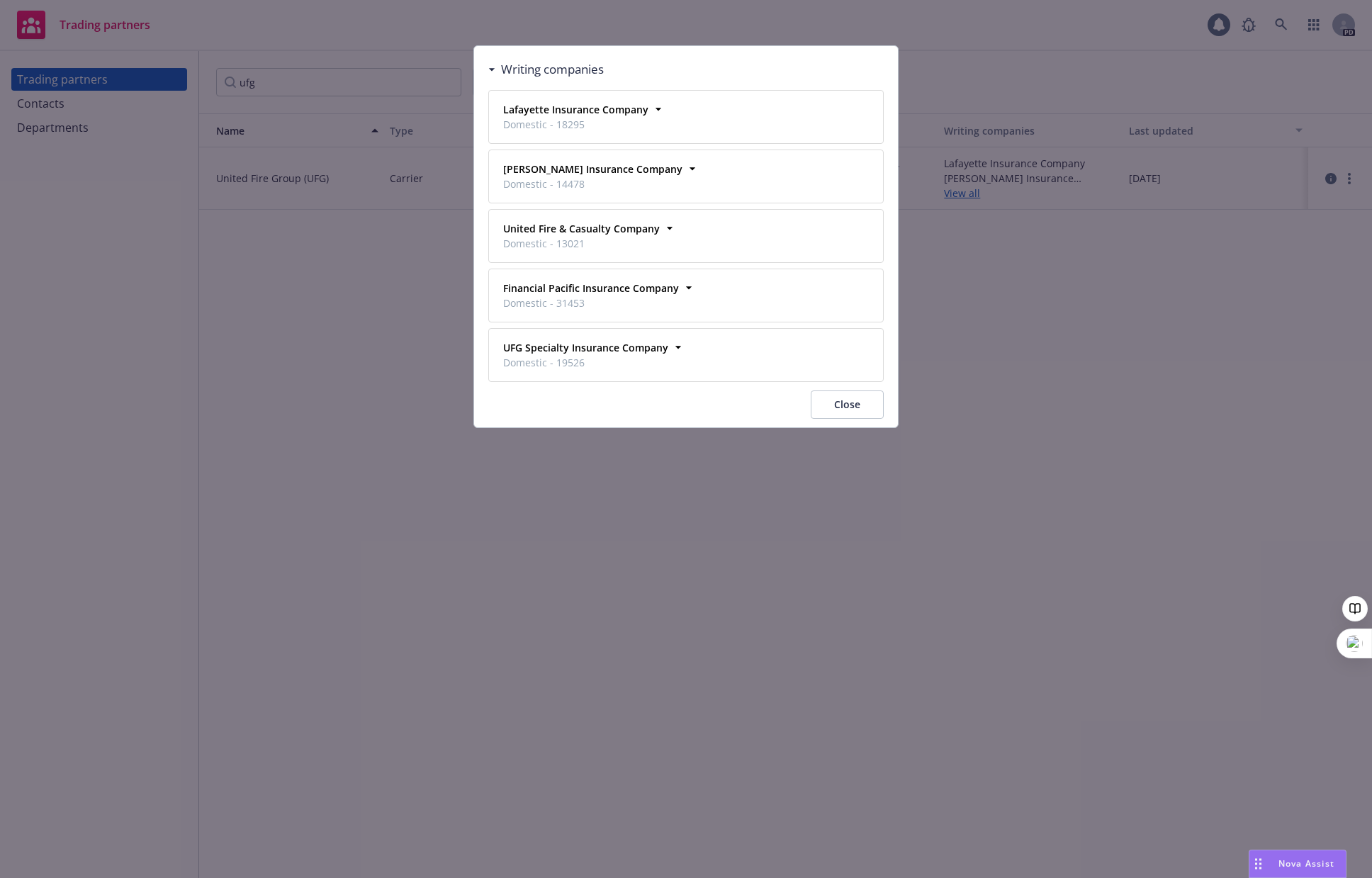
click at [828, 417] on button "Close" at bounding box center [846, 404] width 73 height 28
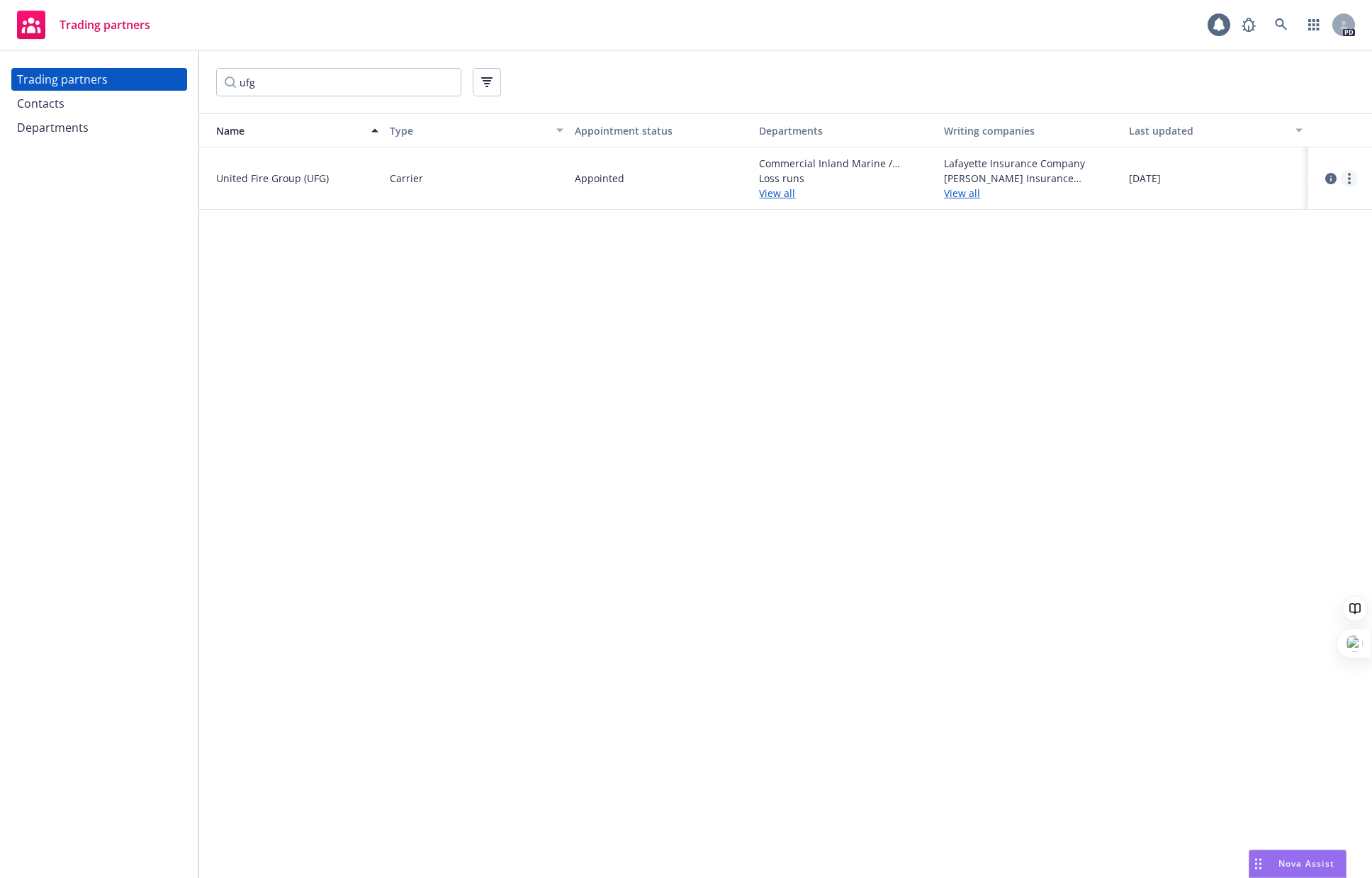
click at [1128, 181] on link "more" at bounding box center [1348, 178] width 17 height 17
click at [1128, 208] on link "View contacts" at bounding box center [1278, 207] width 158 height 28
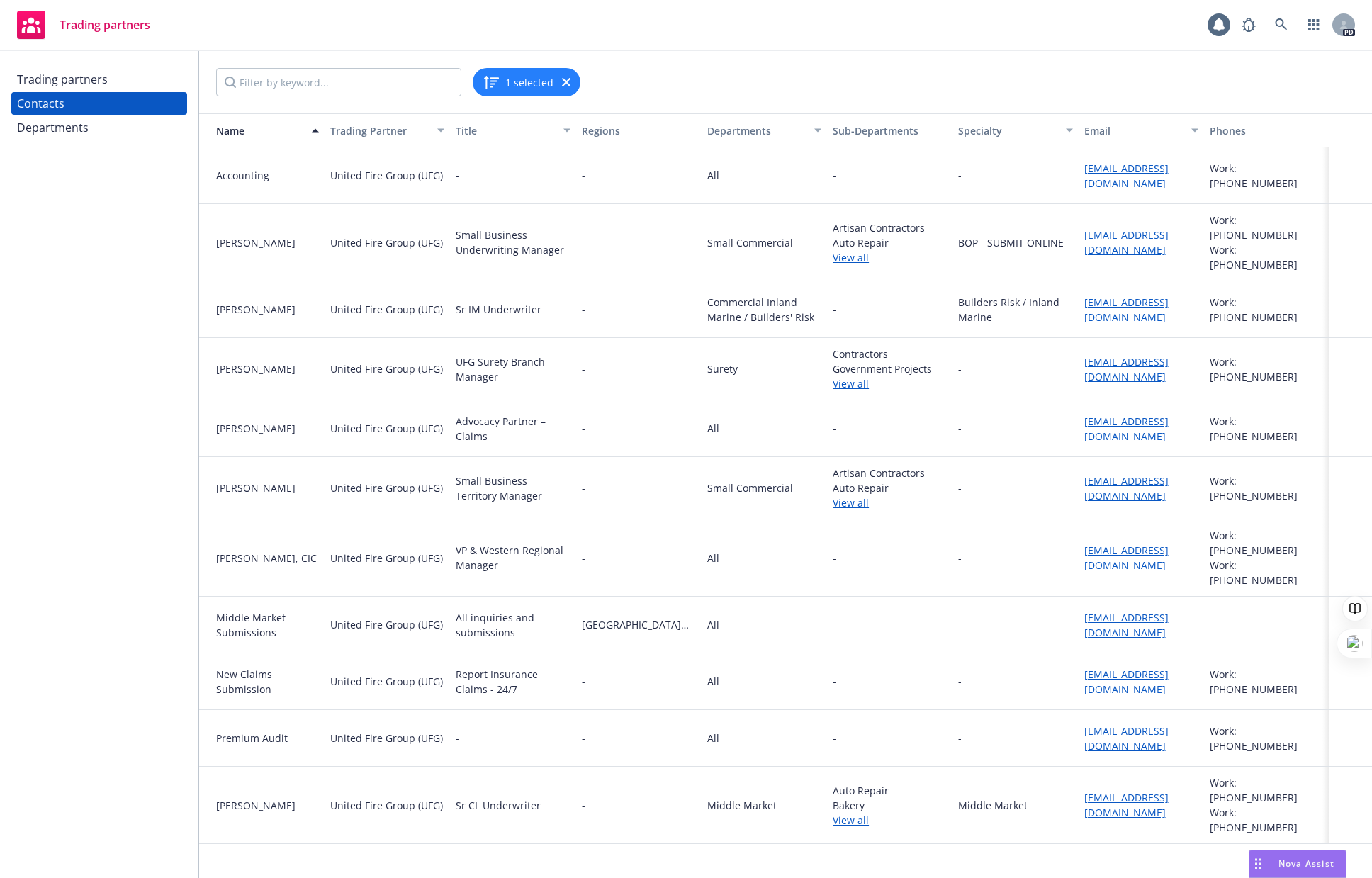
click at [858, 250] on link "View all" at bounding box center [889, 258] width 114 height 15
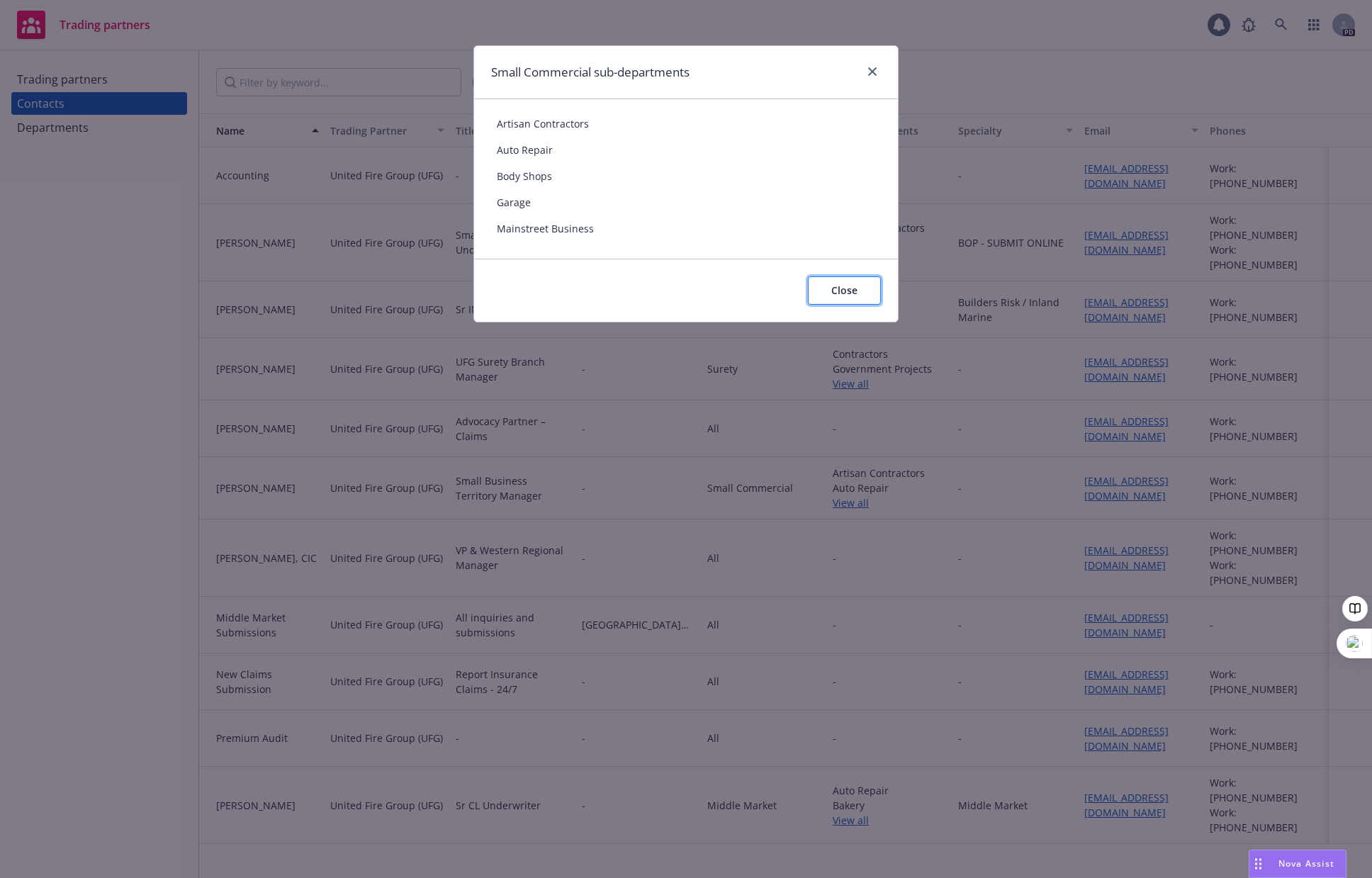
click at [857, 287] on span "Close" at bounding box center [845, 289] width 26 height 13
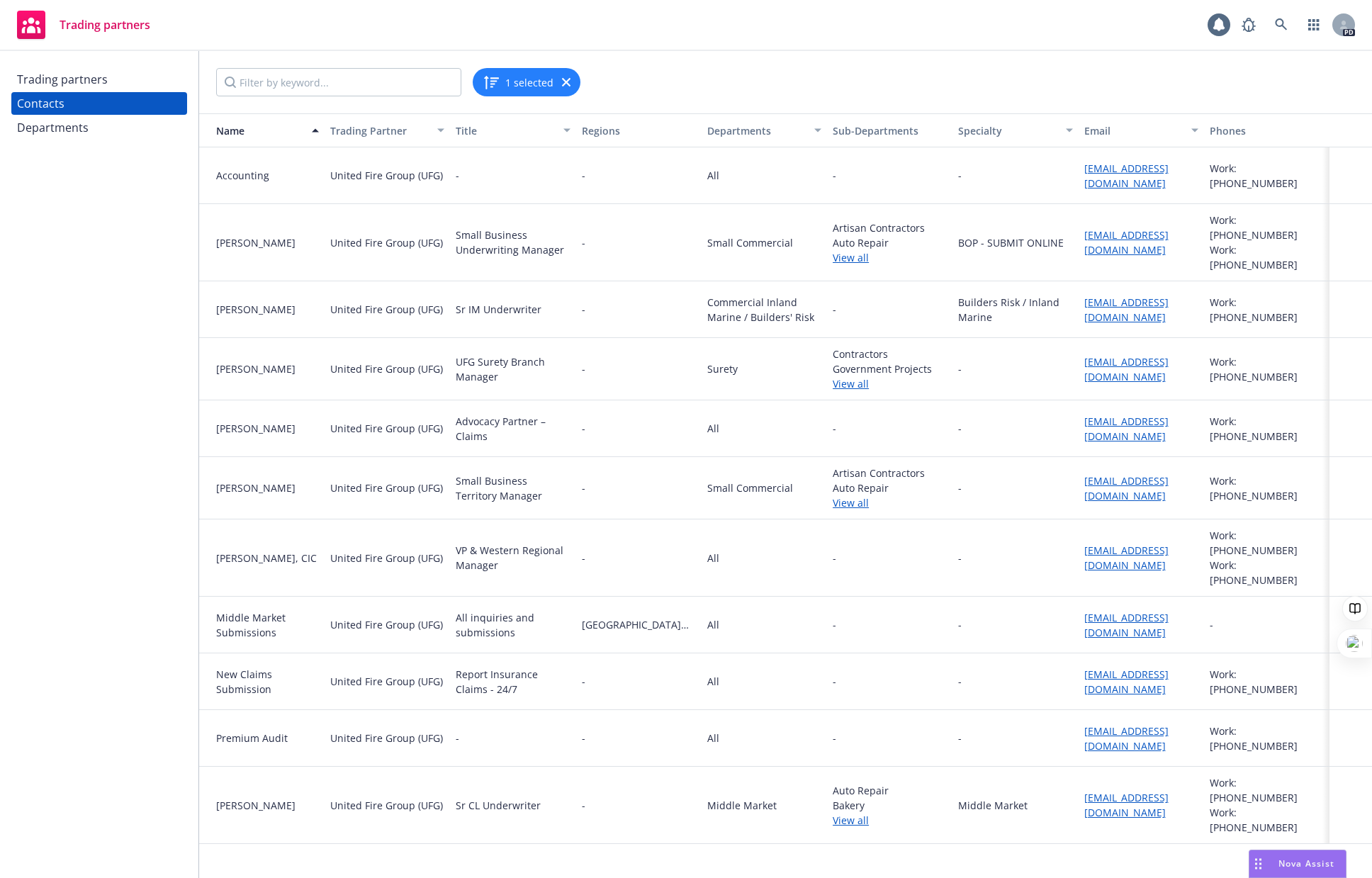
click at [849, 813] on link "View all" at bounding box center [889, 820] width 114 height 15
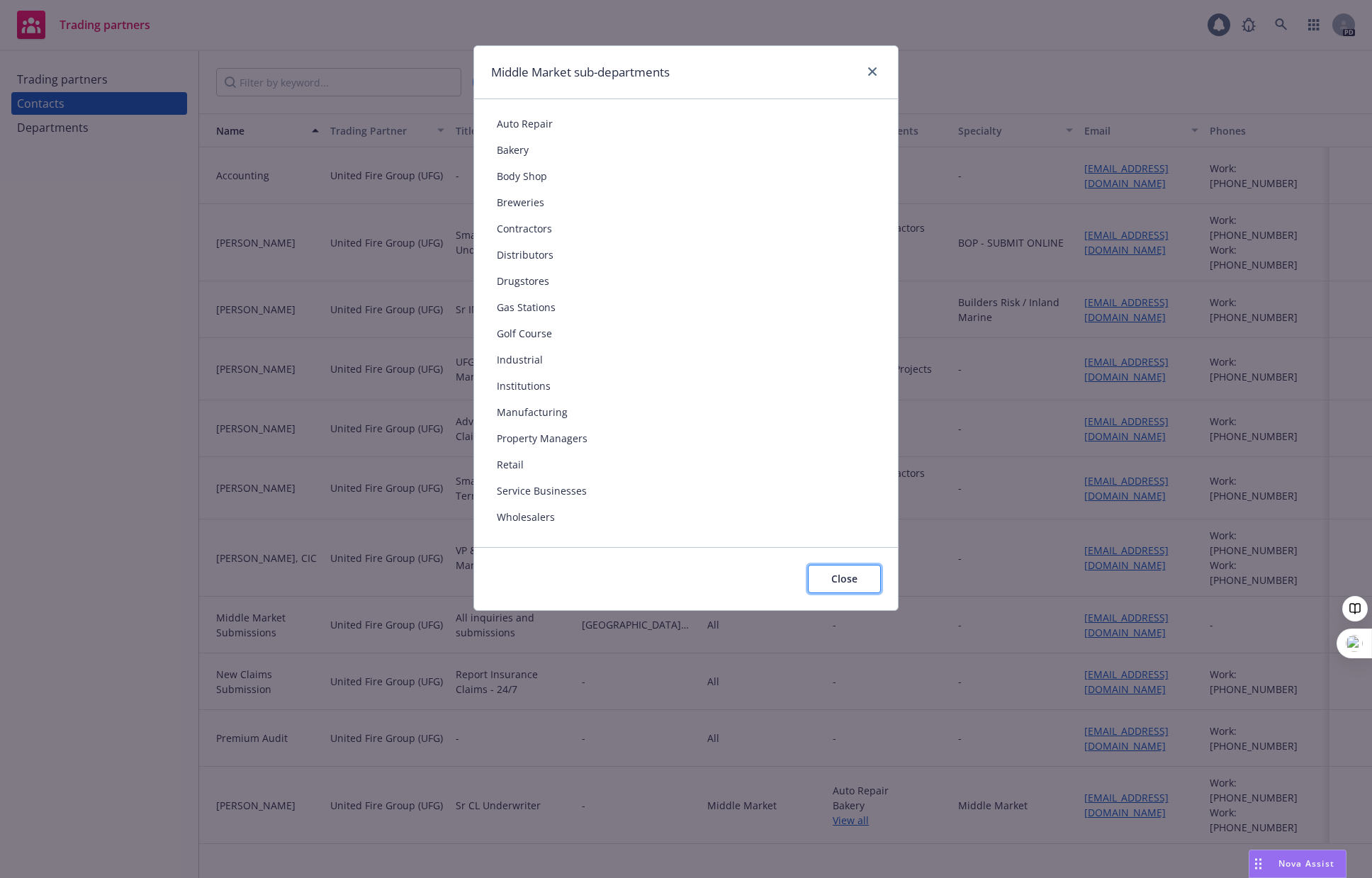
click at [846, 576] on span "Close" at bounding box center [845, 578] width 26 height 13
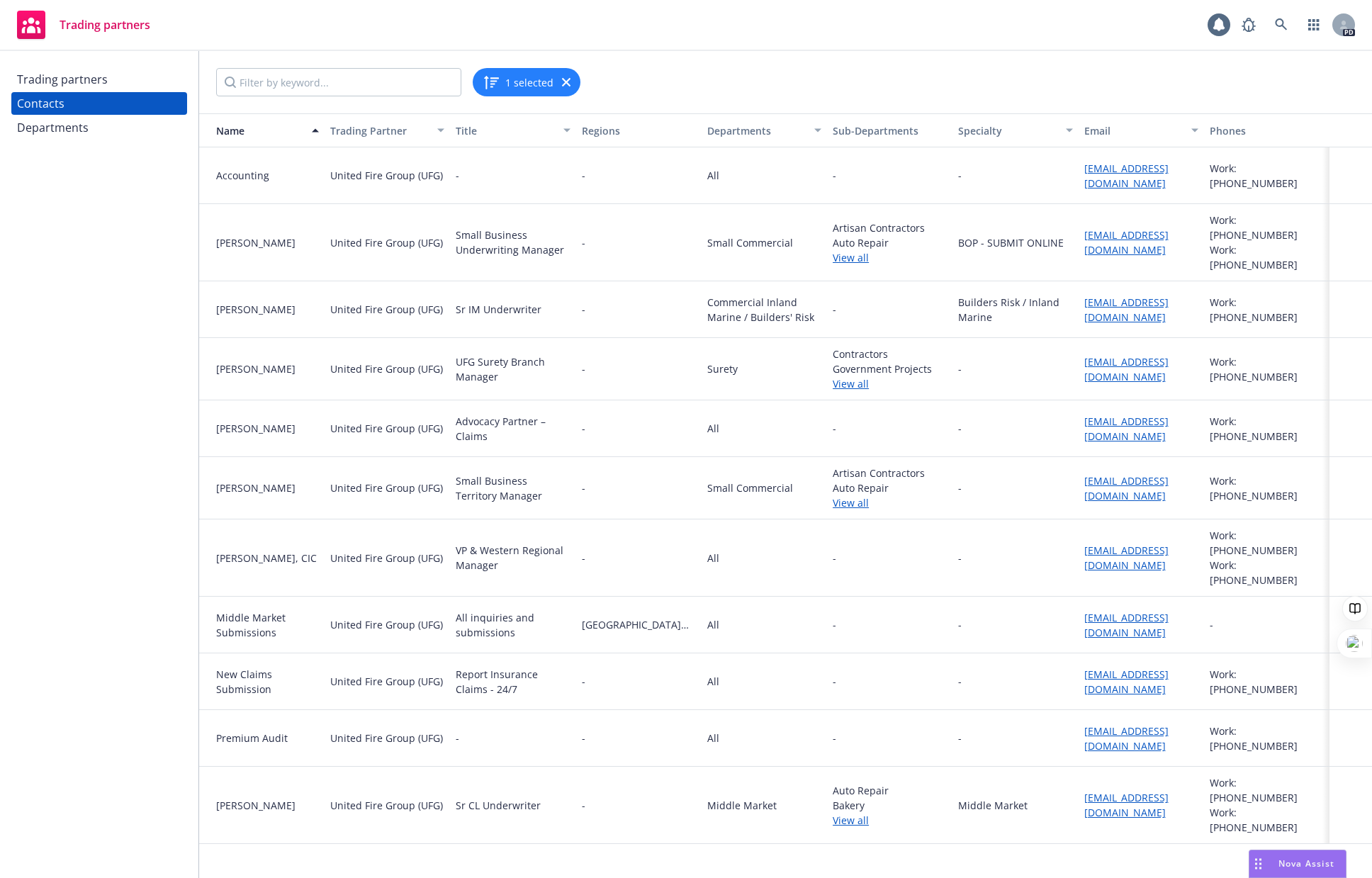
click at [840, 250] on link "View all" at bounding box center [889, 258] width 114 height 15
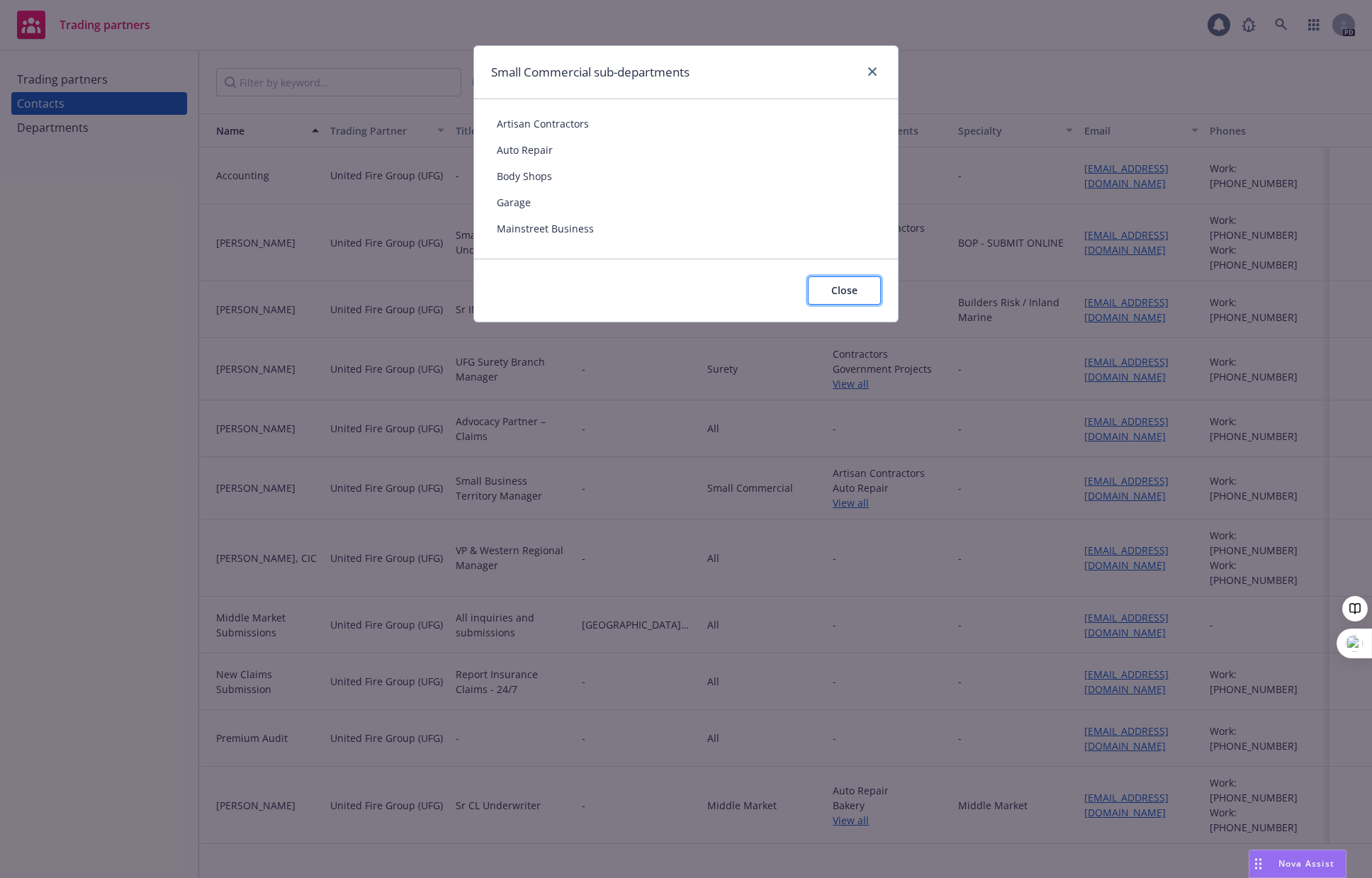
click at [850, 291] on span "Close" at bounding box center [845, 289] width 26 height 13
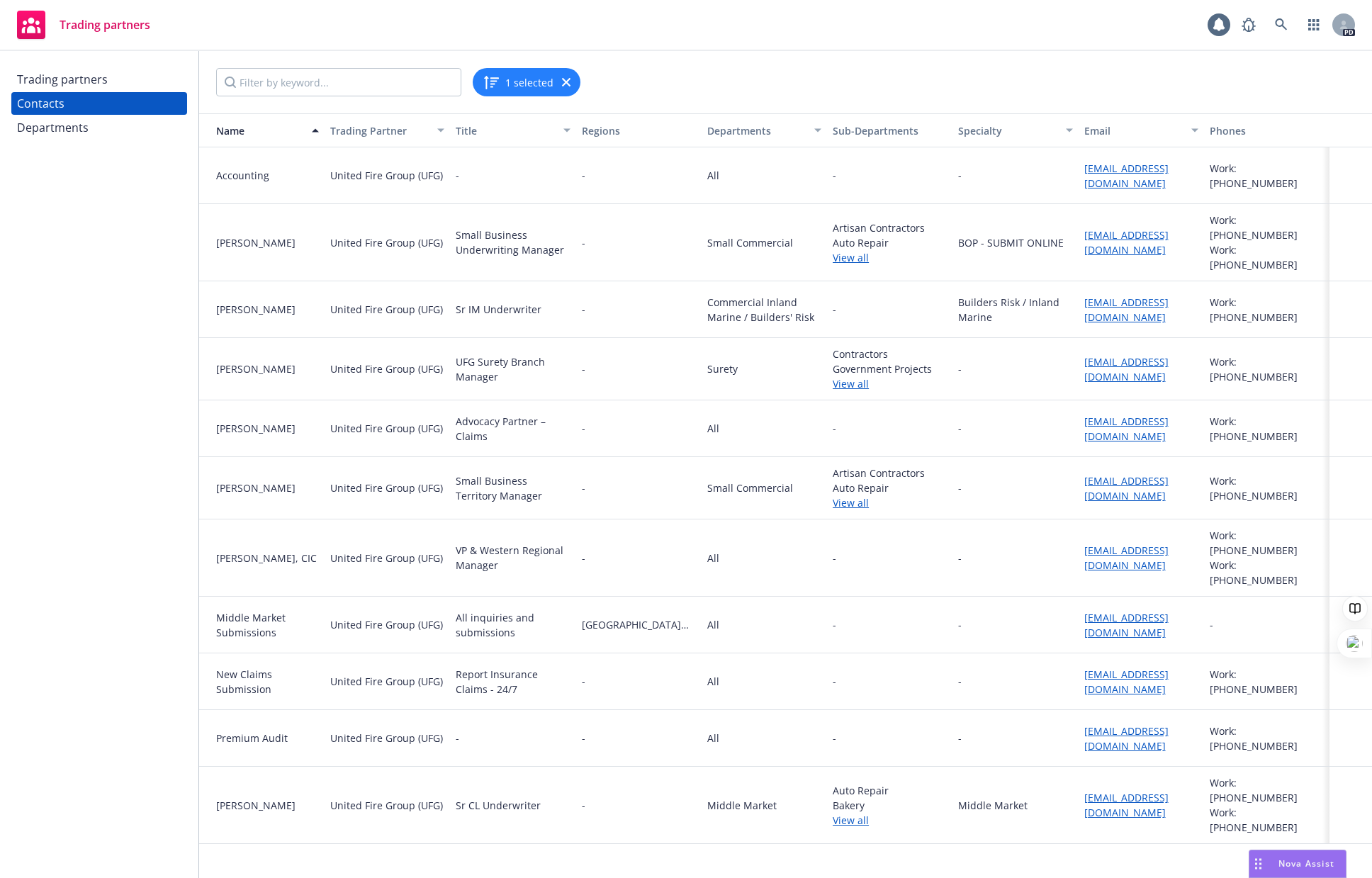
drag, startPoint x: 248, startPoint y: 239, endPoint x: 240, endPoint y: 240, distance: 8.1
click at [241, 240] on div "[PERSON_NAME]" at bounding box center [267, 243] width 103 height 15
drag, startPoint x: 1102, startPoint y: 250, endPoint x: 1084, endPoint y: 232, distance: 25.5
click at [1084, 232] on div "[EMAIL_ADDRESS][DOMAIN_NAME]" at bounding box center [1141, 243] width 126 height 77
copy link "[EMAIL_ADDRESS][DOMAIN_NAME]"
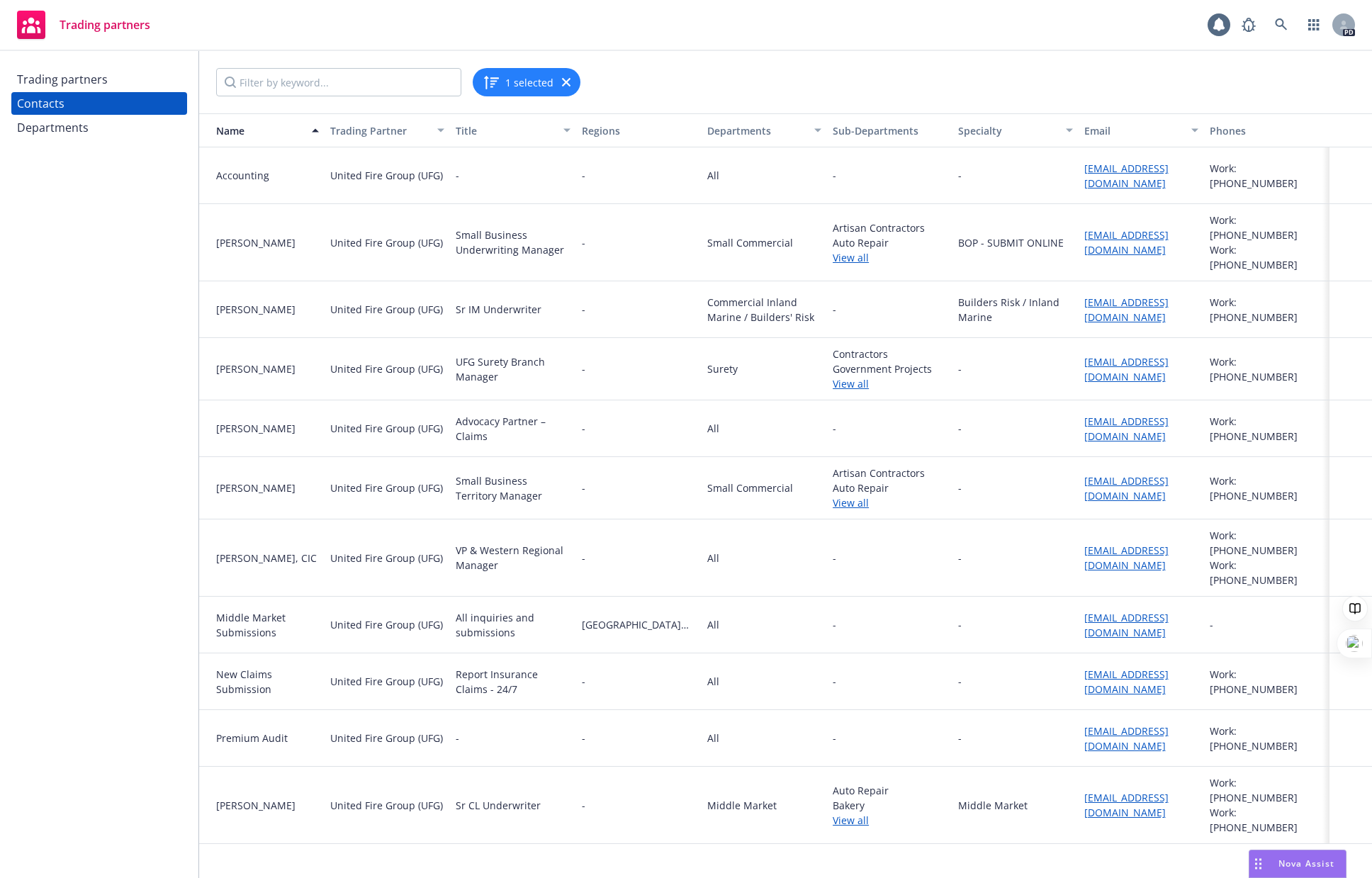
click at [999, 656] on div "-" at bounding box center [1014, 681] width 126 height 56
click at [847, 813] on link "View all" at bounding box center [889, 820] width 114 height 15
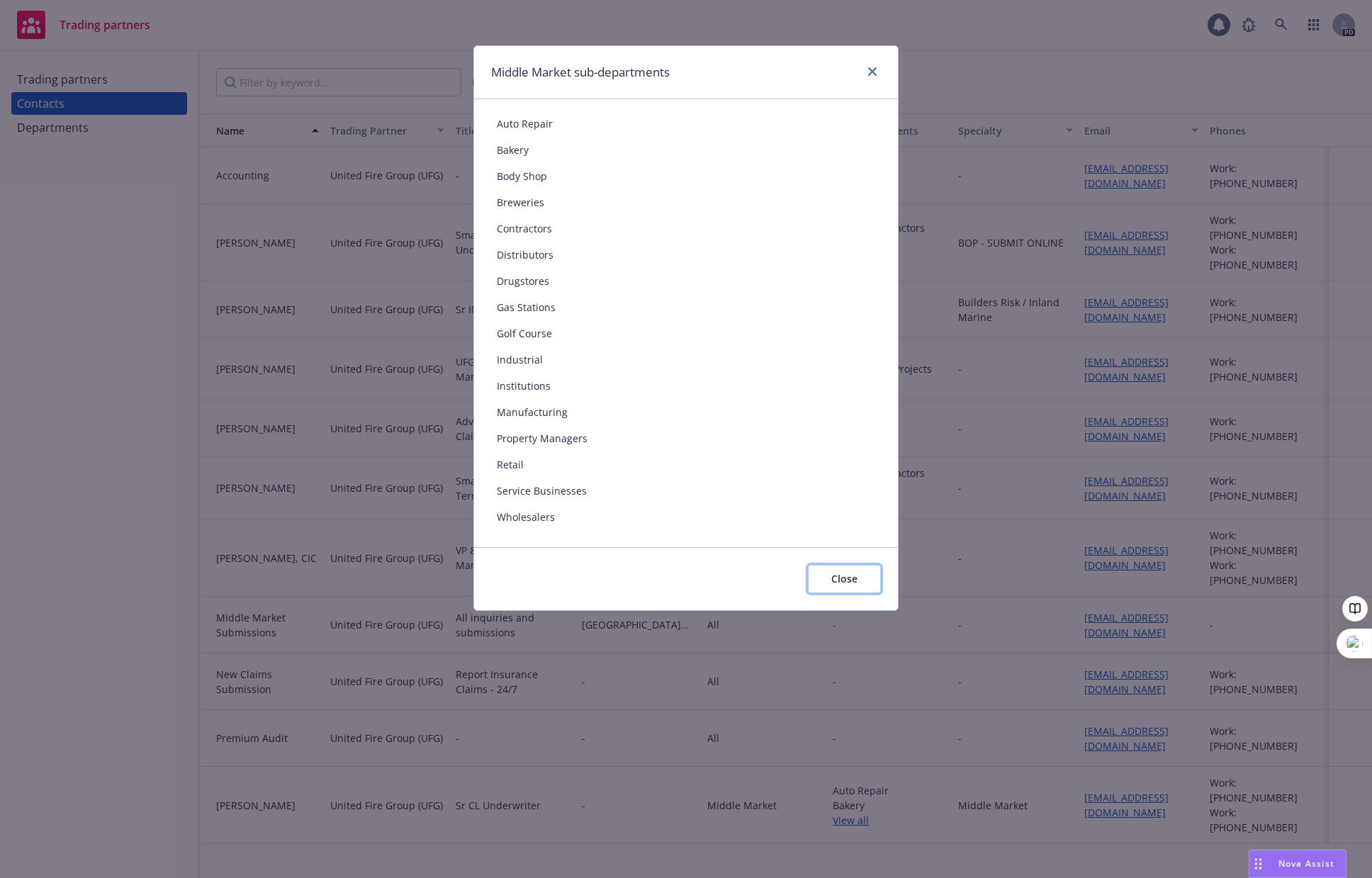
click at [828, 591] on button "Close" at bounding box center [844, 578] width 73 height 28
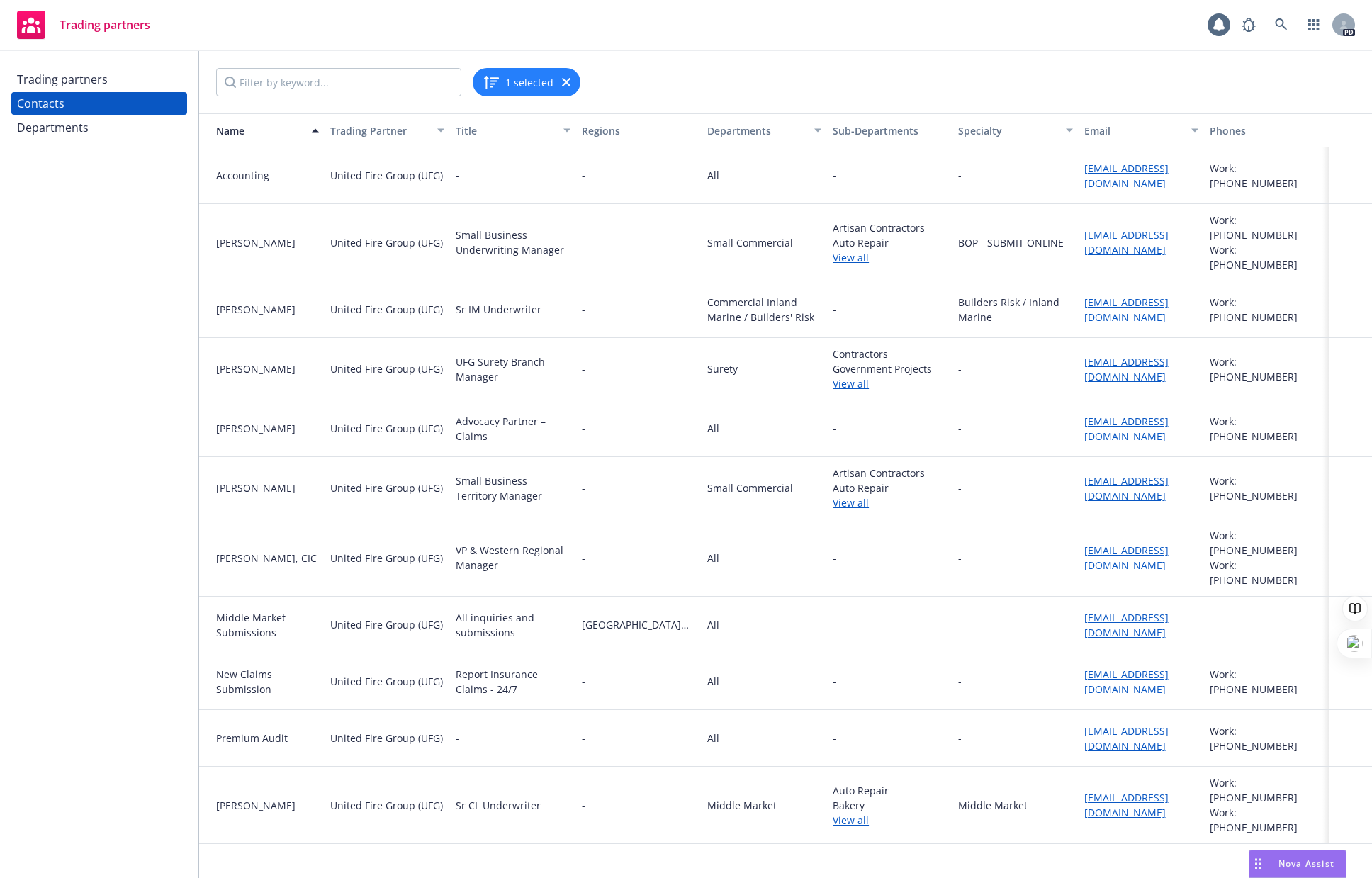
click at [847, 47] on div "Trading partners 1 PD" at bounding box center [686, 25] width 1372 height 51
click at [64, 132] on div "Departments" at bounding box center [52, 127] width 71 height 23
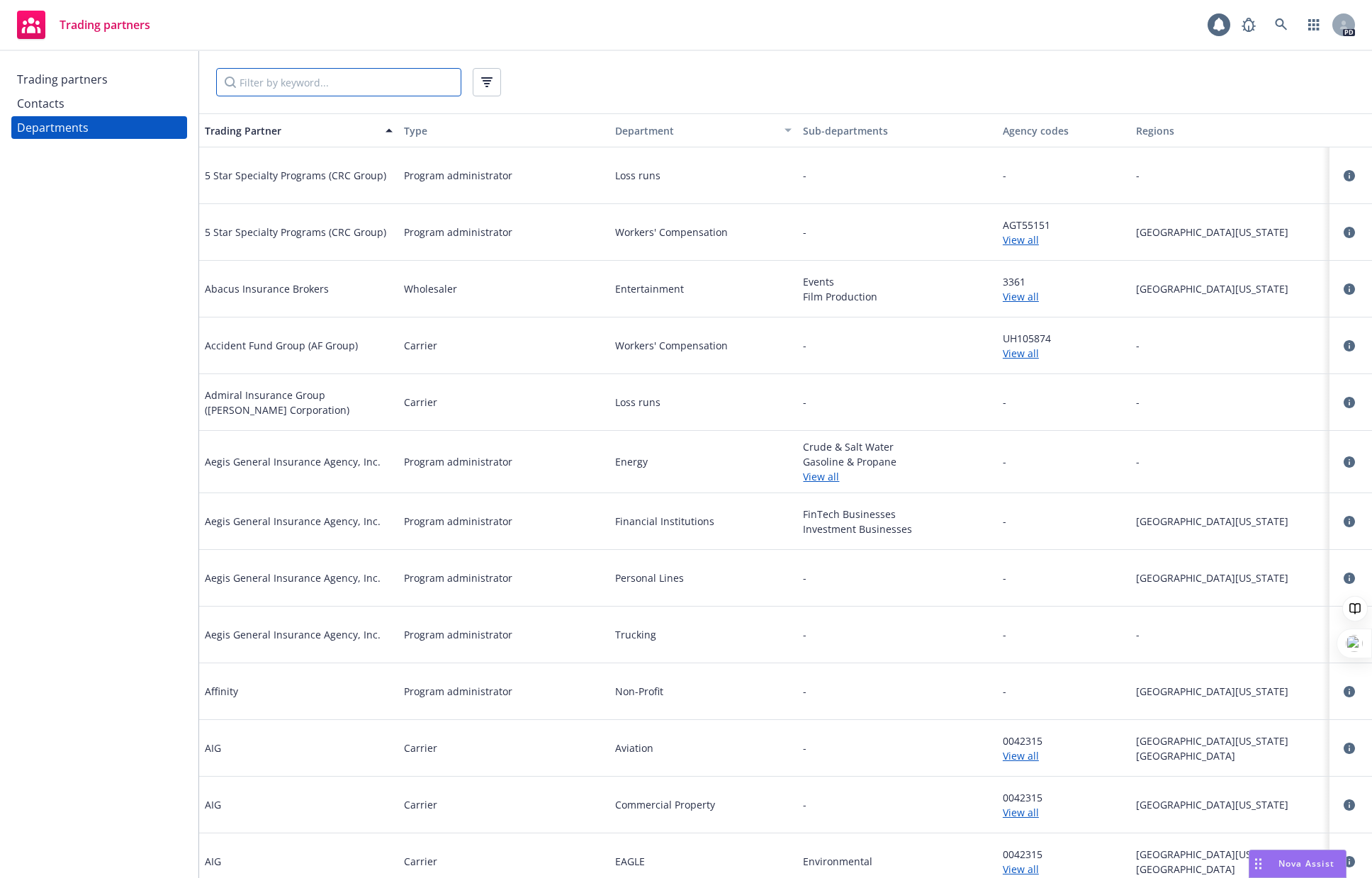
click at [361, 81] on input "Filter by keyword..." at bounding box center [338, 82] width 245 height 28
type input "ufg"
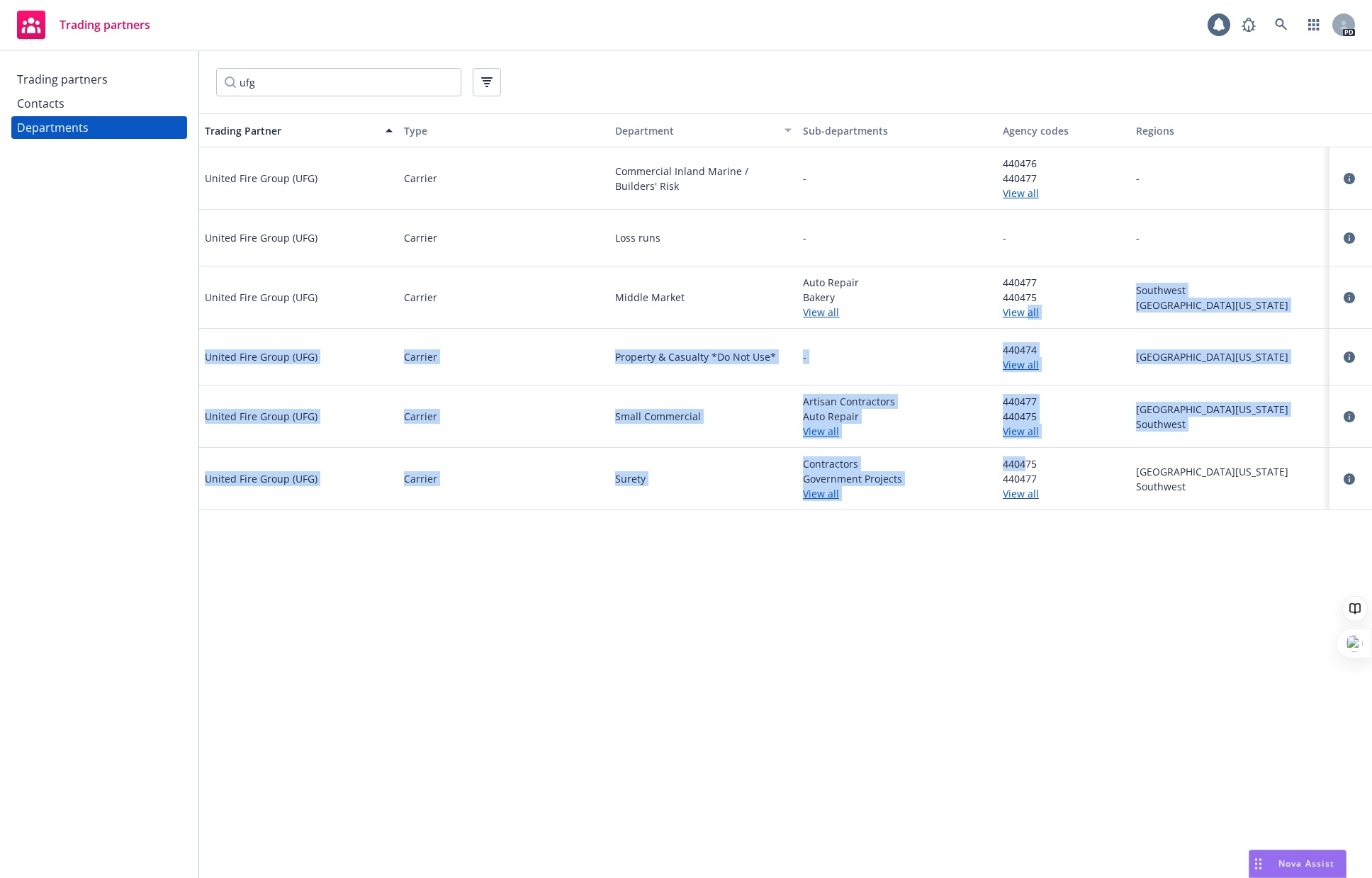
drag, startPoint x: 1029, startPoint y: 311, endPoint x: 1025, endPoint y: 433, distance: 122.1
click at [1025, 435] on div "United Fire Group (UFG) Carrier Commercial Inland Marine / Builders' Risk - 440…" at bounding box center [786, 317] width 1172 height 340
click at [1041, 395] on span "440477" at bounding box center [1063, 401] width 122 height 15
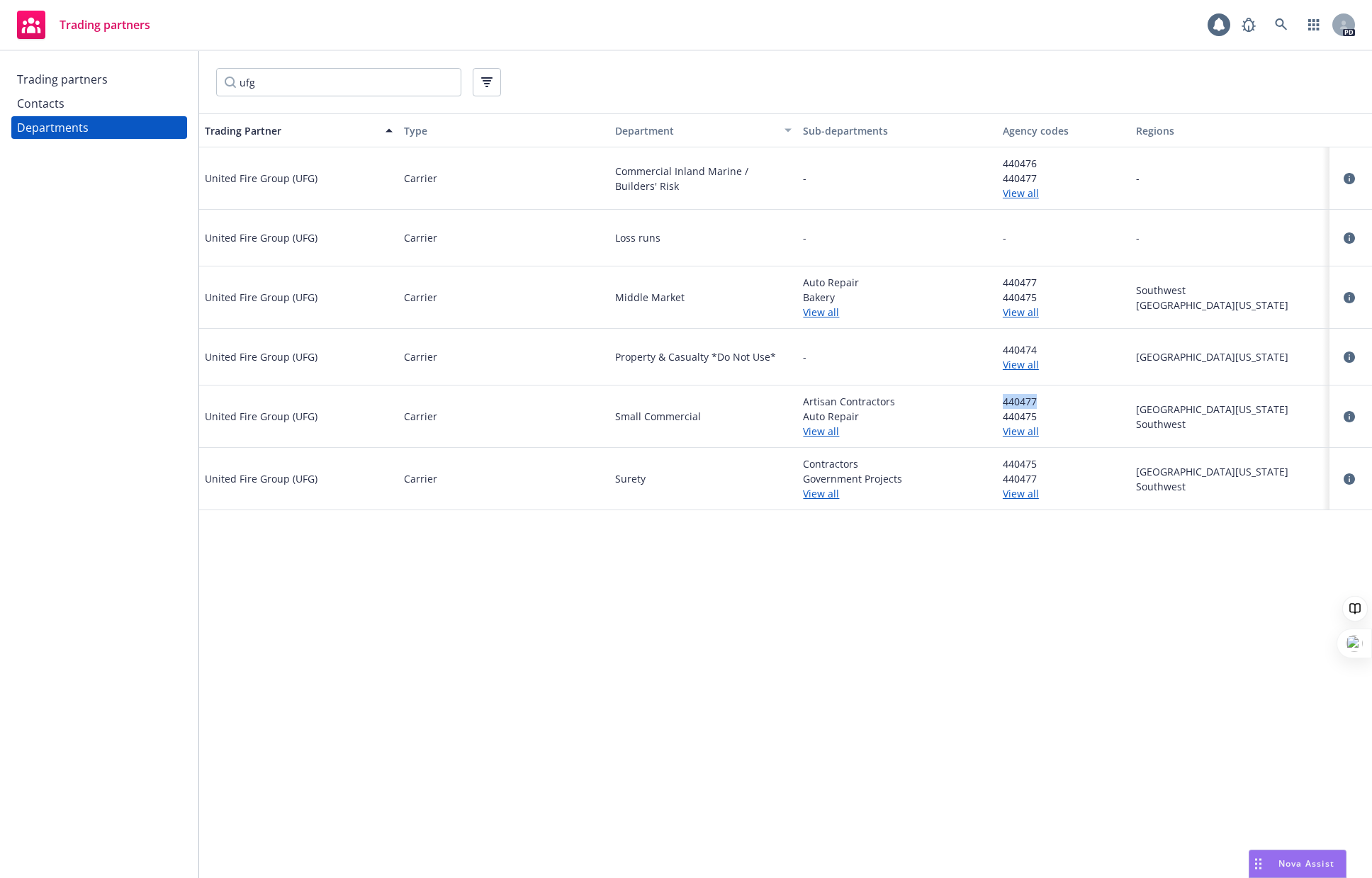
drag, startPoint x: 1037, startPoint y: 400, endPoint x: 998, endPoint y: 430, distance: 49.2
click at [999, 410] on div "440477 440475 View all" at bounding box center [1063, 417] width 134 height 62
click at [1022, 432] on link "View all" at bounding box center [1063, 431] width 122 height 15
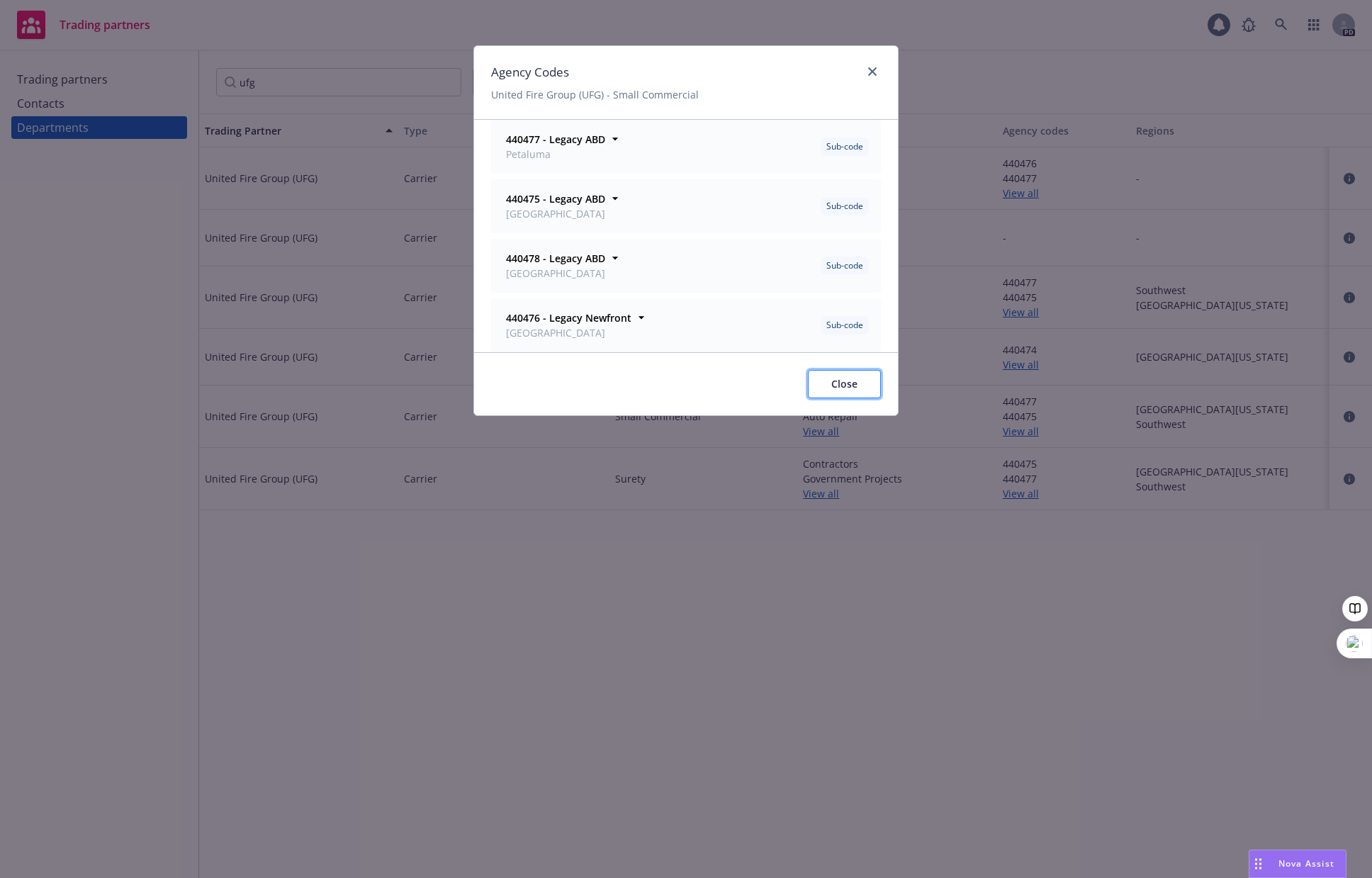
click at [850, 384] on span "Close" at bounding box center [845, 383] width 26 height 13
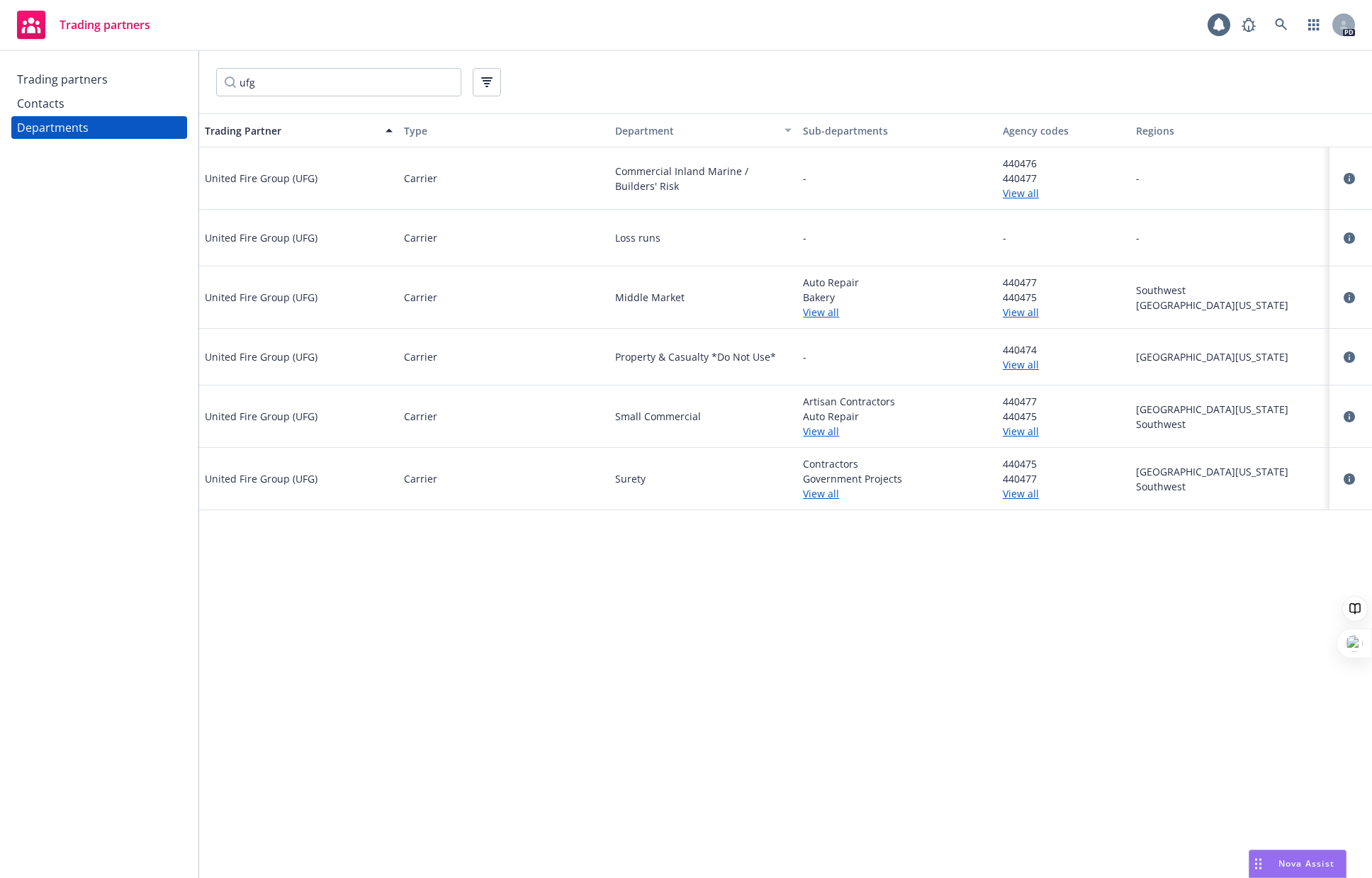
click at [911, 640] on div "Trading Partner Type Department Sub-departments Agency codes Regions United Fir…" at bounding box center [786, 496] width 1172 height 765
click at [23, 105] on div "Contacts" at bounding box center [40, 104] width 47 height 23
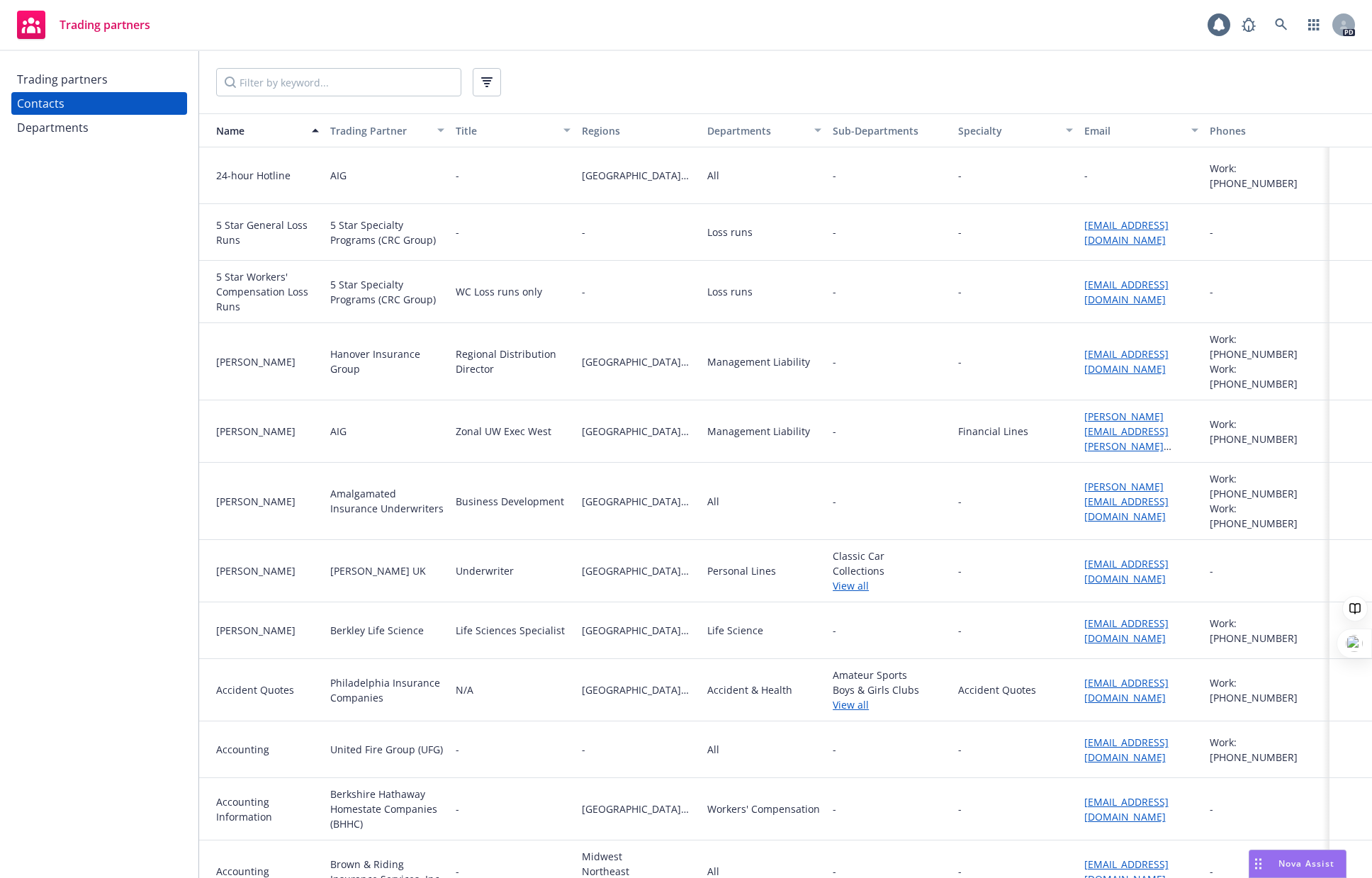
click at [36, 80] on div "Trading partners" at bounding box center [62, 79] width 91 height 23
